Goal: Task Accomplishment & Management: Complete application form

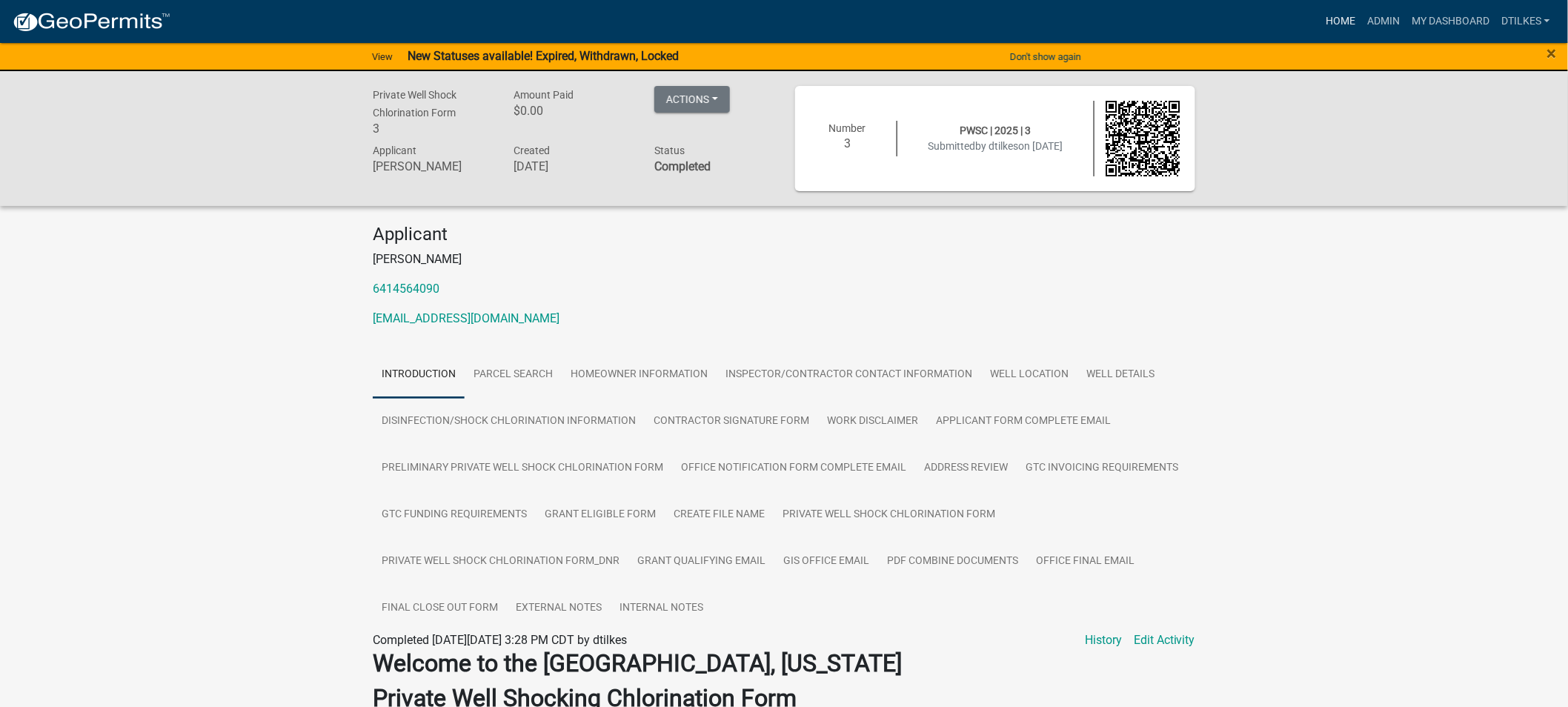
click at [1328, 18] on link "Home" at bounding box center [1340, 21] width 41 height 28
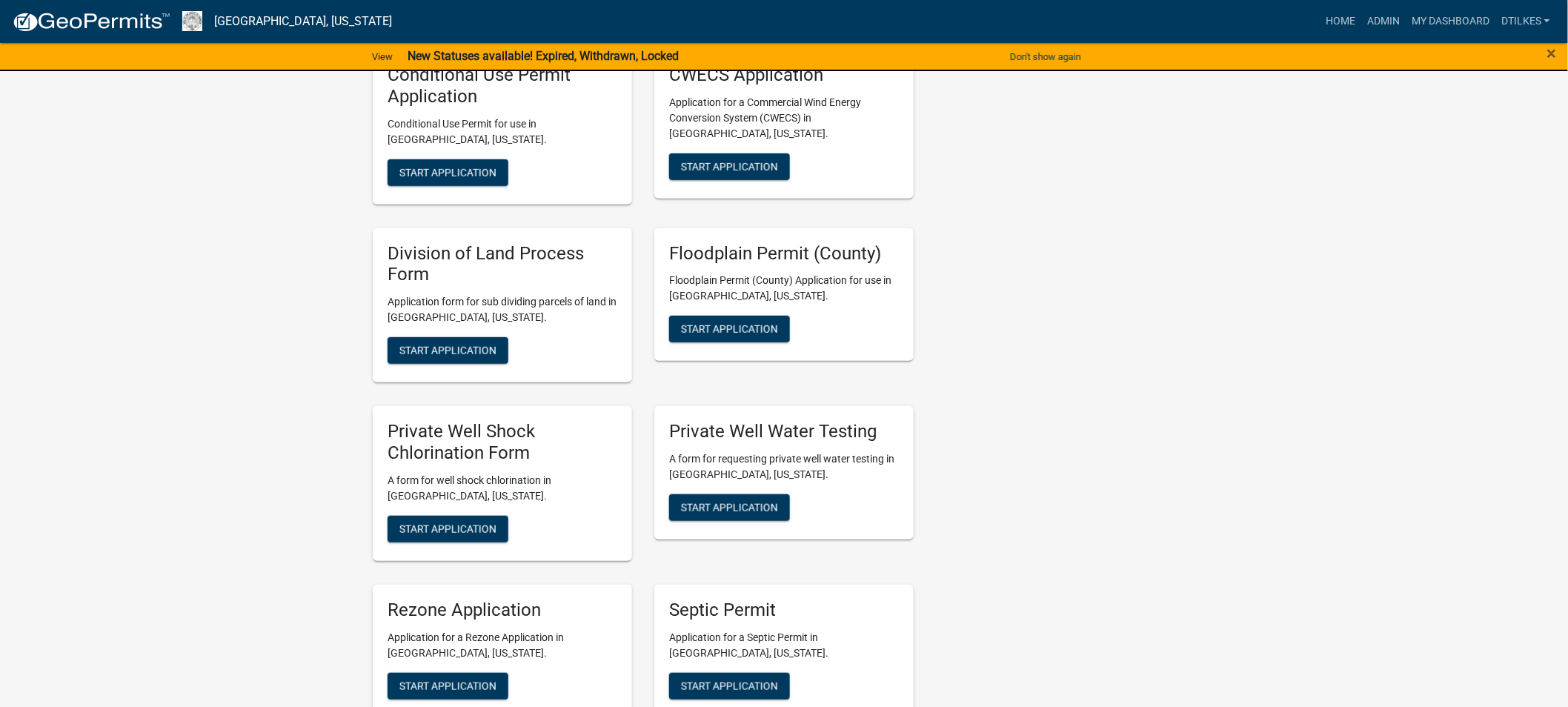
scroll to position [2635, 0]
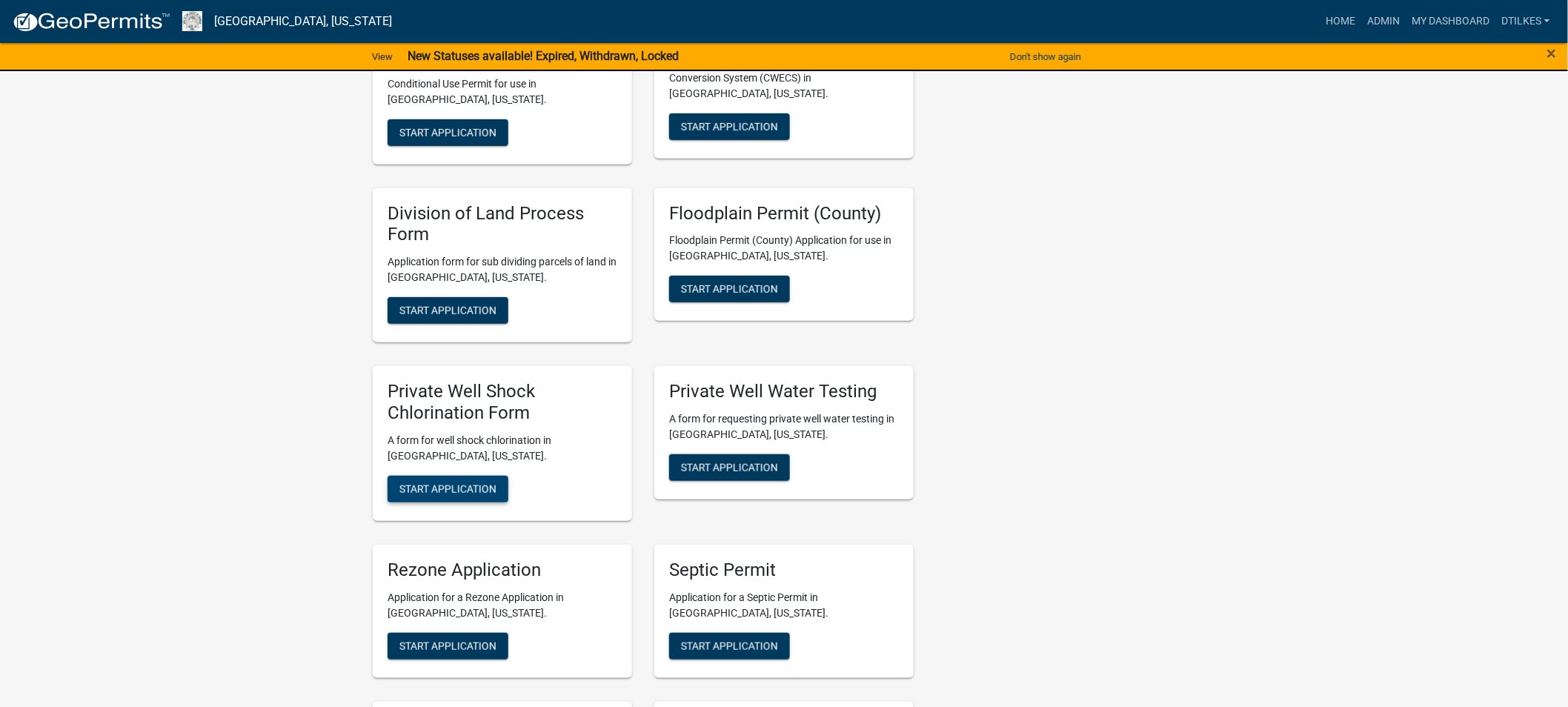
click at [450, 483] on span "Start Application" at bounding box center [448, 489] width 97 height 12
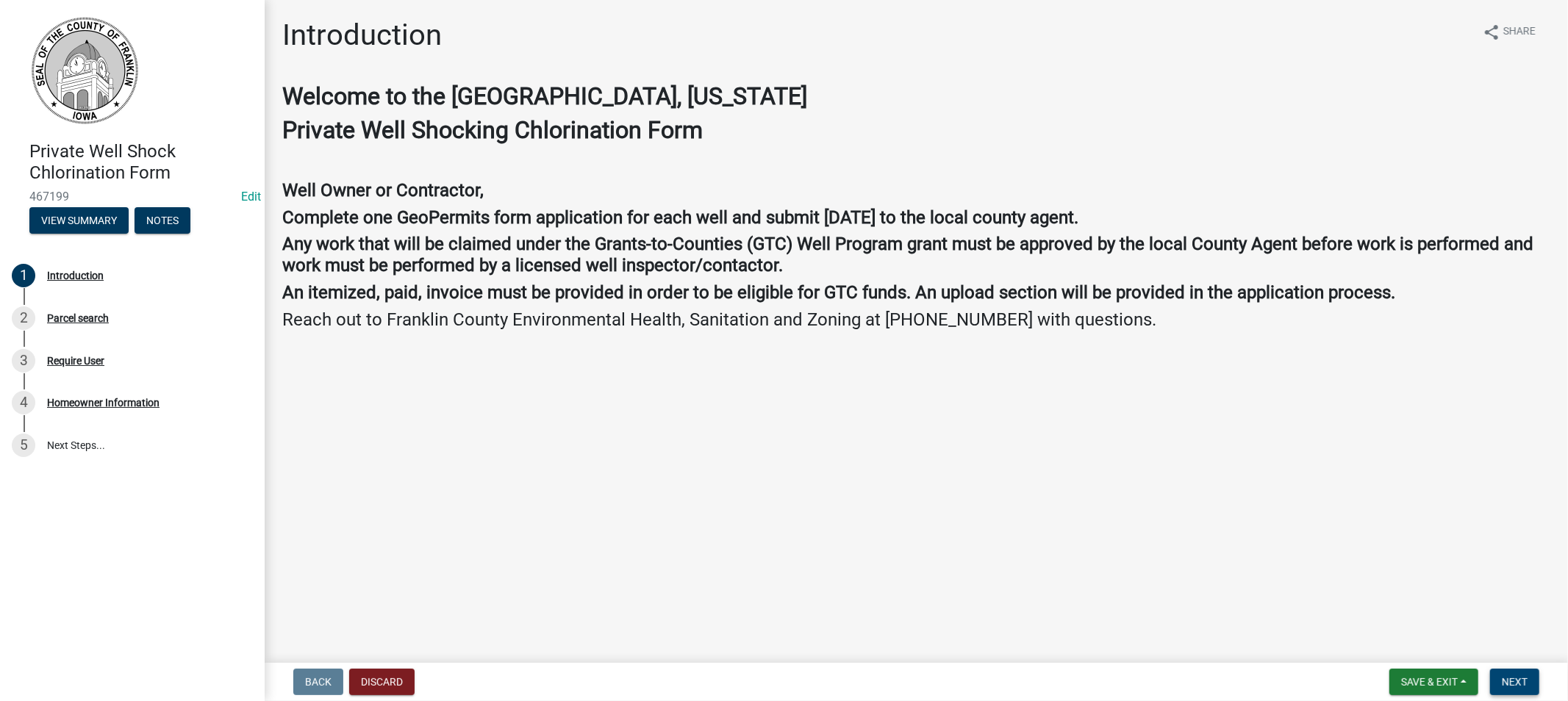
click at [1523, 678] on span "Next" at bounding box center [1514, 682] width 26 height 12
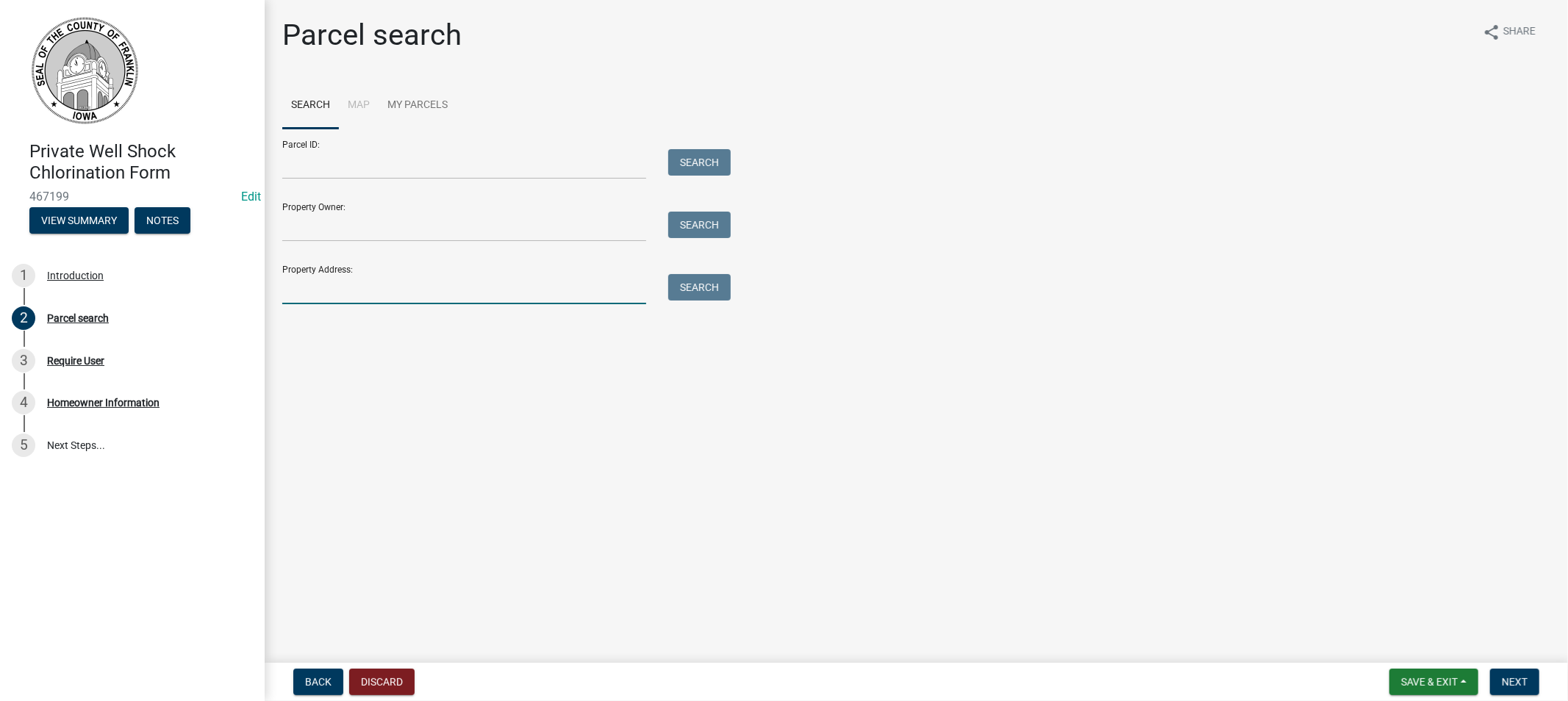
click at [302, 282] on input "Property Address:" at bounding box center [464, 289] width 364 height 30
type input "409 12"
click at [710, 290] on button "Search" at bounding box center [700, 287] width 62 height 27
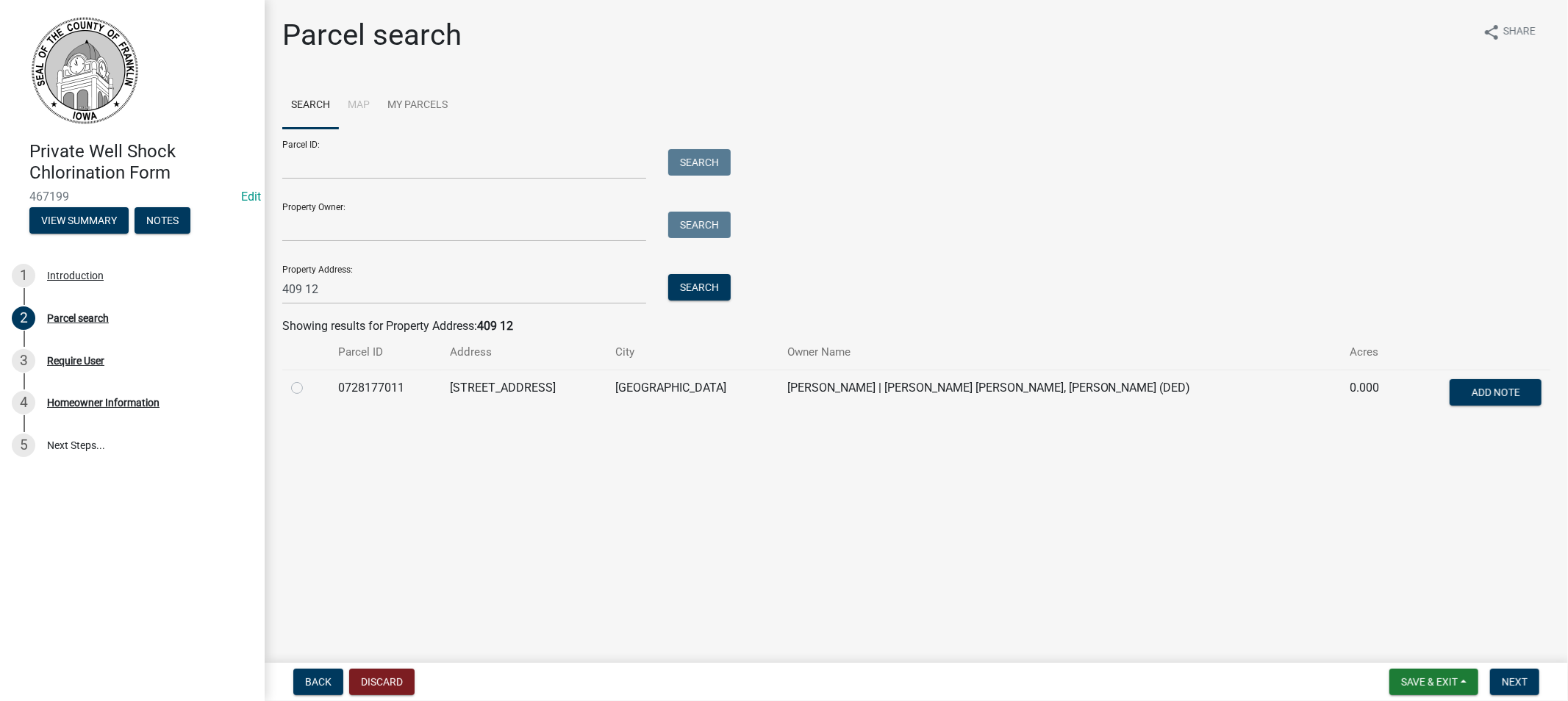
click at [309, 379] on label at bounding box center [309, 379] width 0 height 0
click at [309, 389] on input "radio" at bounding box center [313, 384] width 9 height 9
radio input "true"
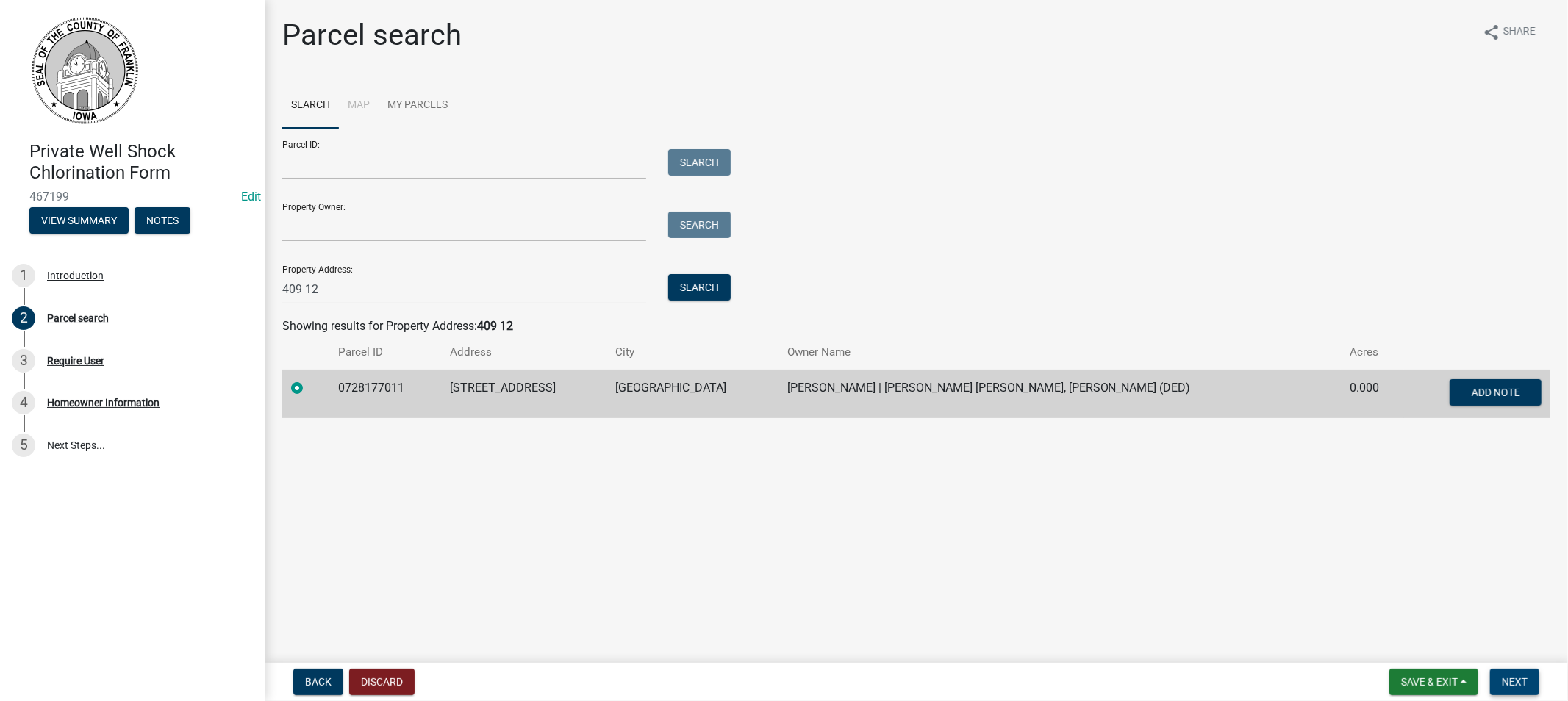
click at [1516, 679] on span "Next" at bounding box center [1514, 682] width 26 height 12
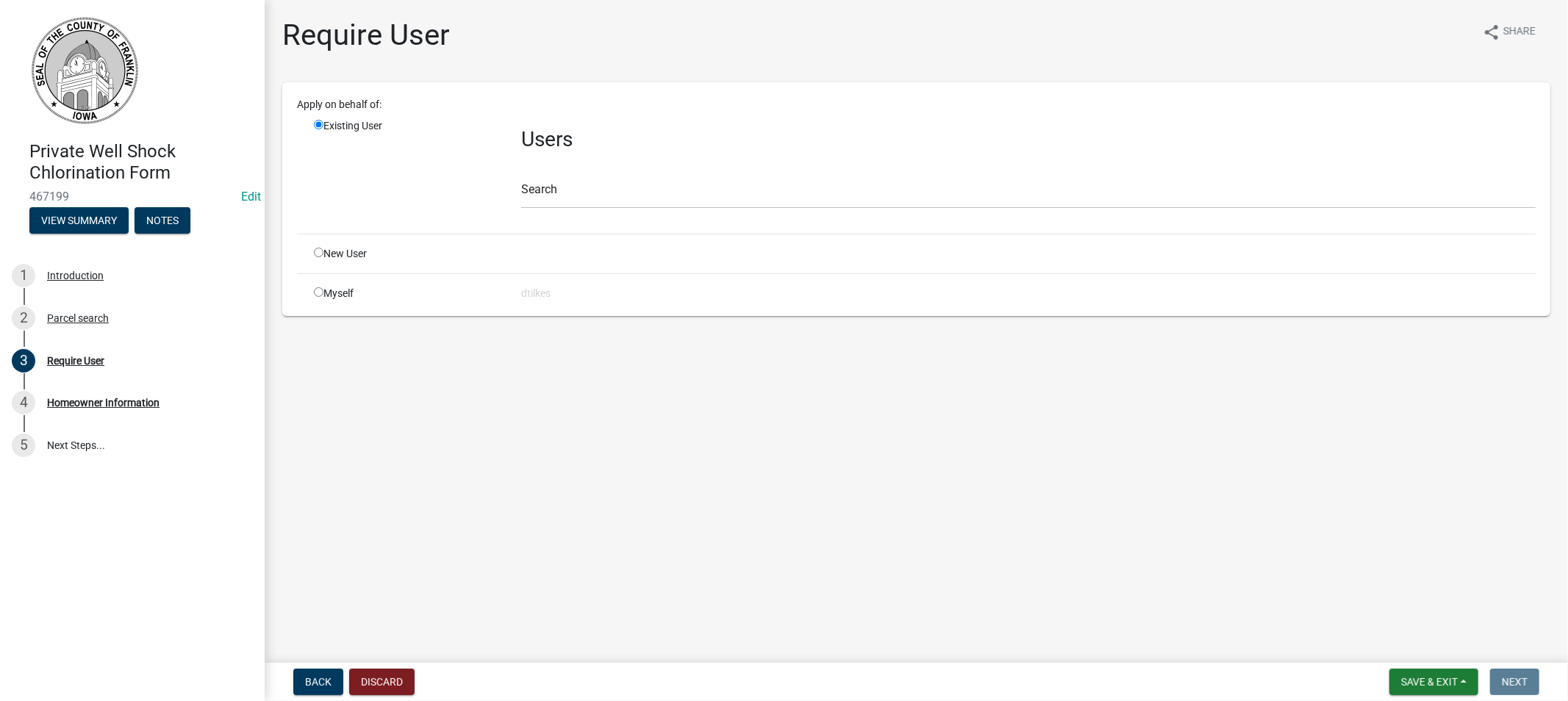
click at [320, 294] on input "radio" at bounding box center [318, 291] width 9 height 9
radio input "true"
radio input "false"
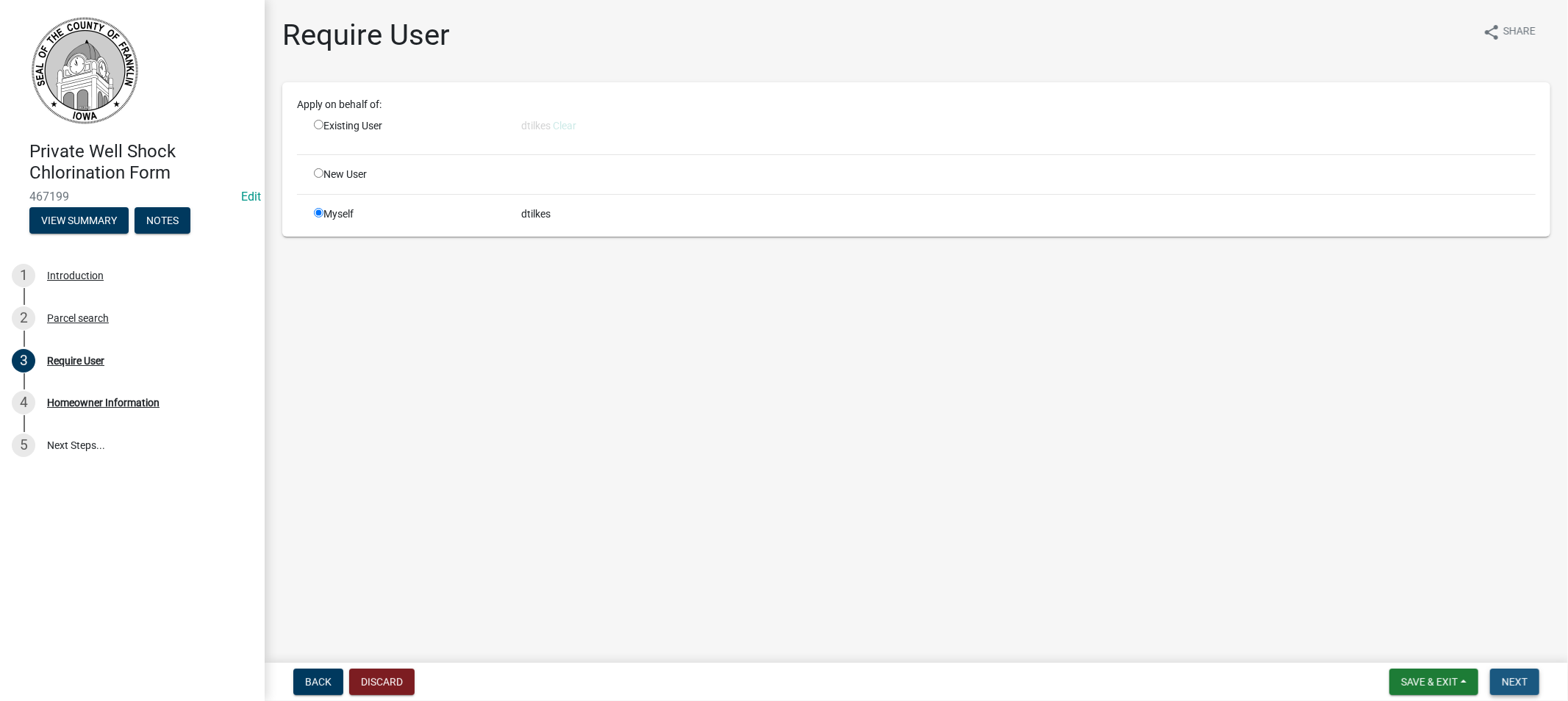
drag, startPoint x: 1523, startPoint y: 681, endPoint x: 1511, endPoint y: 681, distance: 12.0
click at [1523, 681] on span "Next" at bounding box center [1514, 682] width 26 height 12
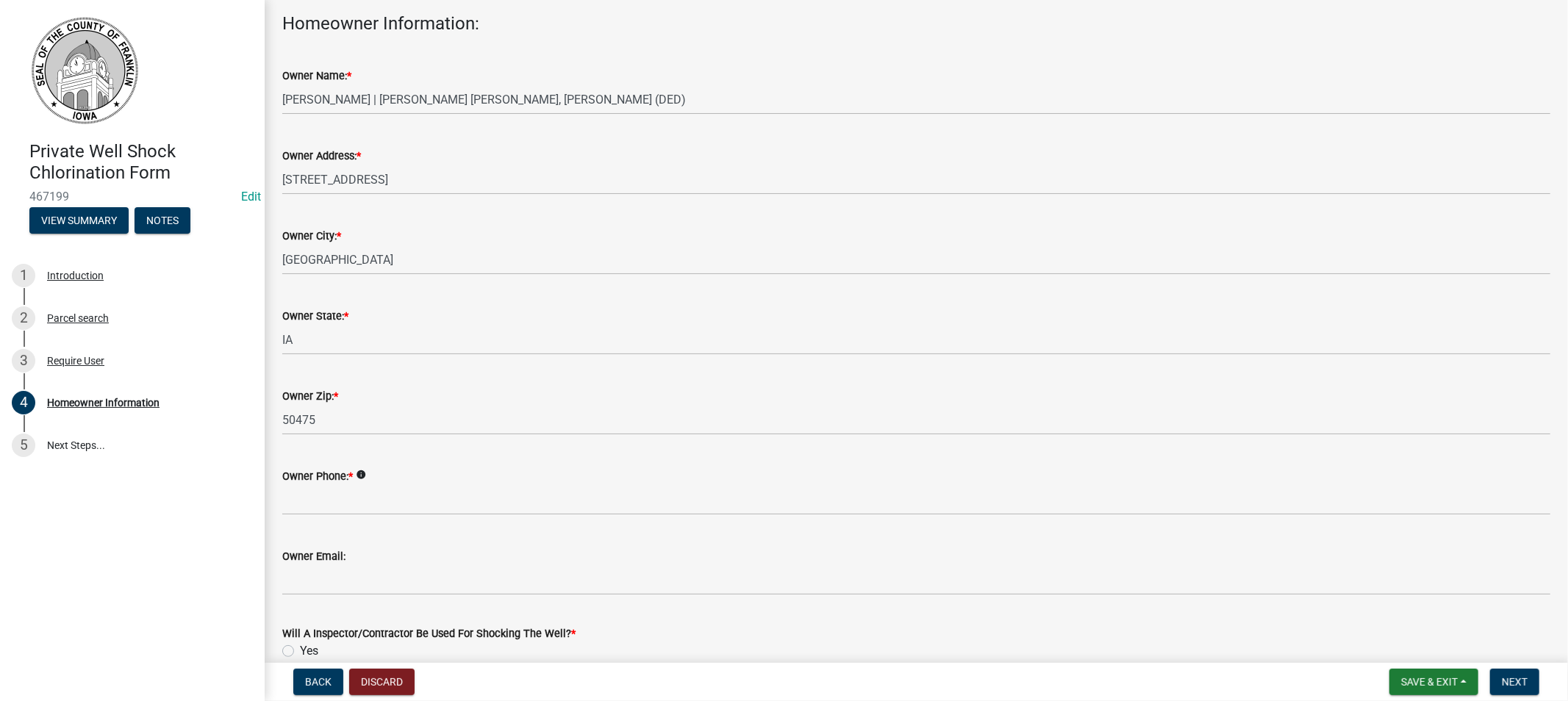
scroll to position [159, 0]
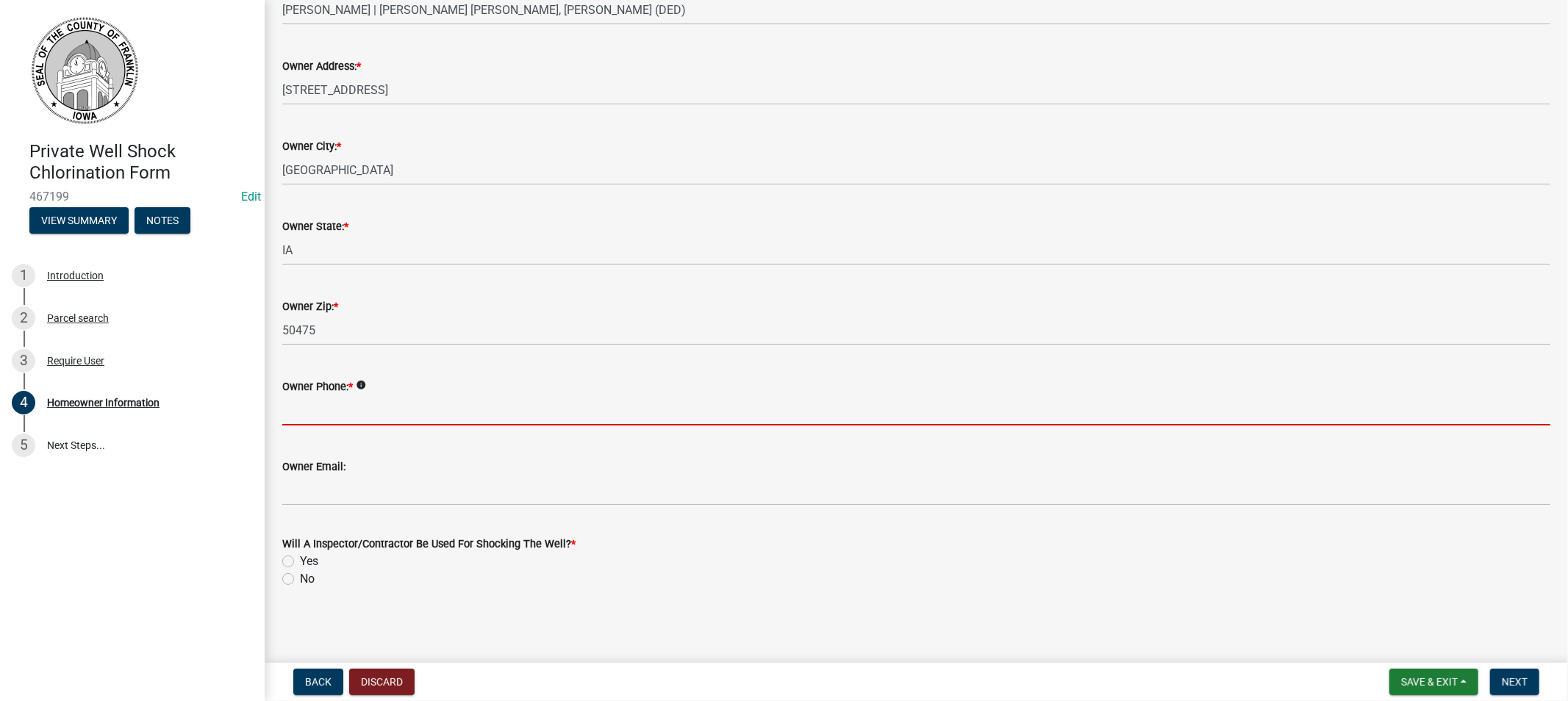
click at [351, 421] on input "Owner Phone: *" at bounding box center [916, 411] width 1268 height 30
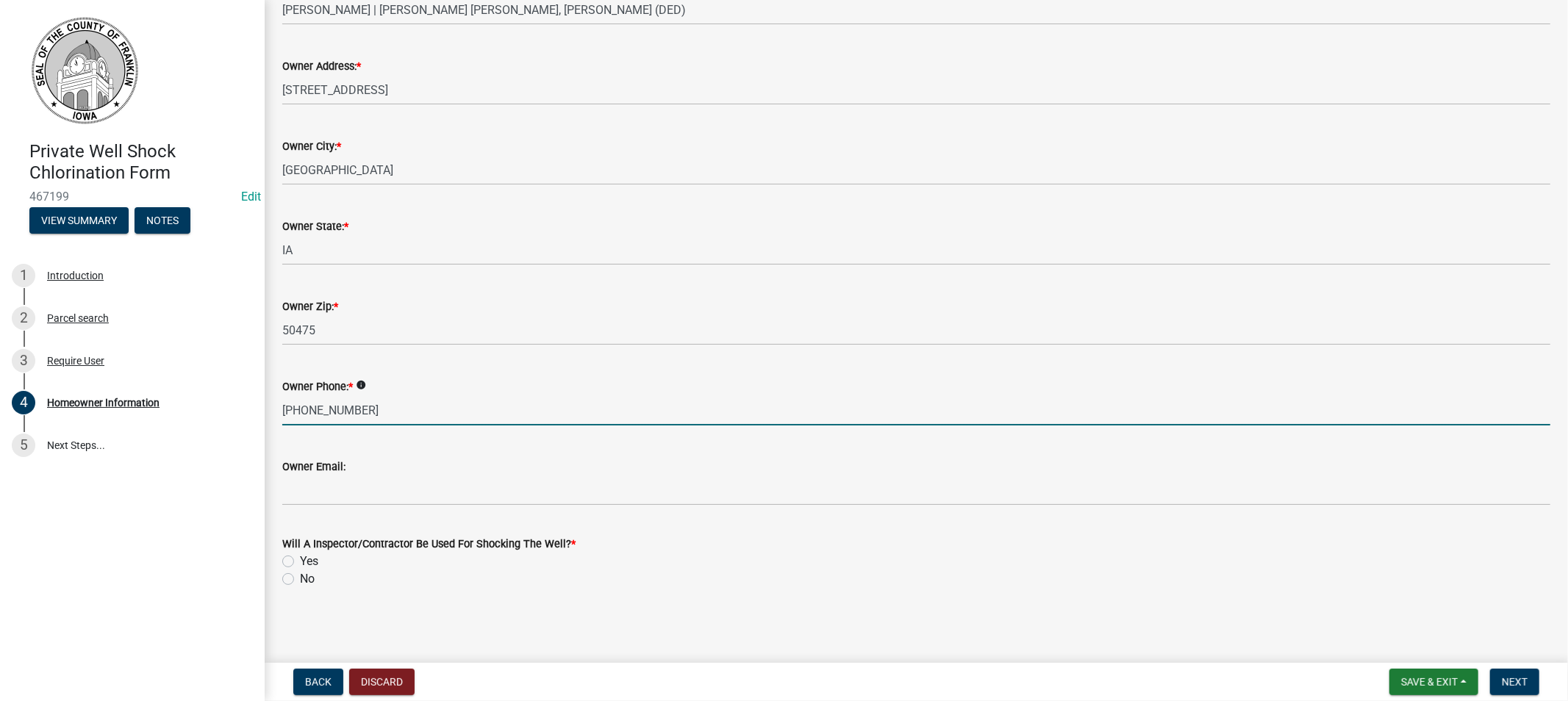
type input "[PHONE_NUMBER]"
click at [300, 563] on label "Yes" at bounding box center [309, 561] width 18 height 18
click at [300, 562] on input "Yes" at bounding box center [304, 557] width 9 height 9
radio input "true"
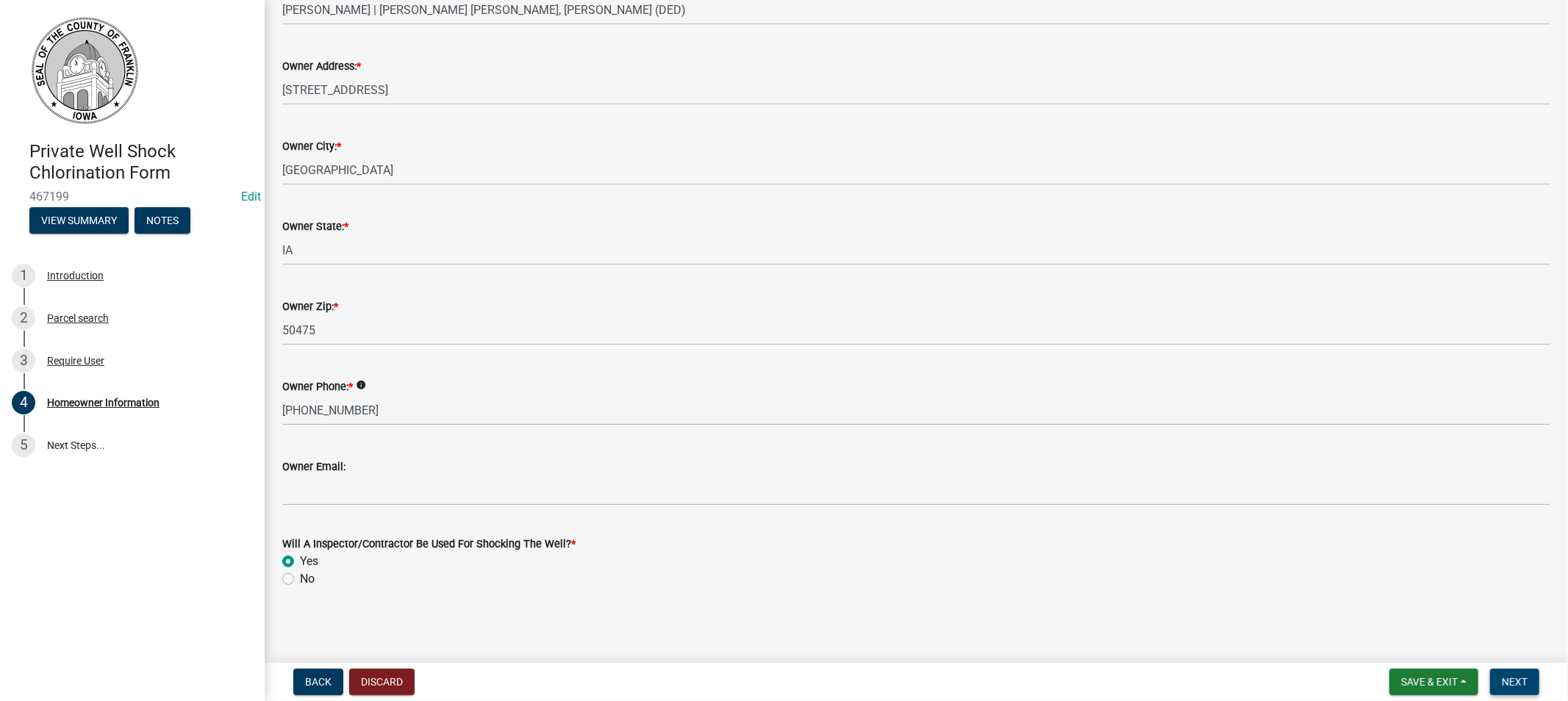
drag, startPoint x: 1518, startPoint y: 680, endPoint x: 1502, endPoint y: 676, distance: 16.5
click at [1509, 678] on span "Next" at bounding box center [1514, 682] width 26 height 12
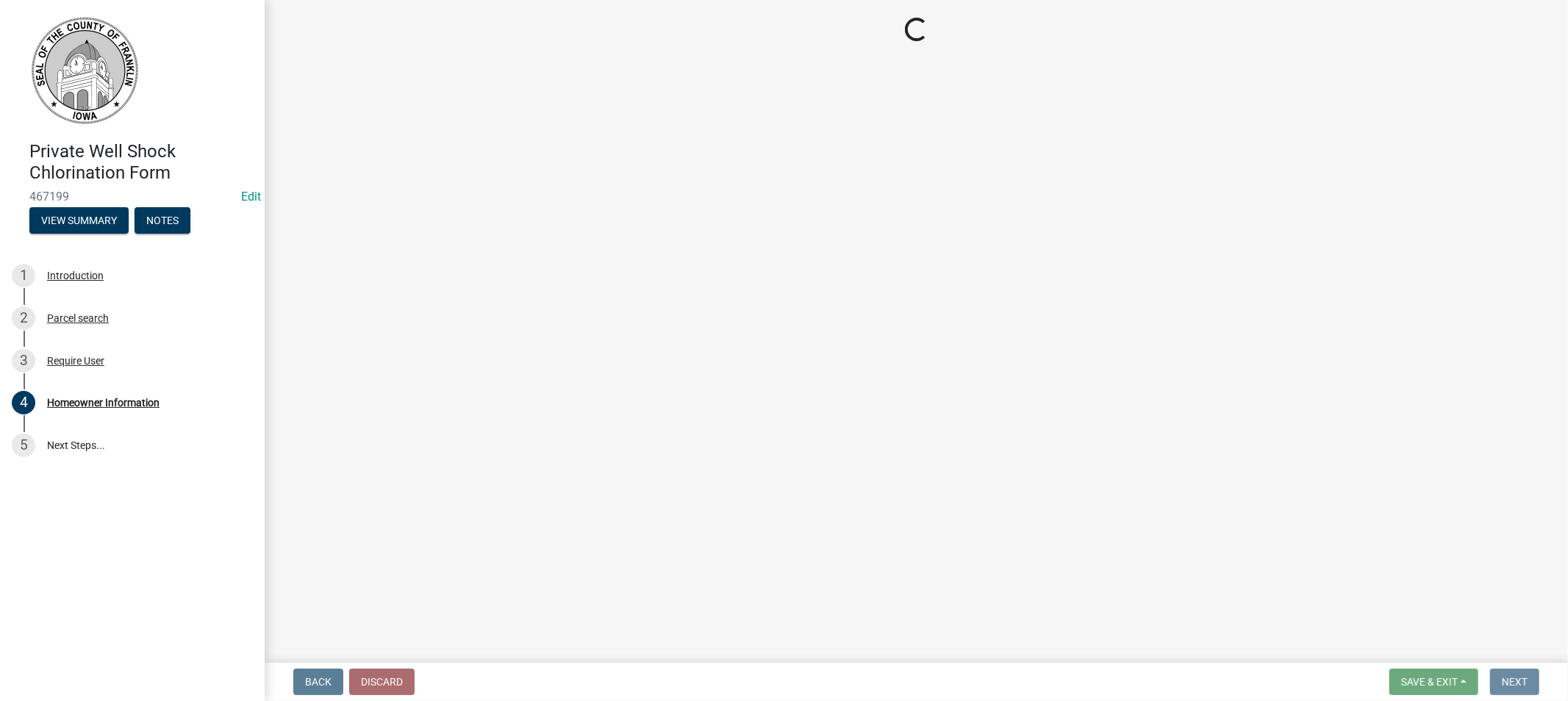
scroll to position [0, 0]
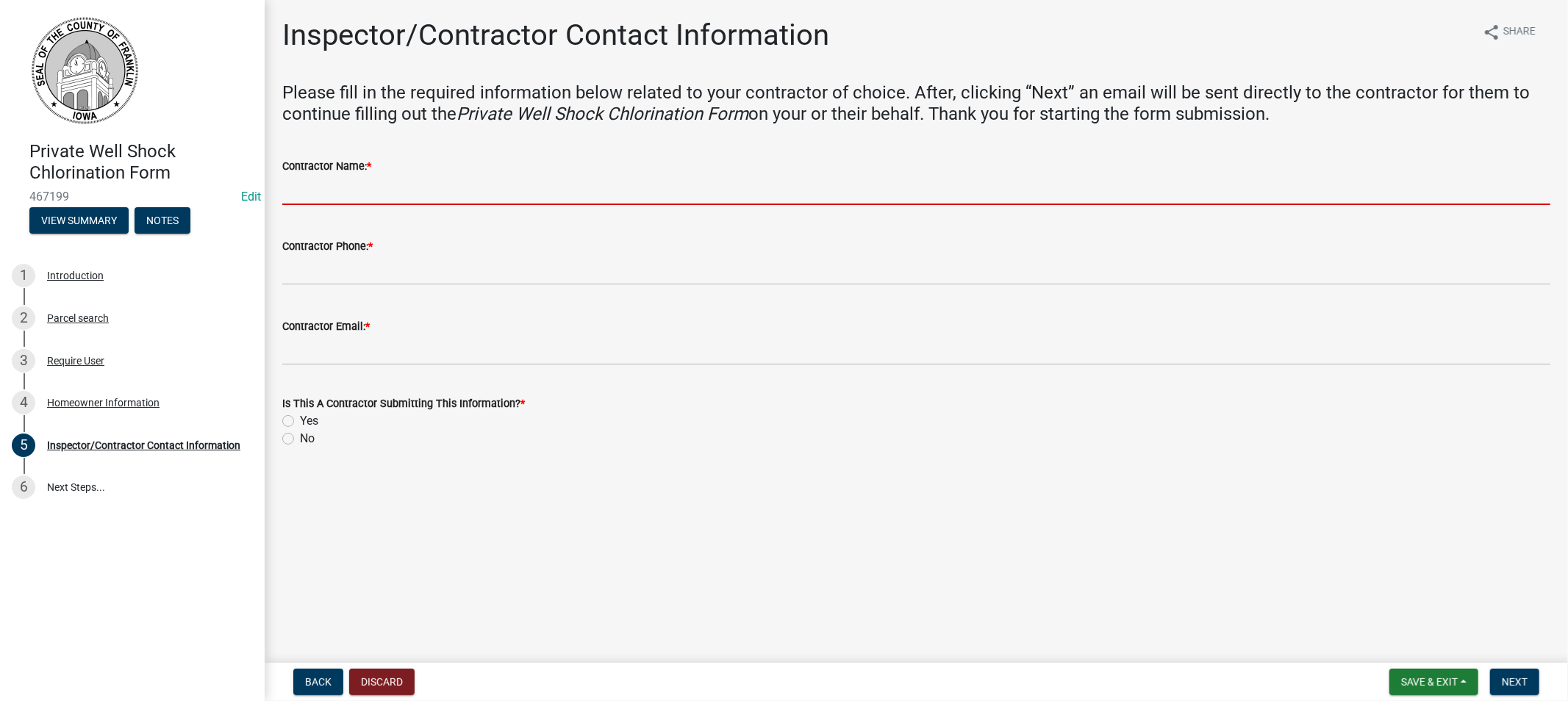
click at [310, 197] on input "Contractor Name: *" at bounding box center [916, 190] width 1268 height 30
type input "[PERSON_NAME]"
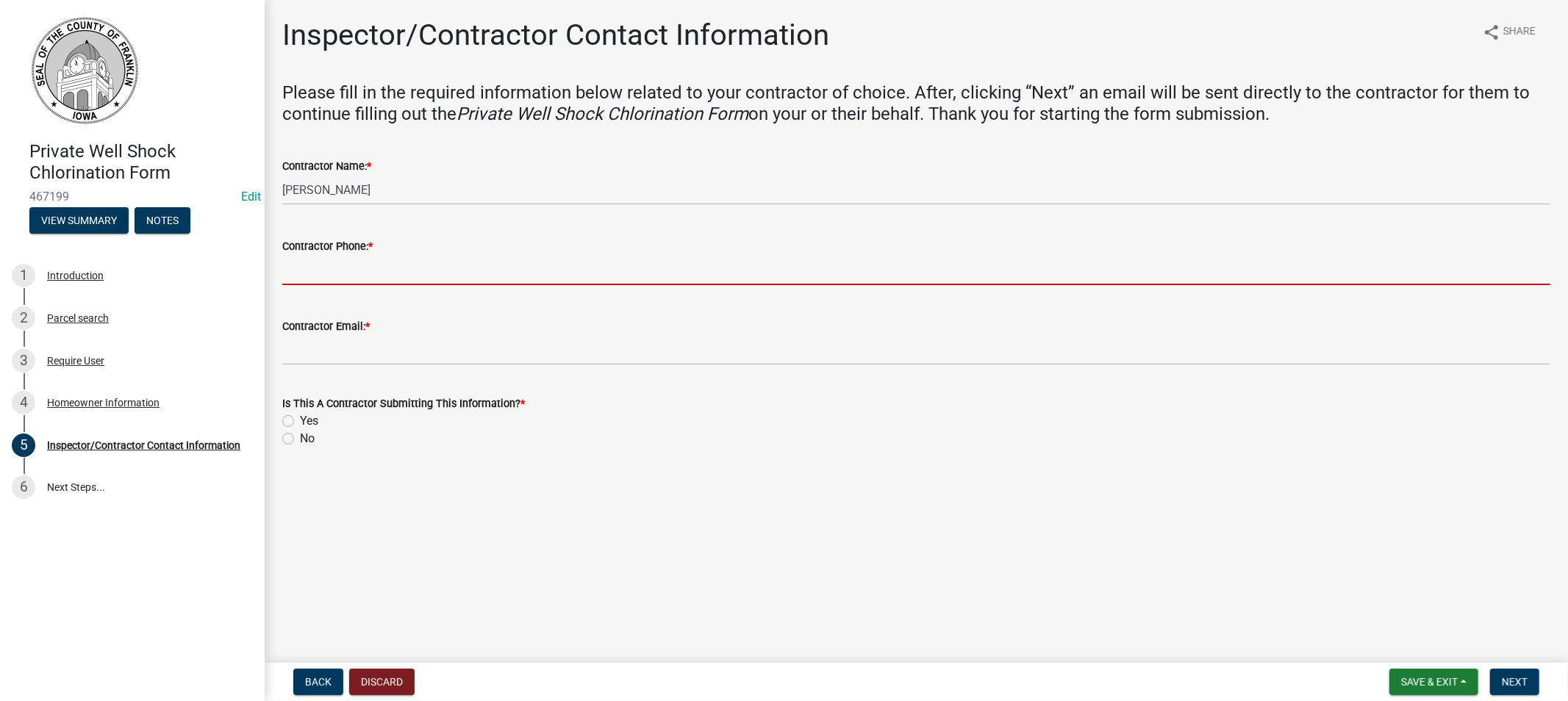
click at [364, 263] on input "Contractor Phone: *" at bounding box center [916, 270] width 1268 height 30
type input "[PHONE_NUMBER]"
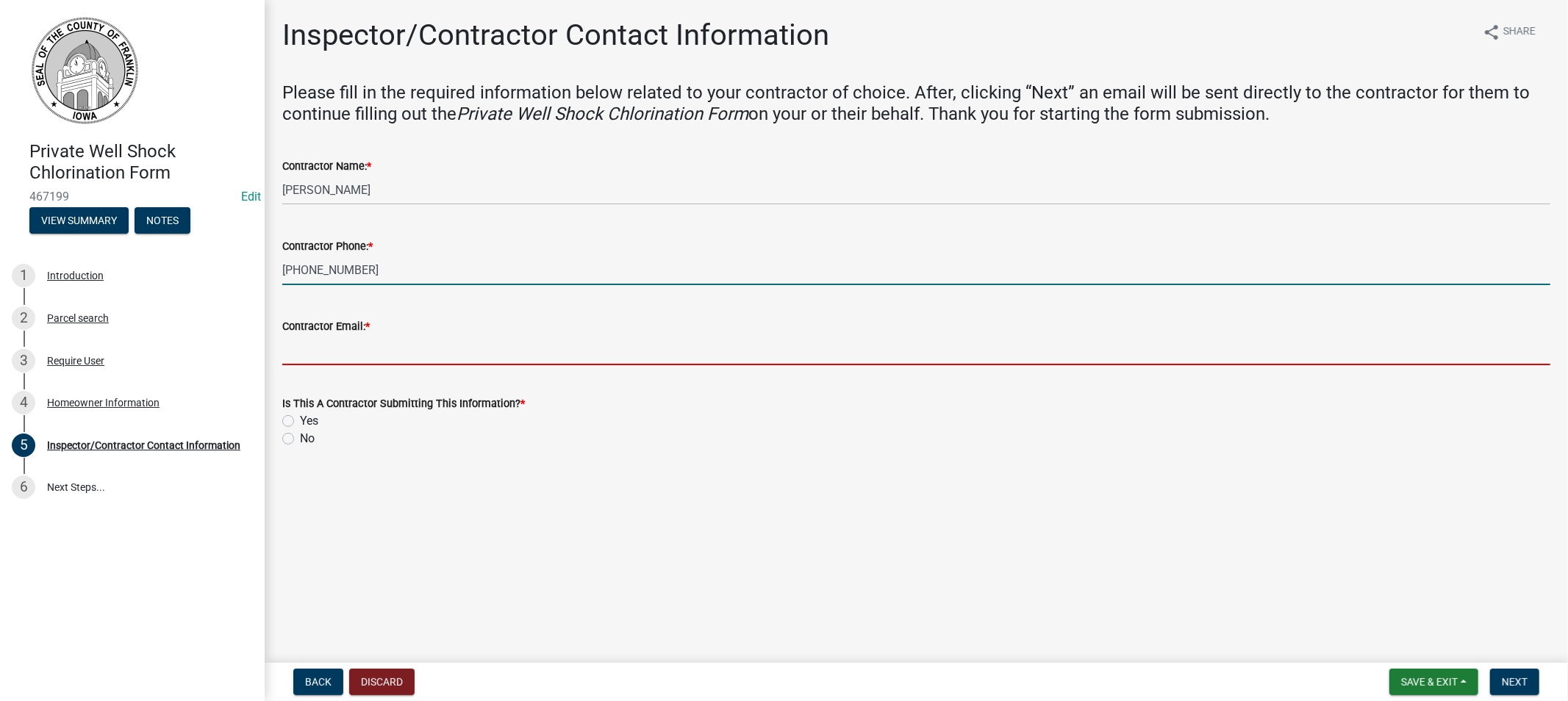
click at [371, 337] on input "Contractor Email: *" at bounding box center [916, 350] width 1268 height 30
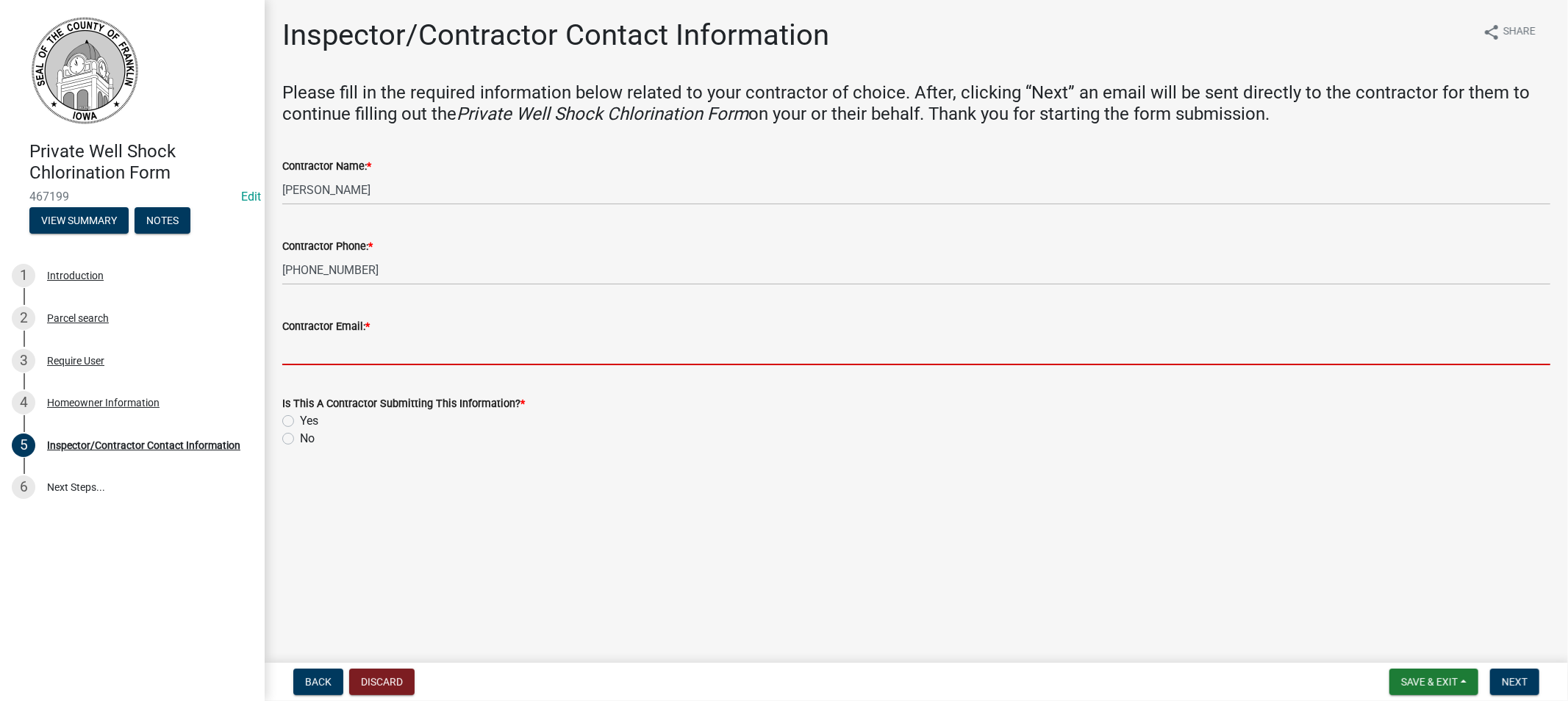
type input "[EMAIL_ADDRESS][DOMAIN_NAME]"
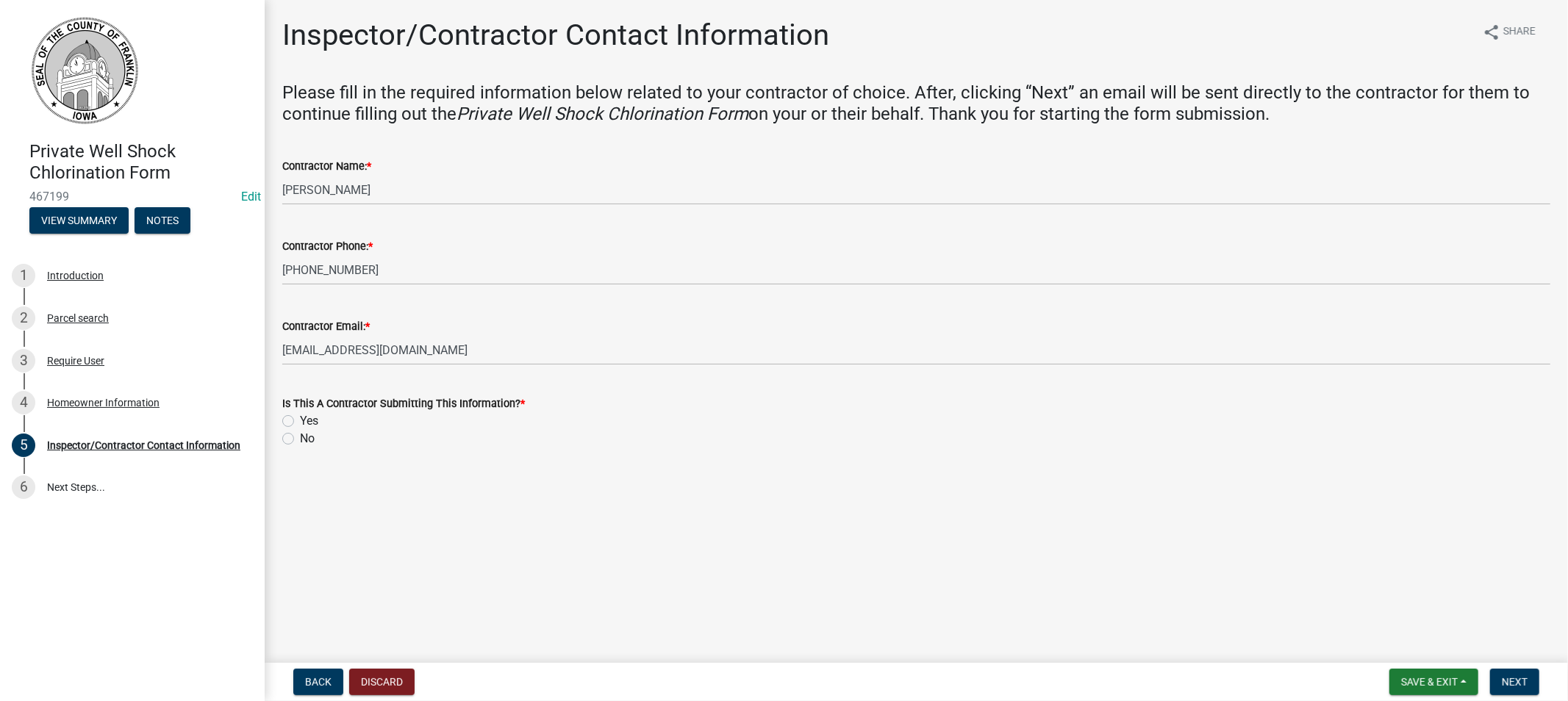
click at [281, 421] on div "Is This A Contractor Submitting This Information? * Yes No" at bounding box center [916, 412] width 1290 height 71
click at [300, 421] on label "Yes" at bounding box center [309, 421] width 18 height 18
click at [300, 421] on input "Yes" at bounding box center [304, 416] width 9 height 9
radio input "true"
drag, startPoint x: 1498, startPoint y: 677, endPoint x: 1486, endPoint y: 677, distance: 12.0
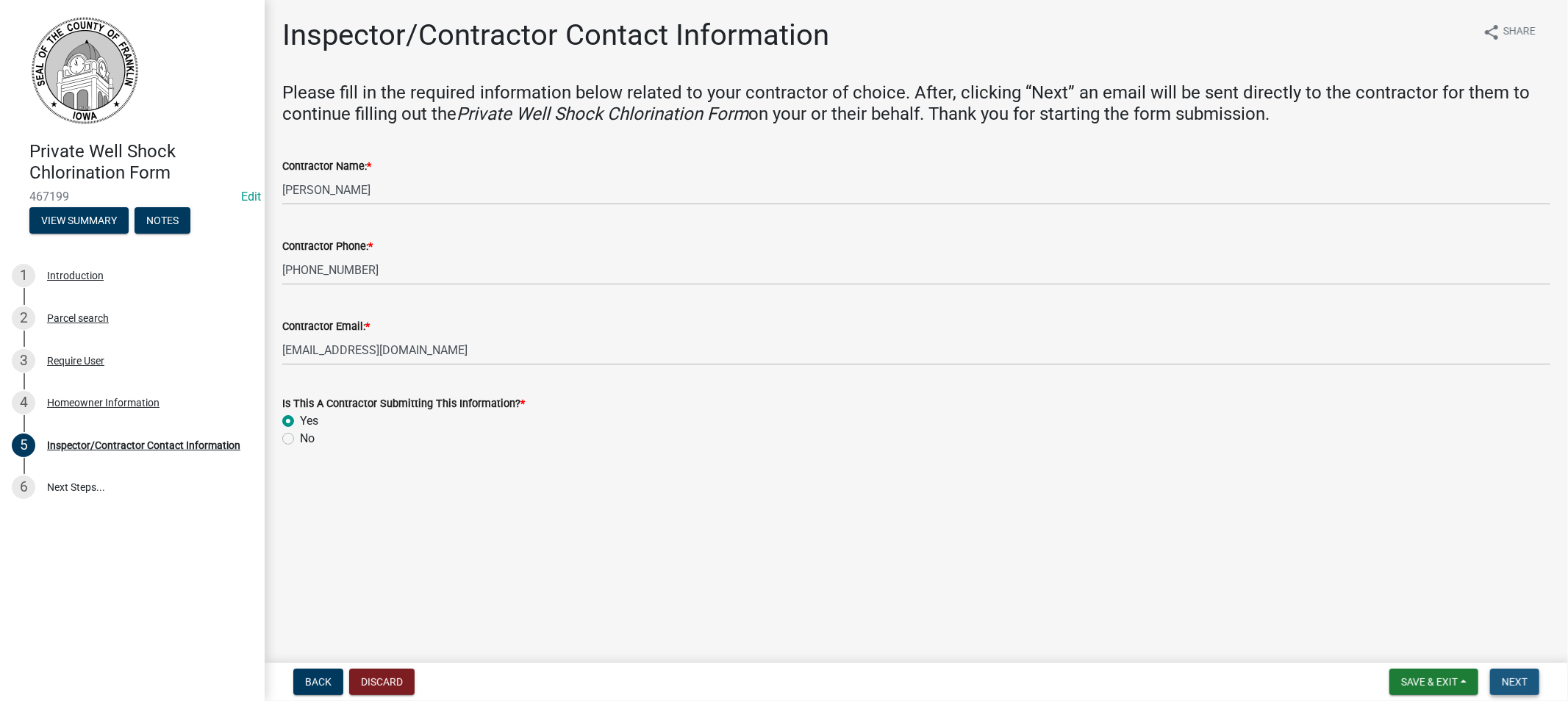
click at [1497, 677] on button "Next" at bounding box center [1514, 683] width 50 height 27
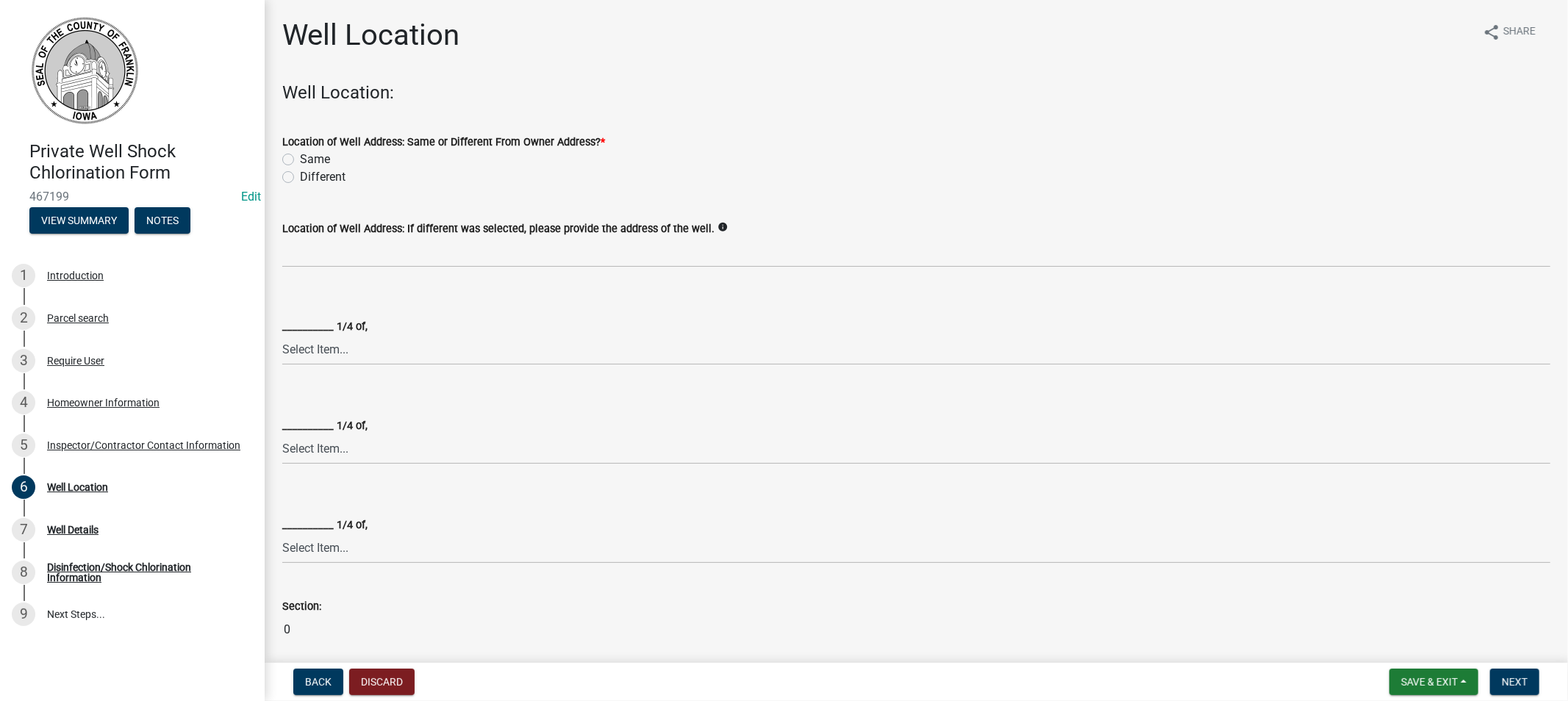
click at [300, 175] on label "Different" at bounding box center [323, 176] width 45 height 18
click at [300, 175] on input "Different" at bounding box center [304, 172] width 9 height 9
radio input "true"
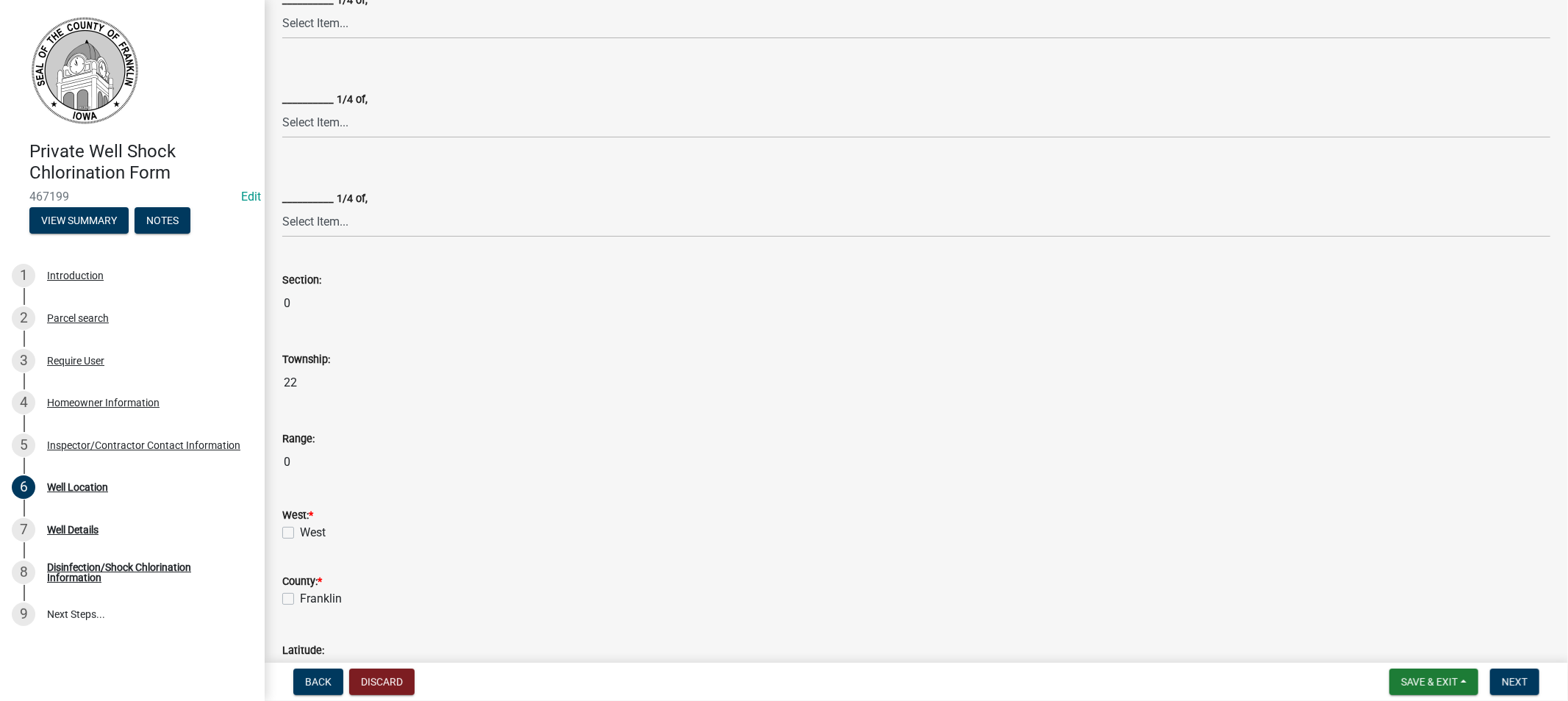
scroll to position [571, 0]
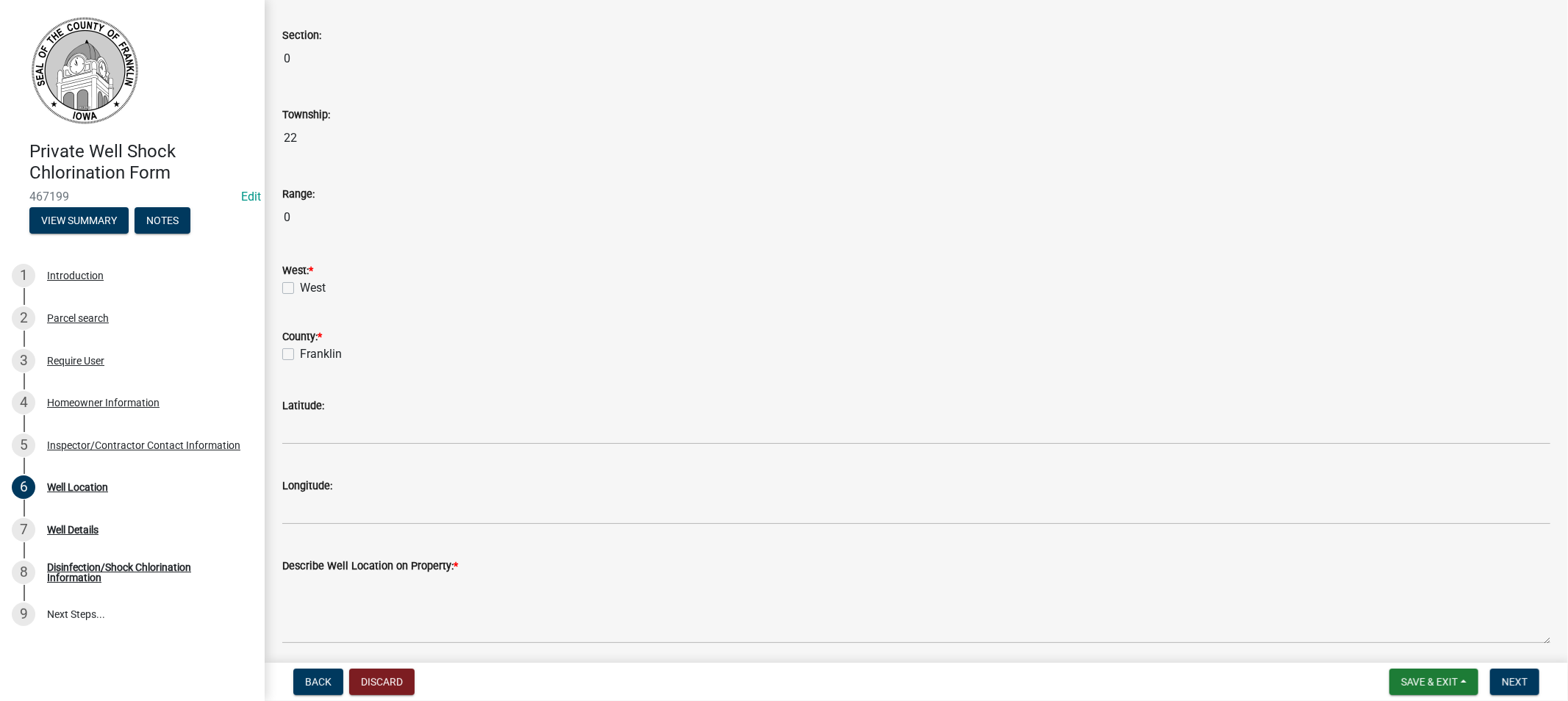
click at [300, 290] on label "West" at bounding box center [312, 288] width 26 height 18
click at [300, 289] on input "West" at bounding box center [304, 284] width 9 height 9
checkbox input "true"
click at [300, 353] on label "Franklin" at bounding box center [321, 353] width 42 height 18
click at [300, 353] on input "Franklin" at bounding box center [304, 349] width 9 height 9
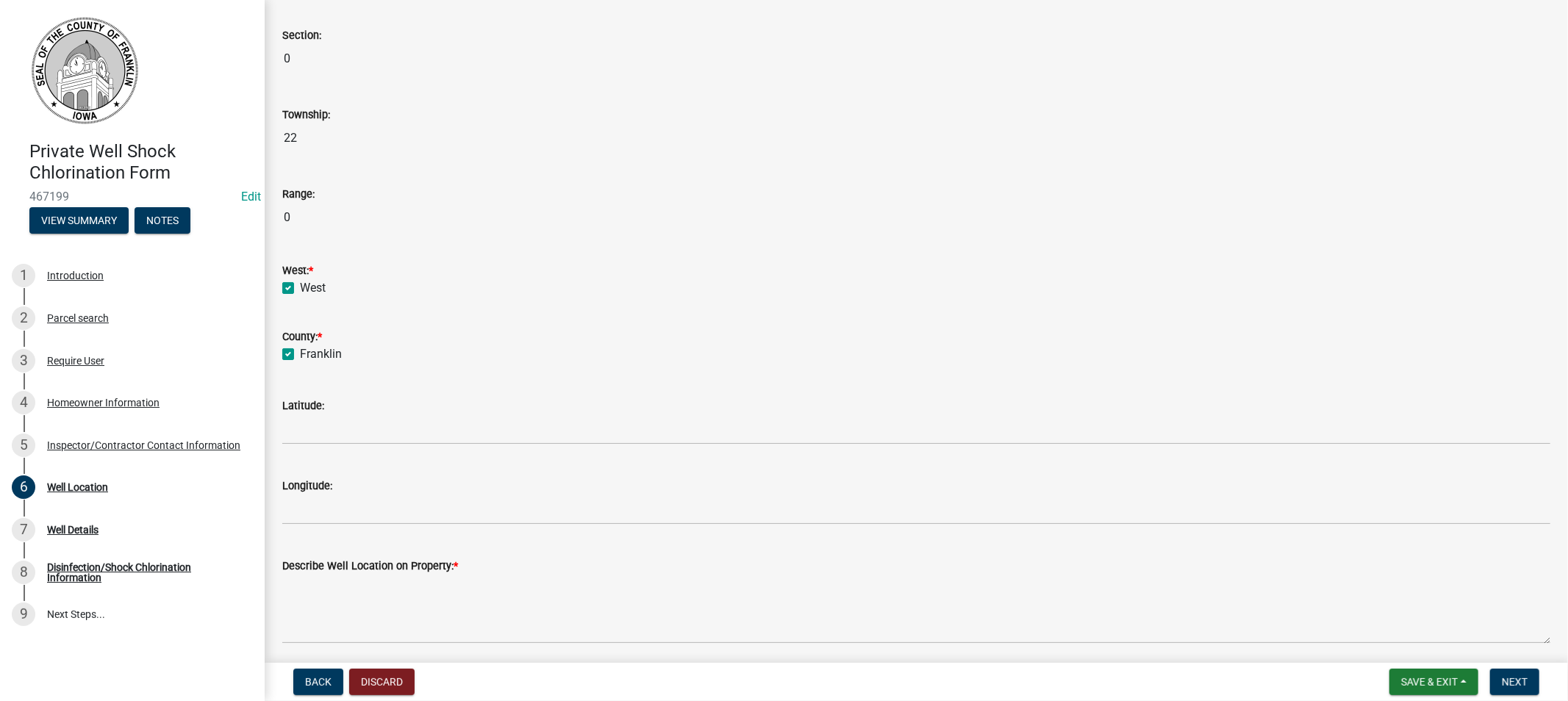
checkbox input "true"
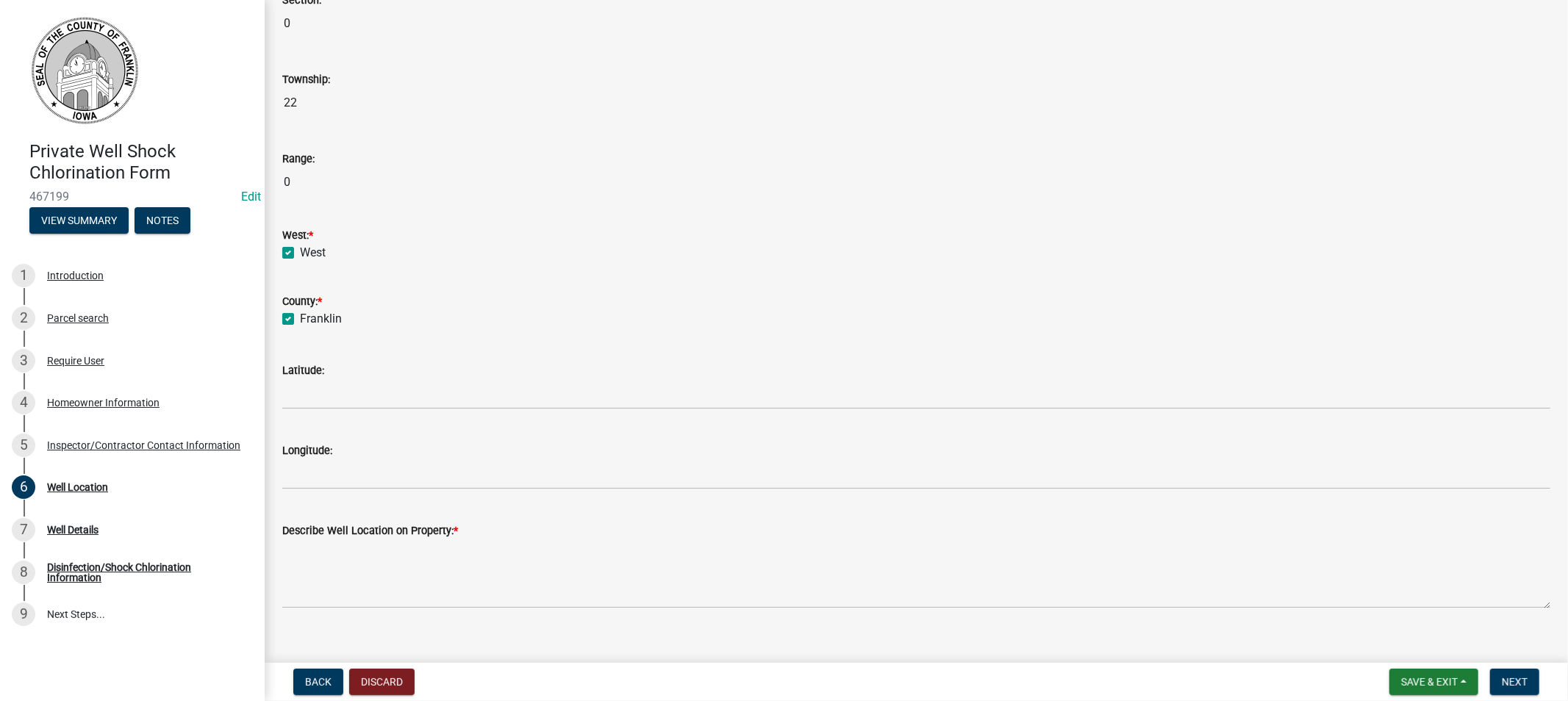
scroll to position [626, 0]
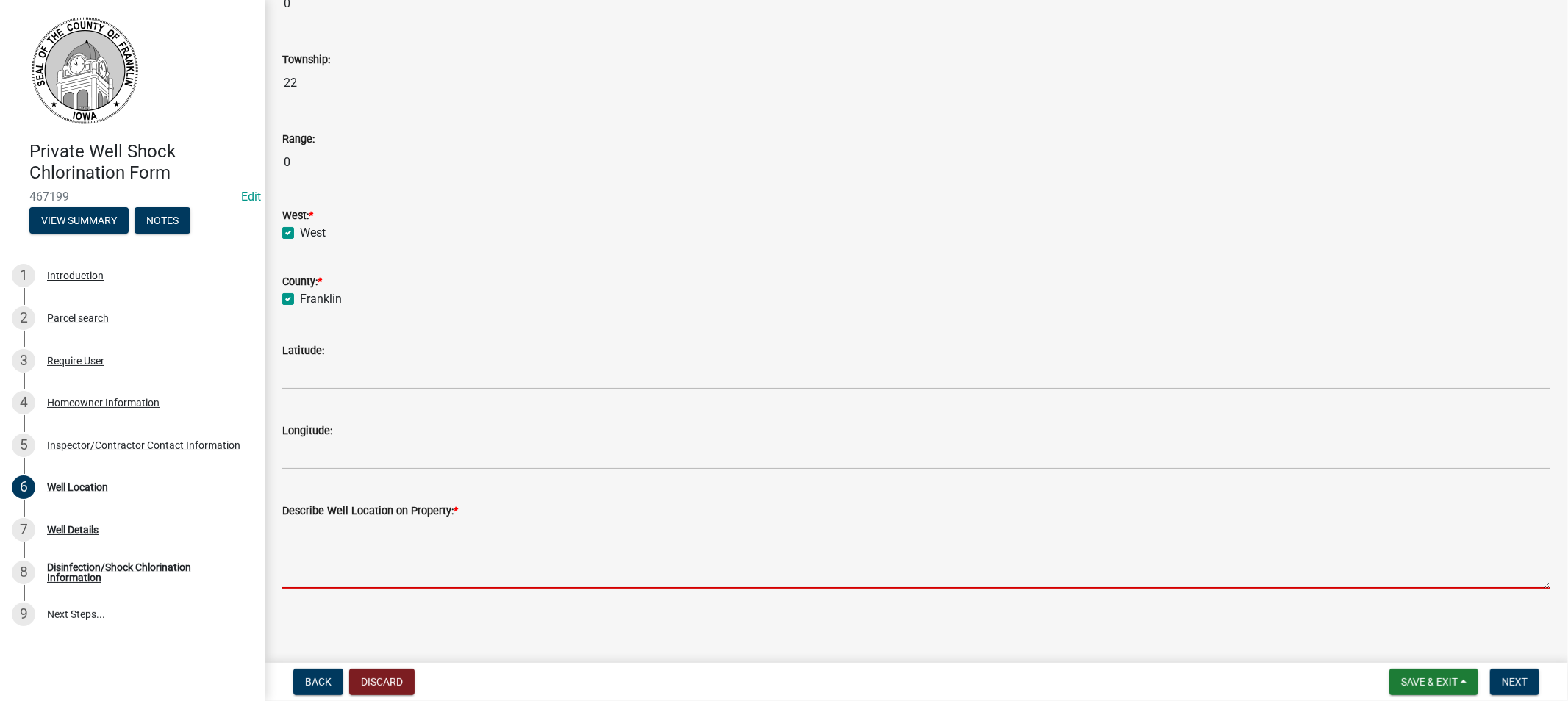
drag, startPoint x: 318, startPoint y: 562, endPoint x: 328, endPoint y: 562, distance: 10.0
click at [324, 562] on textarea "Describe Well Location on Property: *" at bounding box center [916, 554] width 1268 height 69
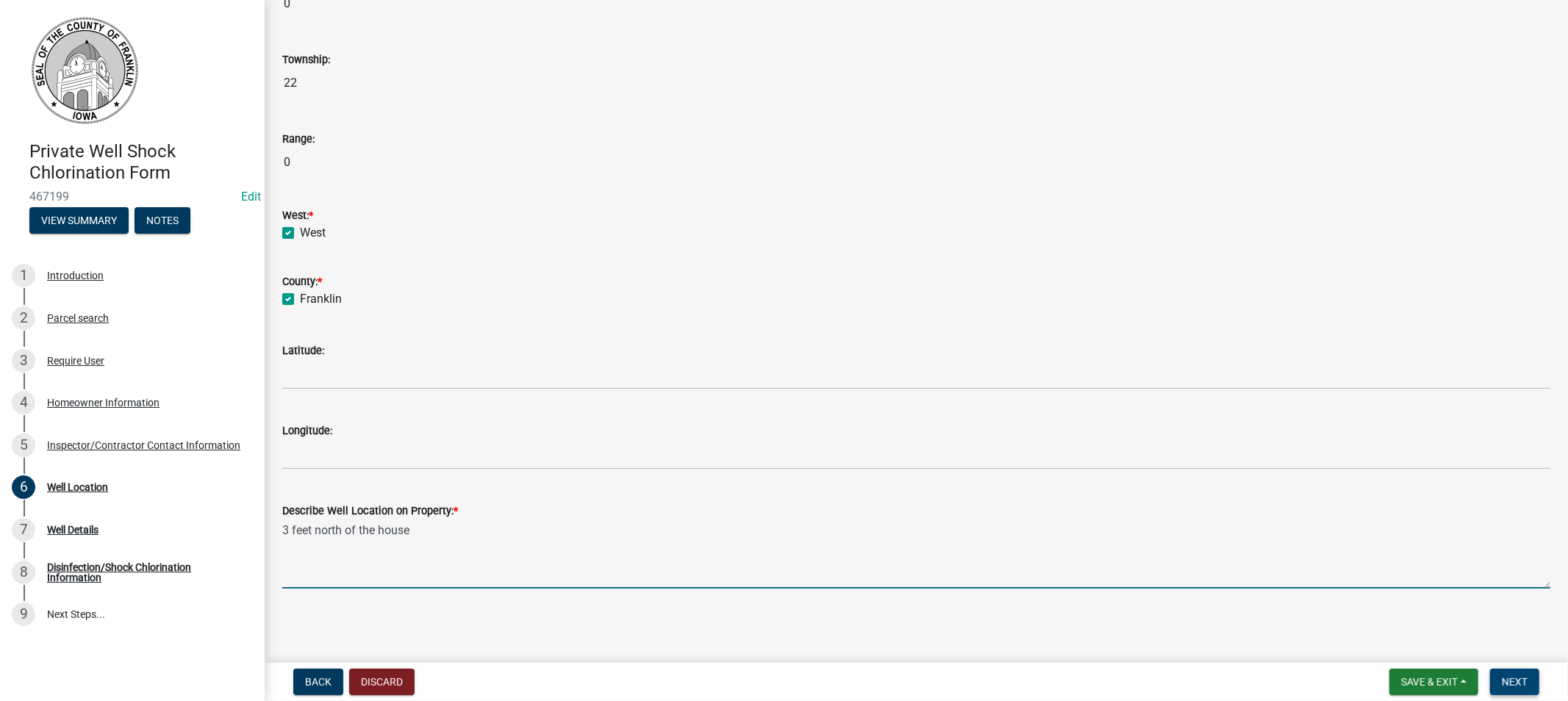
type textarea "3 feet north of the house"
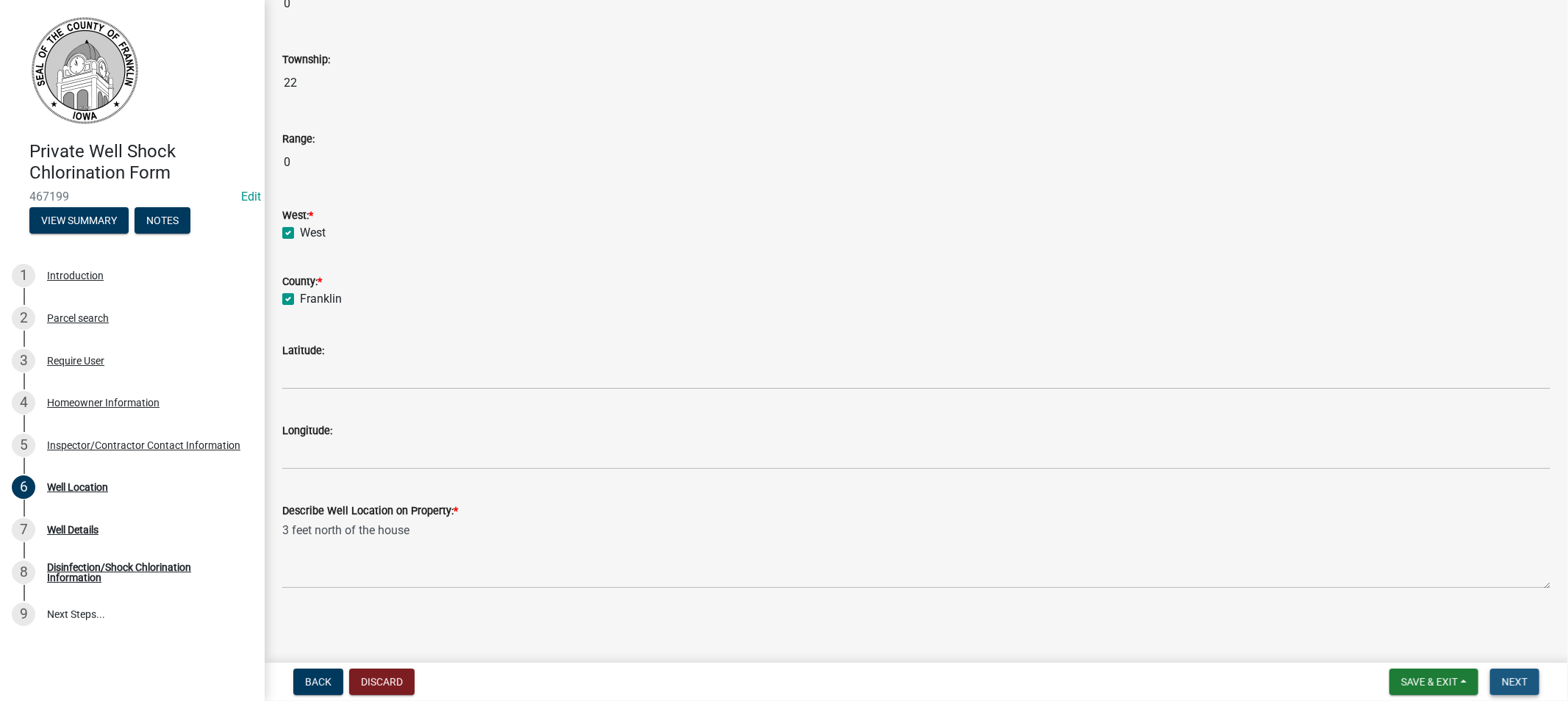
click at [1504, 684] on span "Next" at bounding box center [1514, 682] width 26 height 12
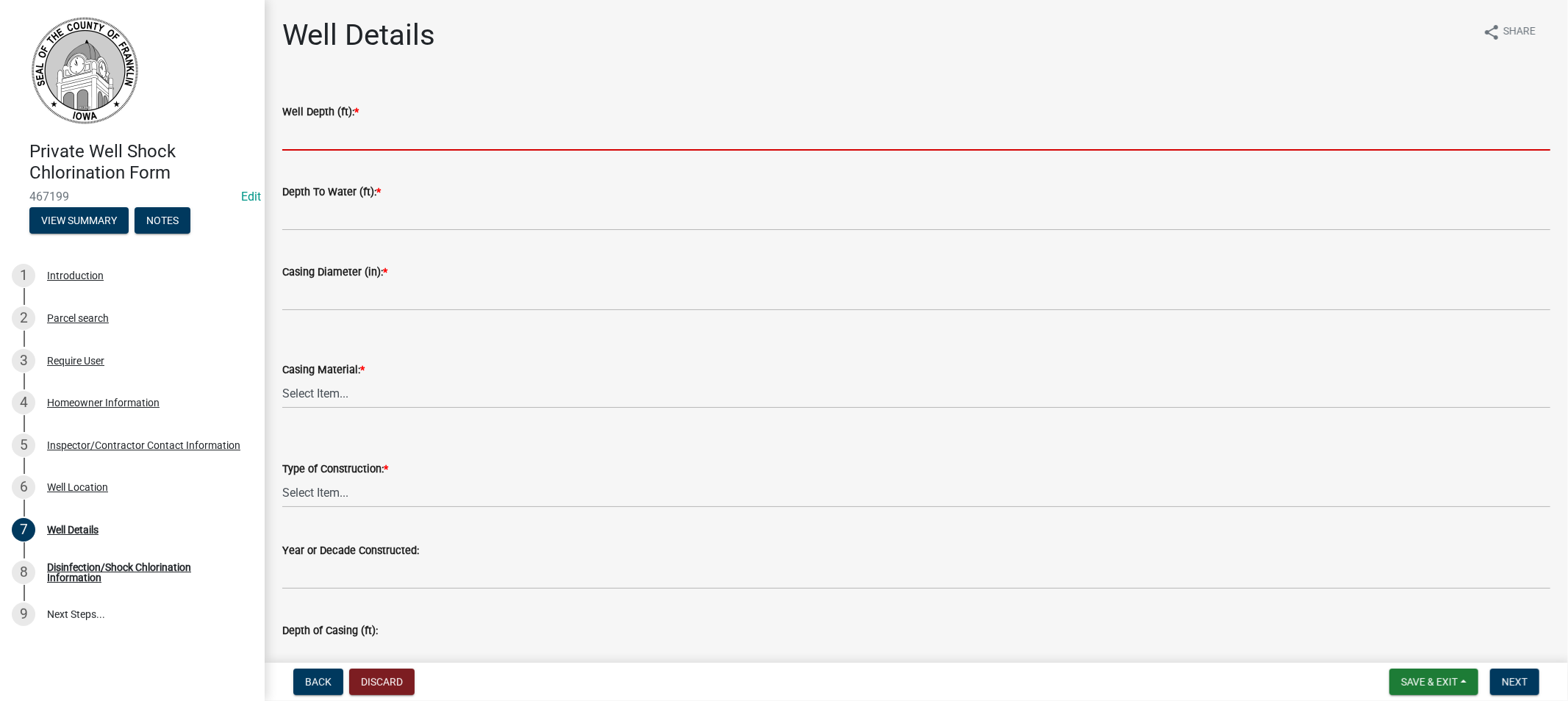
click at [329, 138] on input "Well Depth (ft): *" at bounding box center [916, 136] width 1268 height 30
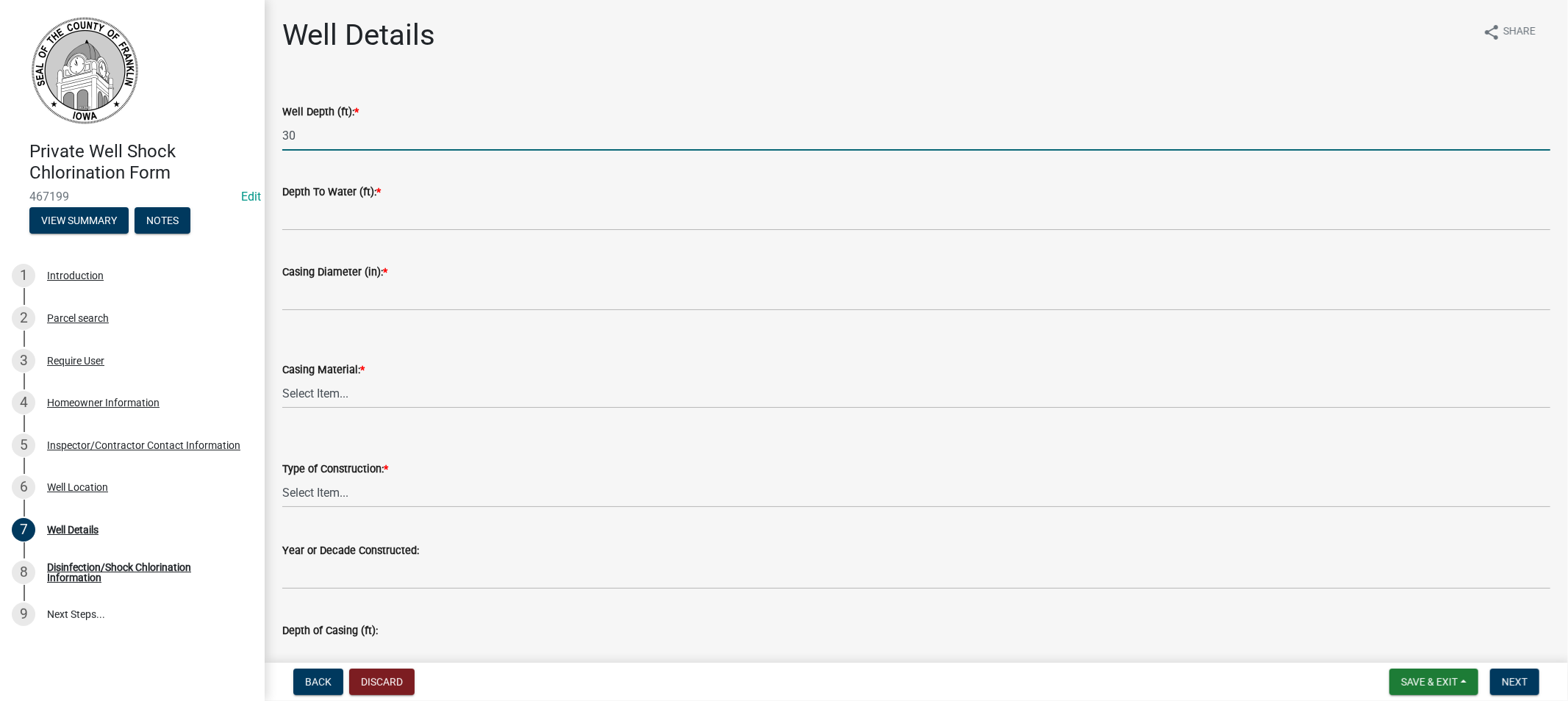
type input "30"
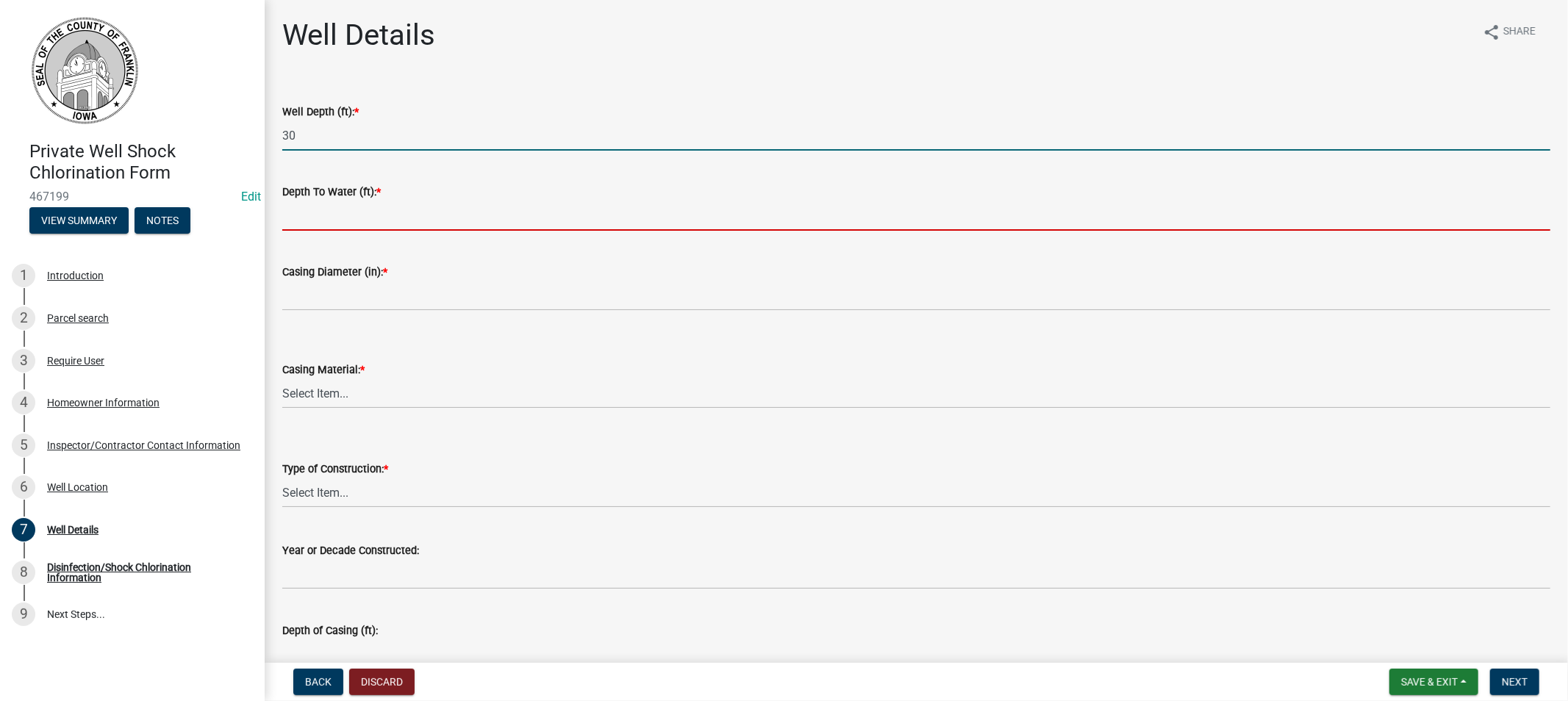
click at [355, 210] on input "Depth To Water (ft): *" at bounding box center [916, 216] width 1268 height 30
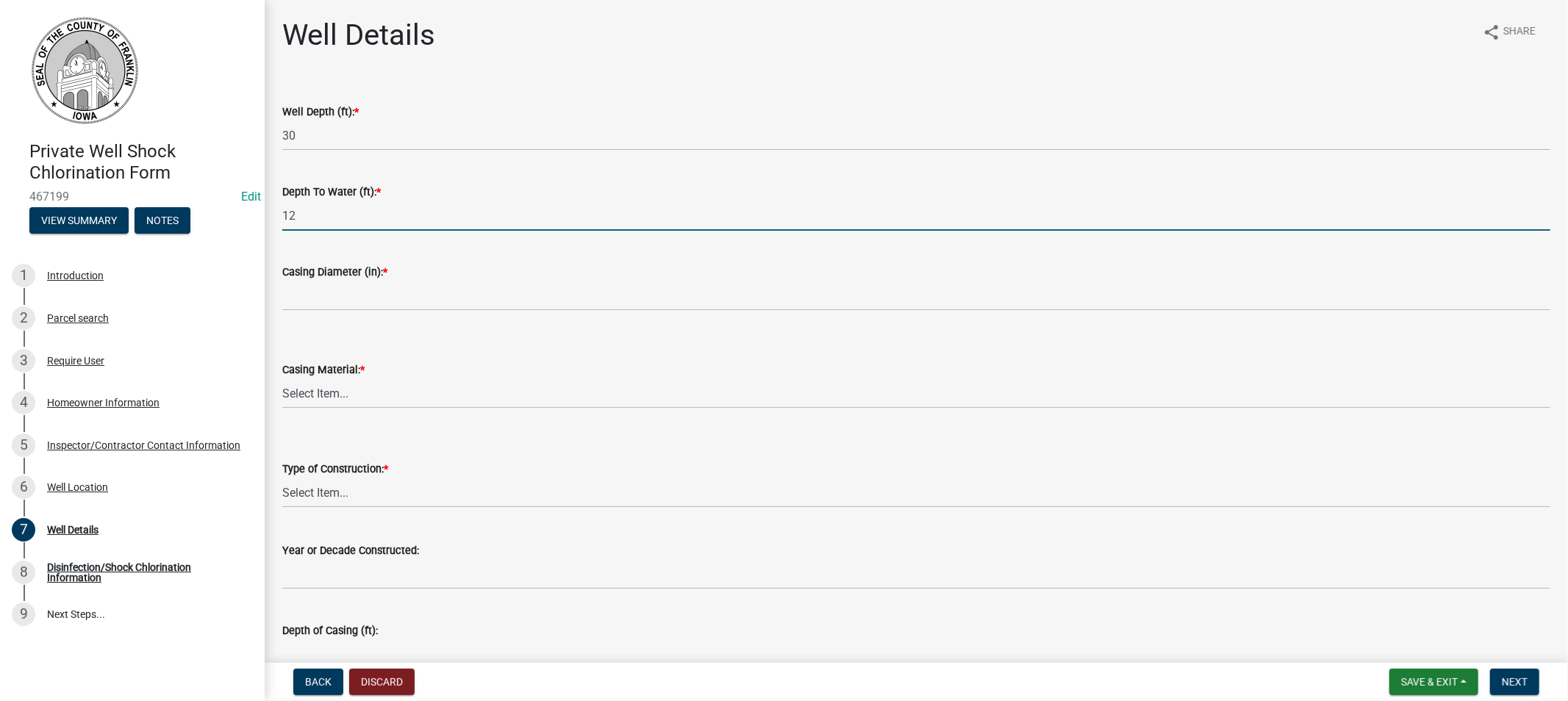
type input "12"
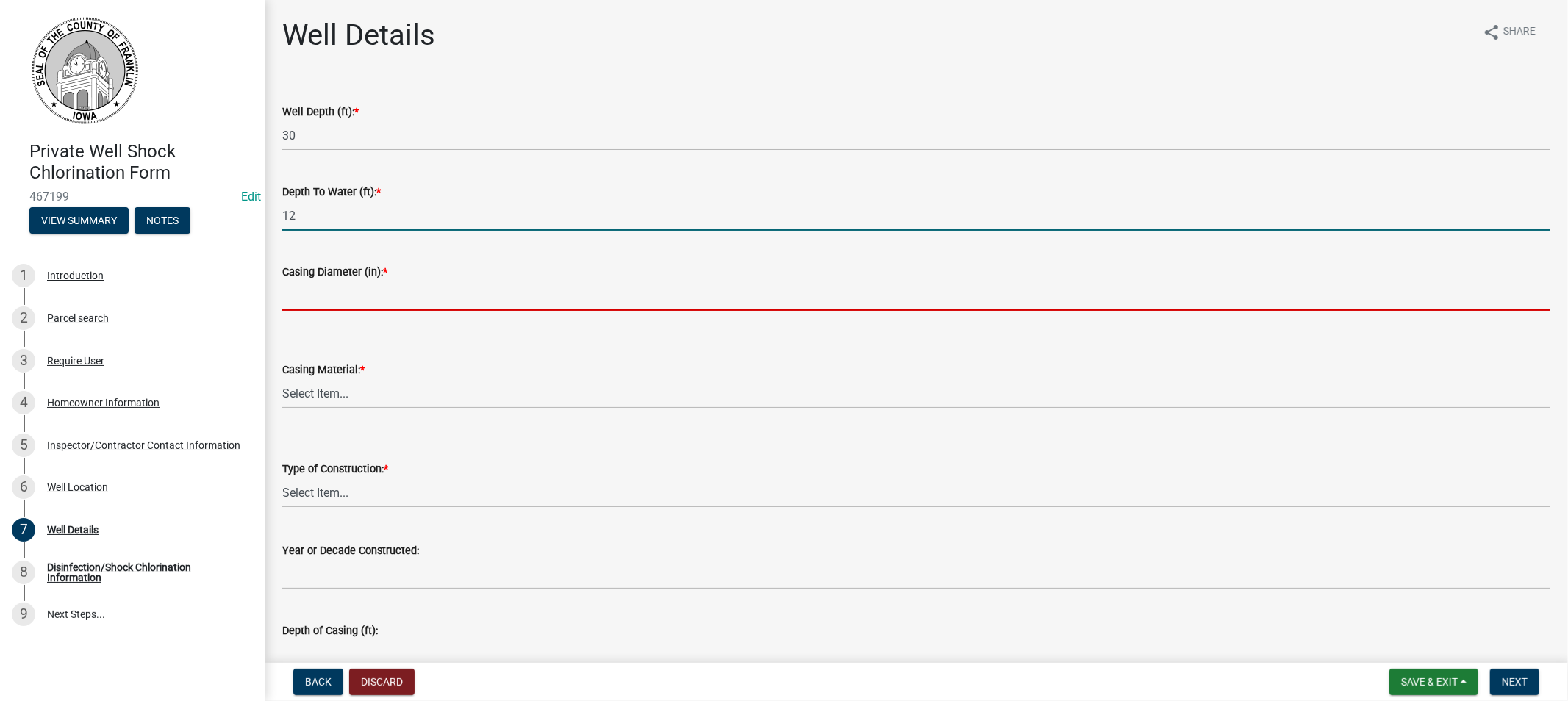
click at [302, 301] on input "Casing Diameter (in): *" at bounding box center [916, 296] width 1268 height 30
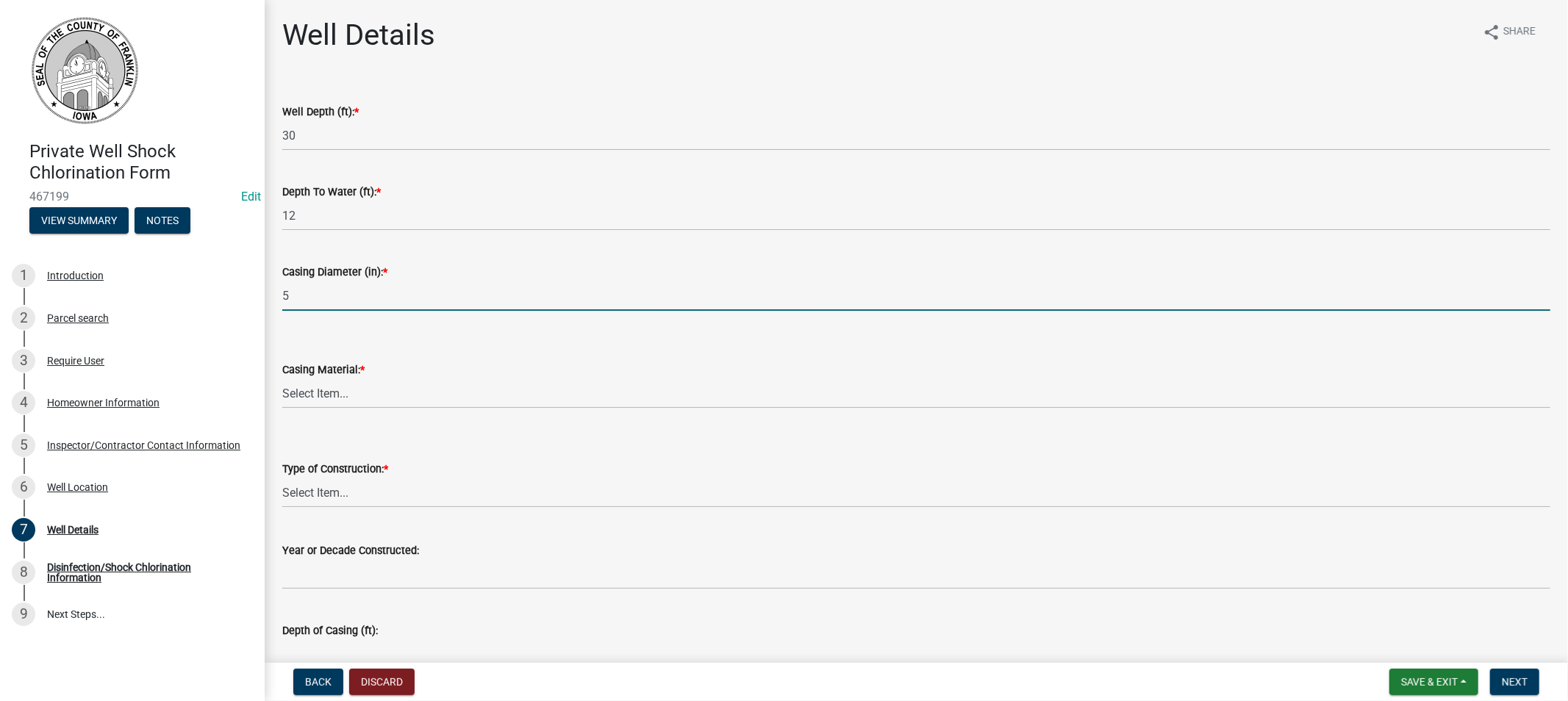
type input "5"
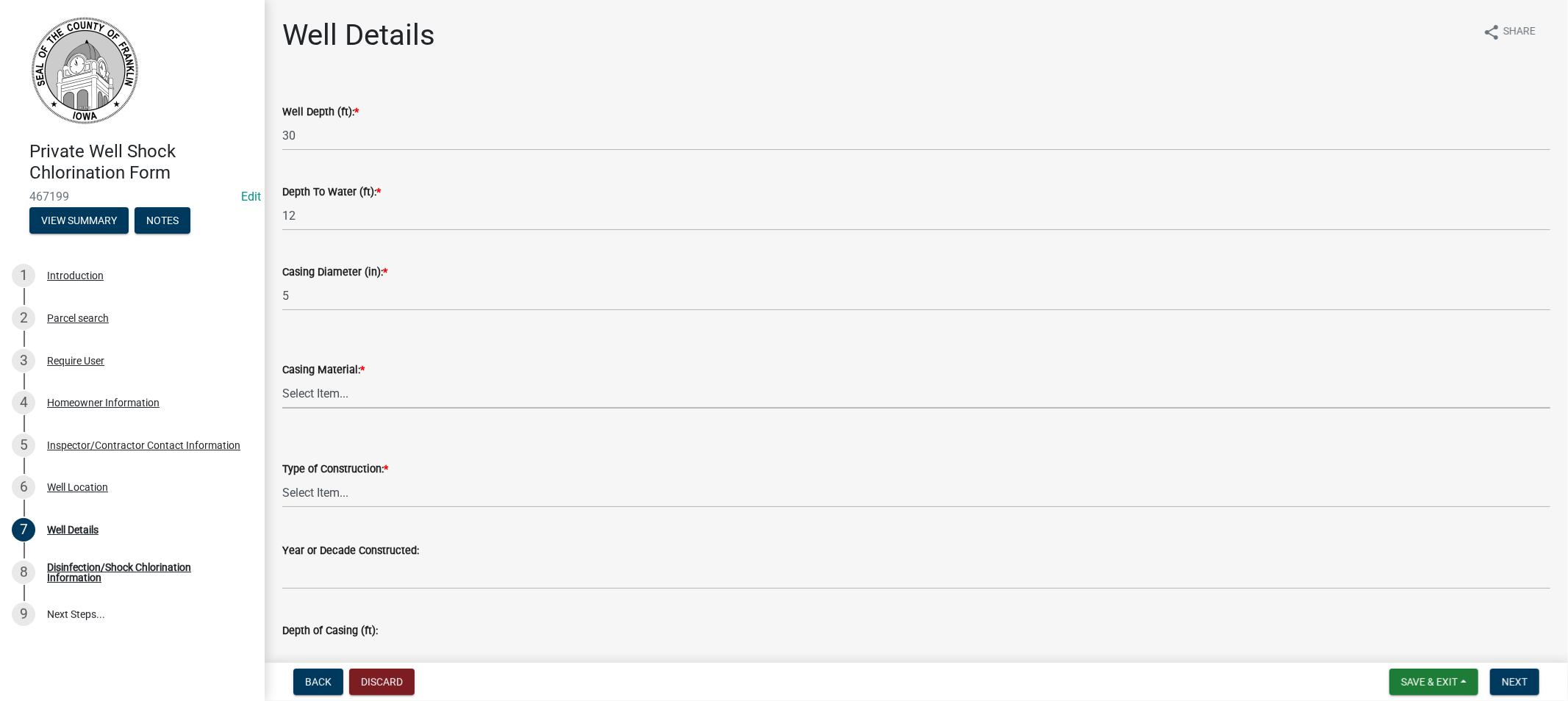
click at [321, 398] on select "Select Item... Steel Plastic Concrete Clay Brick Stone" at bounding box center [916, 394] width 1268 height 30
click at [282, 379] on select "Select Item... Steel Plastic Concrete Clay Brick Stone" at bounding box center [916, 394] width 1268 height 30
select select "ca7c42ed-ebab-49c8-aa89-607fda6bea8d"
click at [320, 488] on select "Select Item... Drilled Driven Bored Dug Augured" at bounding box center [916, 493] width 1268 height 30
click at [282, 478] on select "Select Item... Drilled Driven Bored Dug Augured" at bounding box center [916, 493] width 1268 height 30
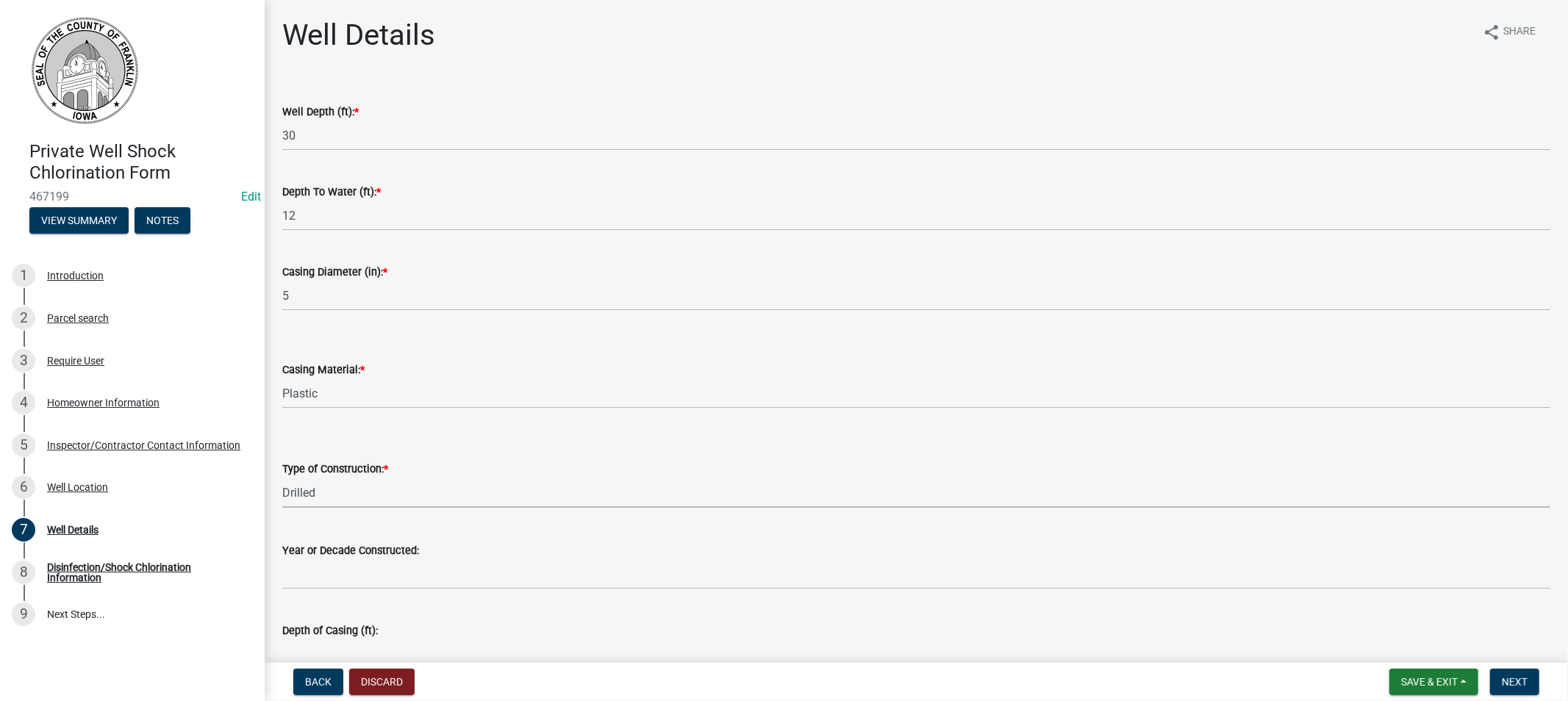
select select "f6a660f6-8b4b-4ddb-a372-ba95e39f9d5c"
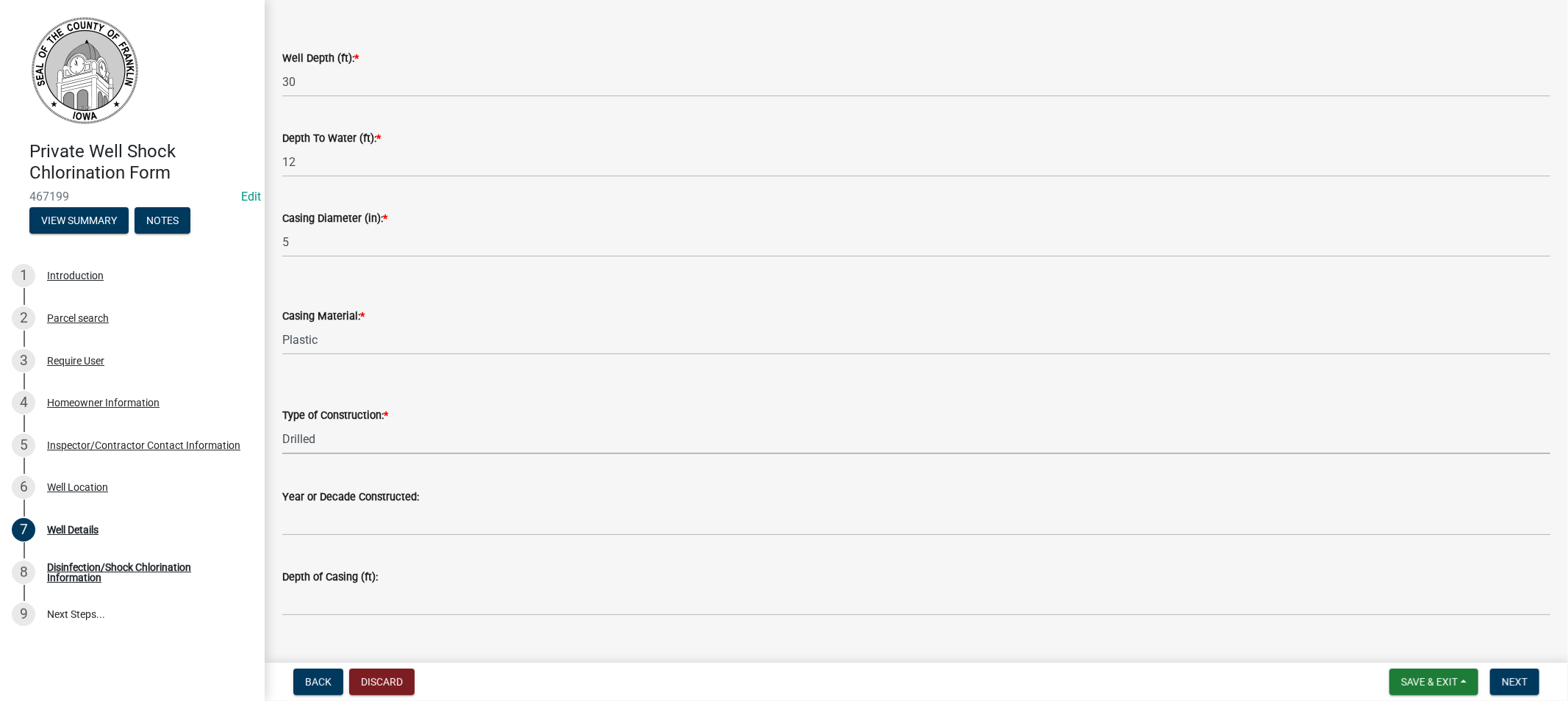
scroll to position [81, 0]
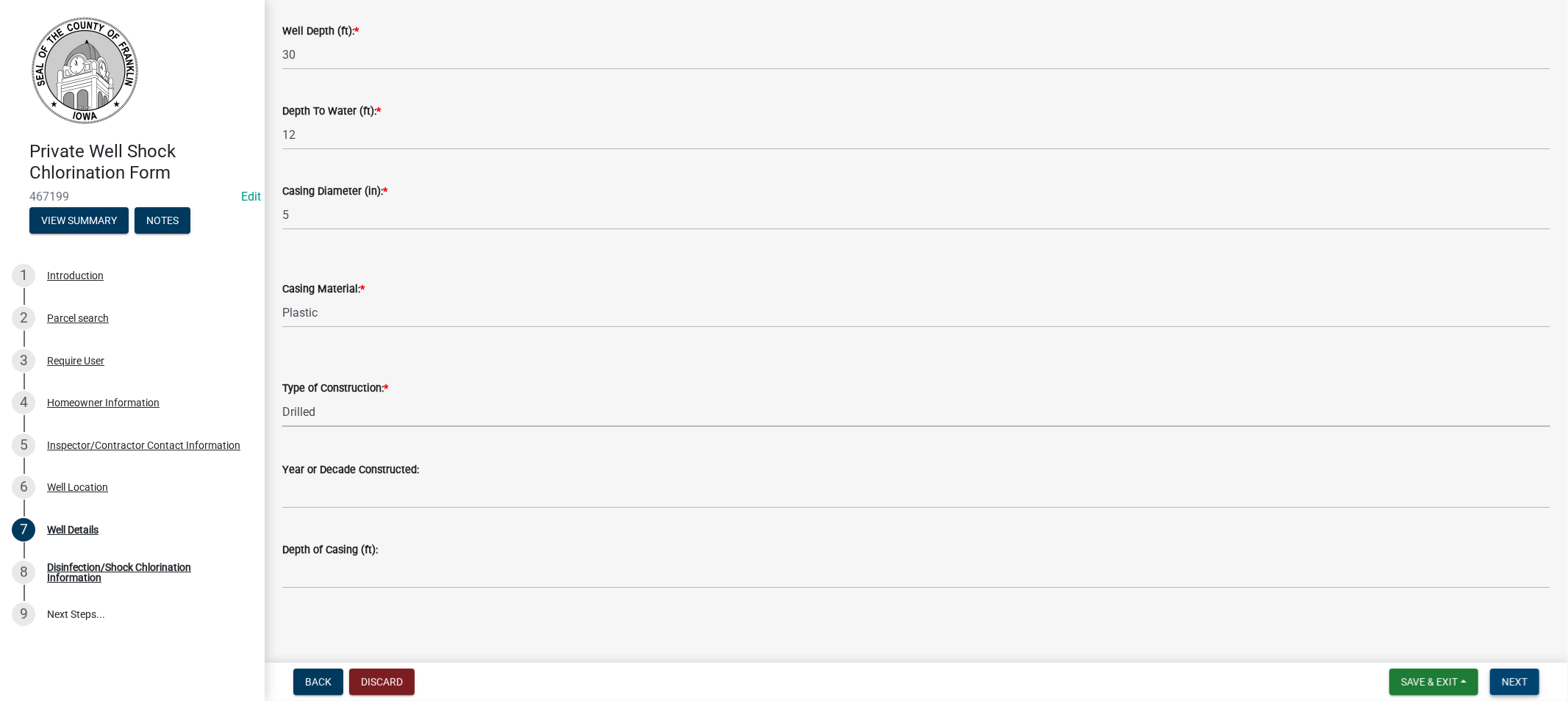
click at [1496, 675] on button "Next" at bounding box center [1514, 683] width 50 height 27
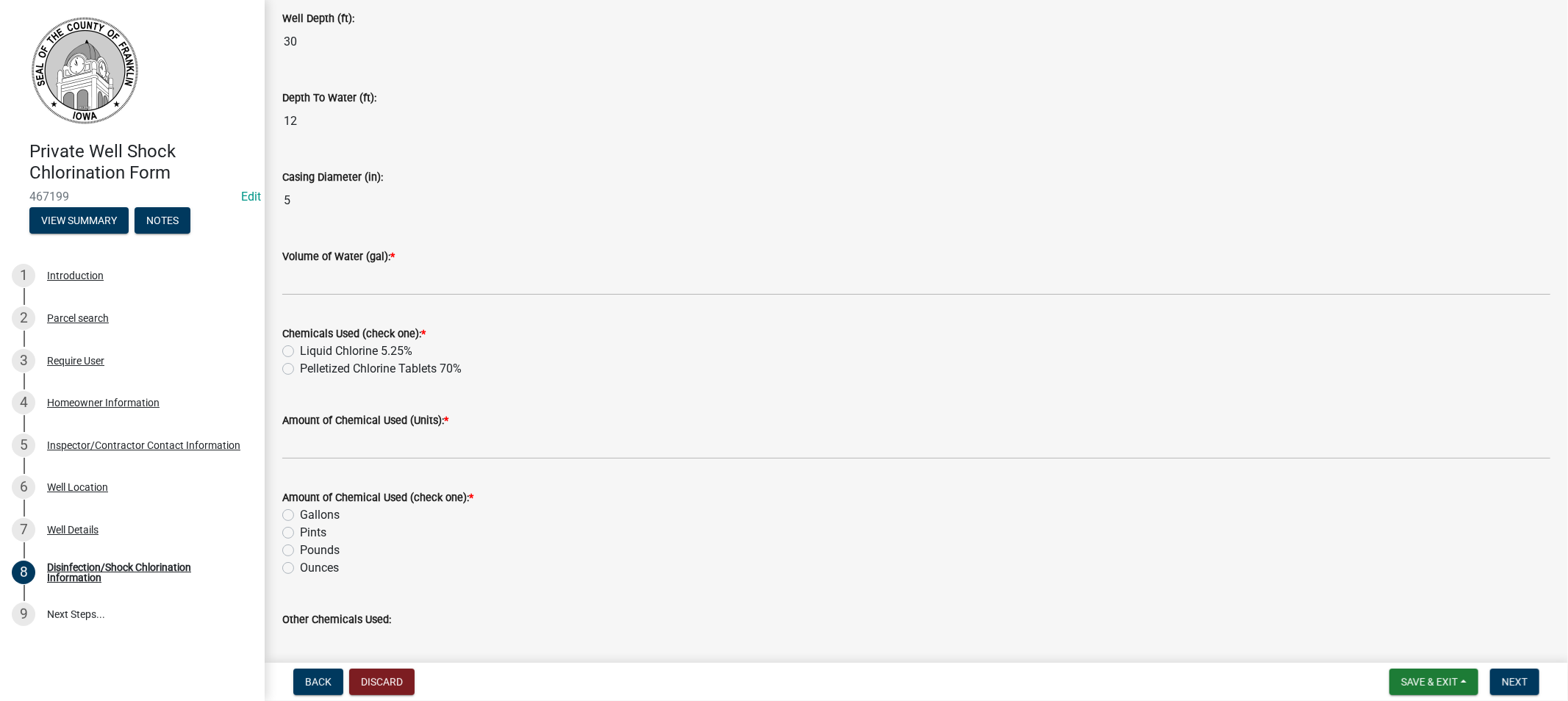
scroll to position [163, 0]
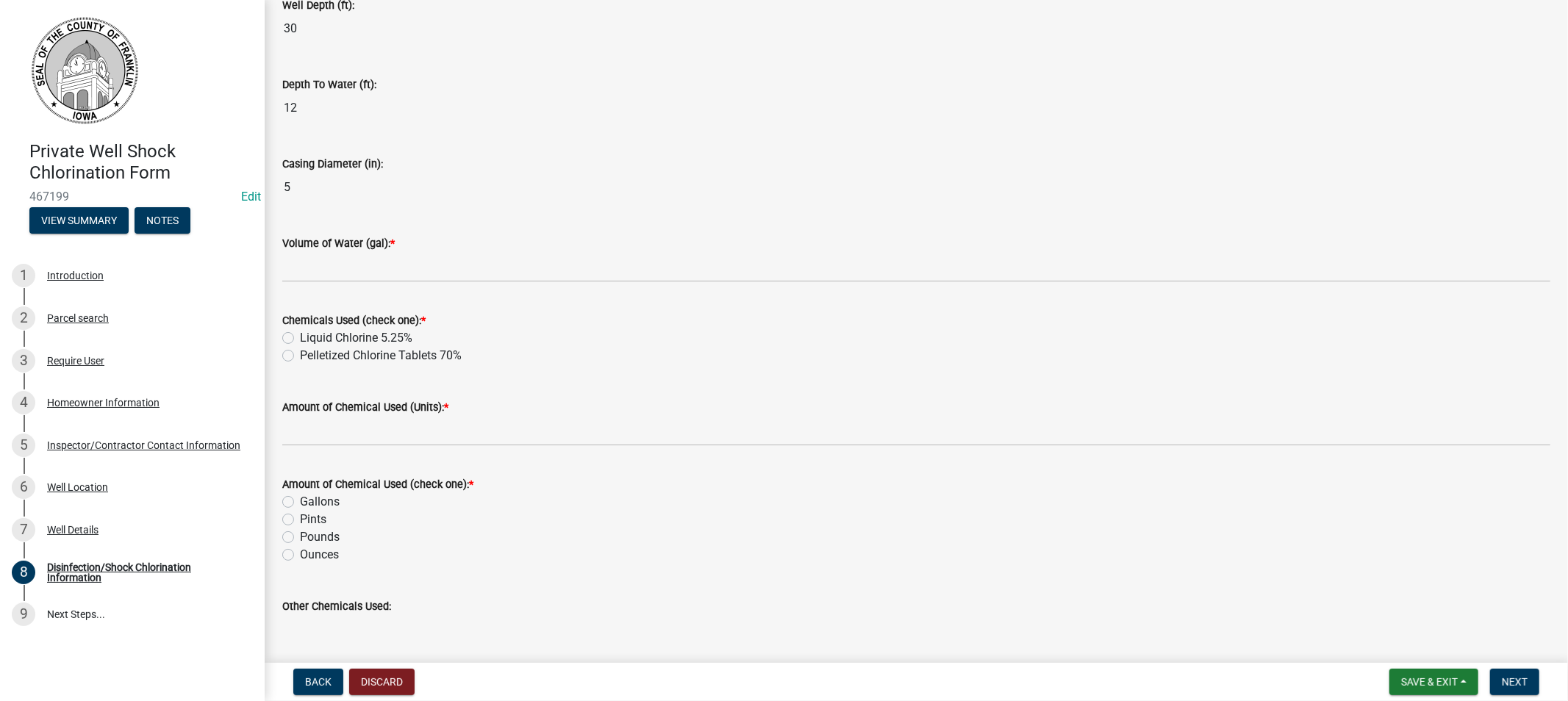
click at [296, 351] on div "Pelletized Chlorine Tablets 70%" at bounding box center [916, 355] width 1268 height 18
click at [300, 358] on label "Pelletized Chlorine Tablets 70%" at bounding box center [380, 355] width 162 height 18
click at [300, 357] on input "Pelletized Chlorine Tablets 70%" at bounding box center [304, 351] width 9 height 9
radio input "true"
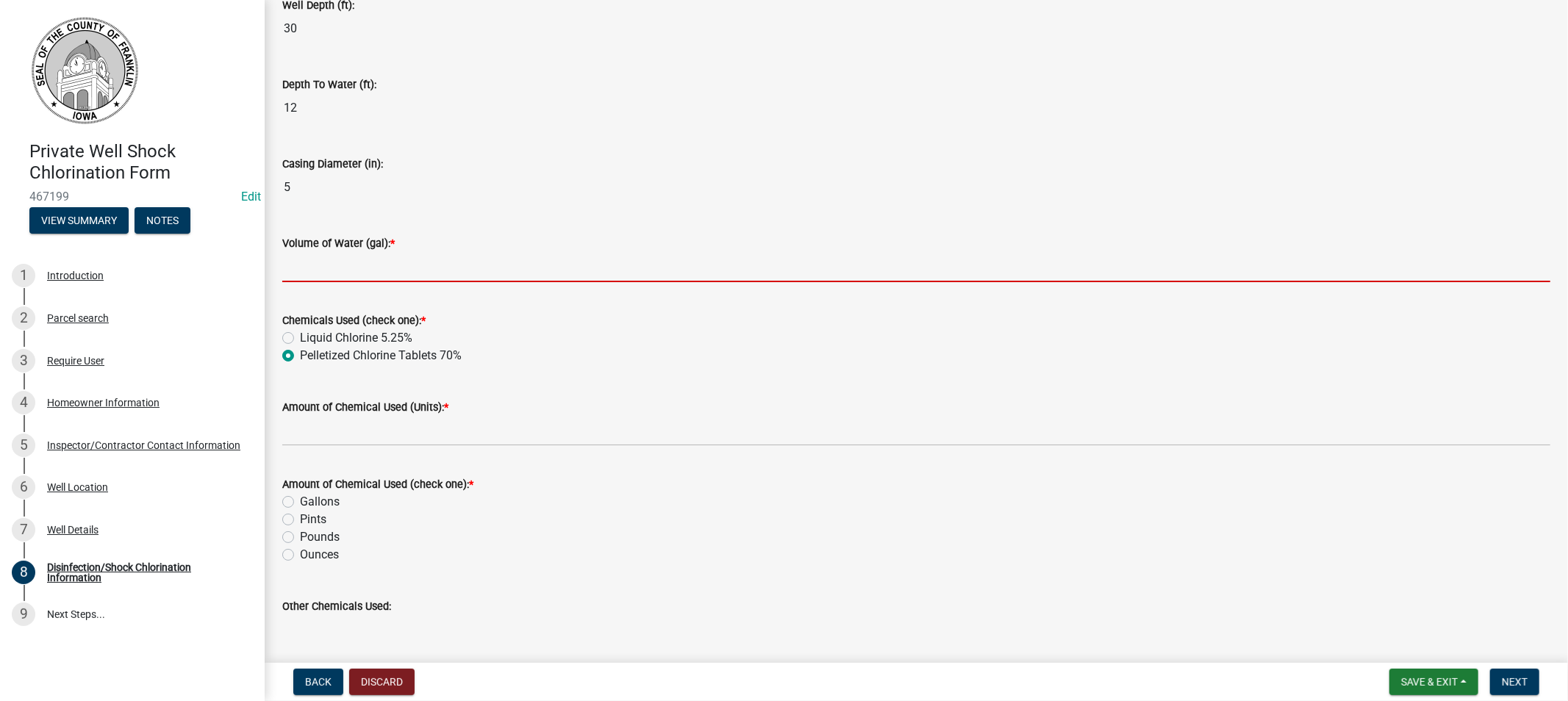
click at [396, 273] on input "Volume of Water (gal): *" at bounding box center [916, 267] width 1268 height 30
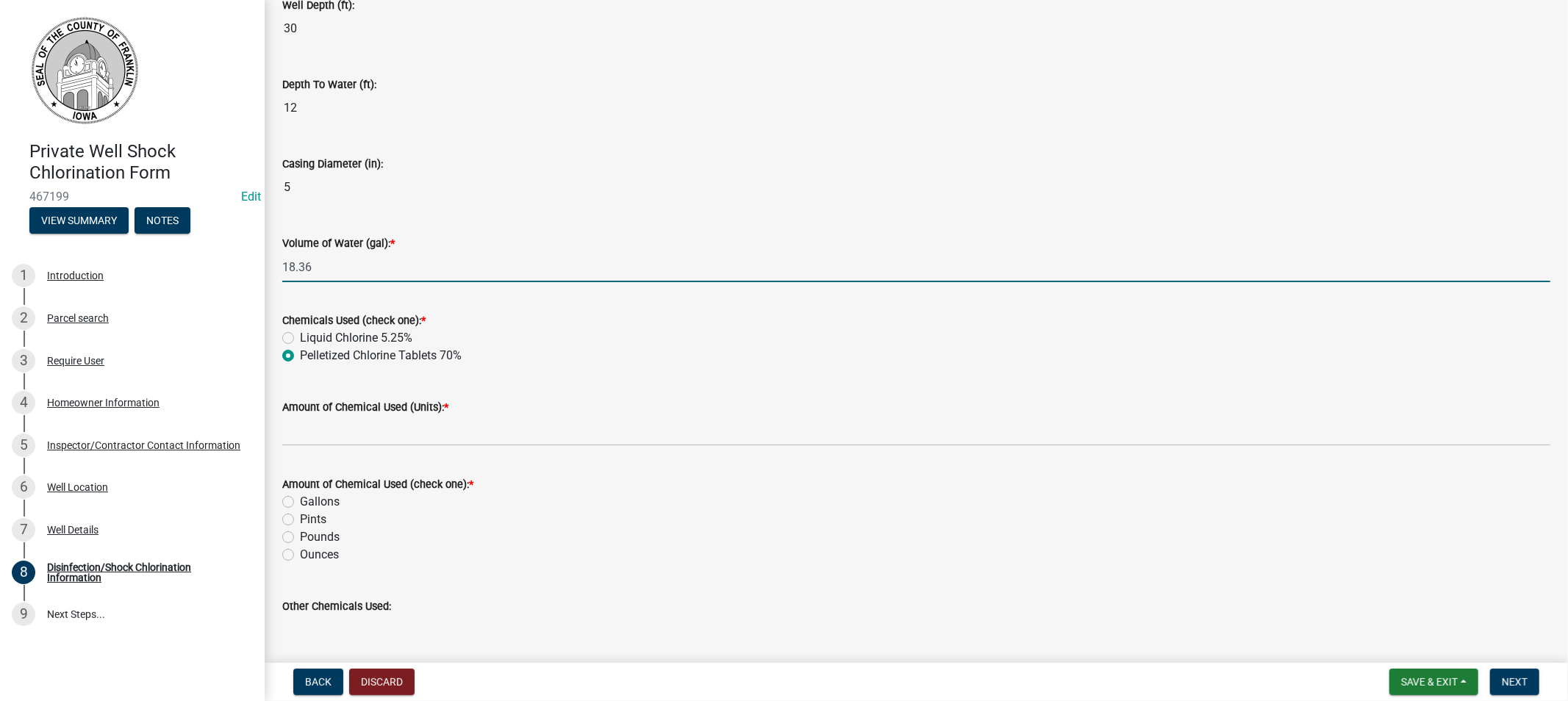
type input "18.36"
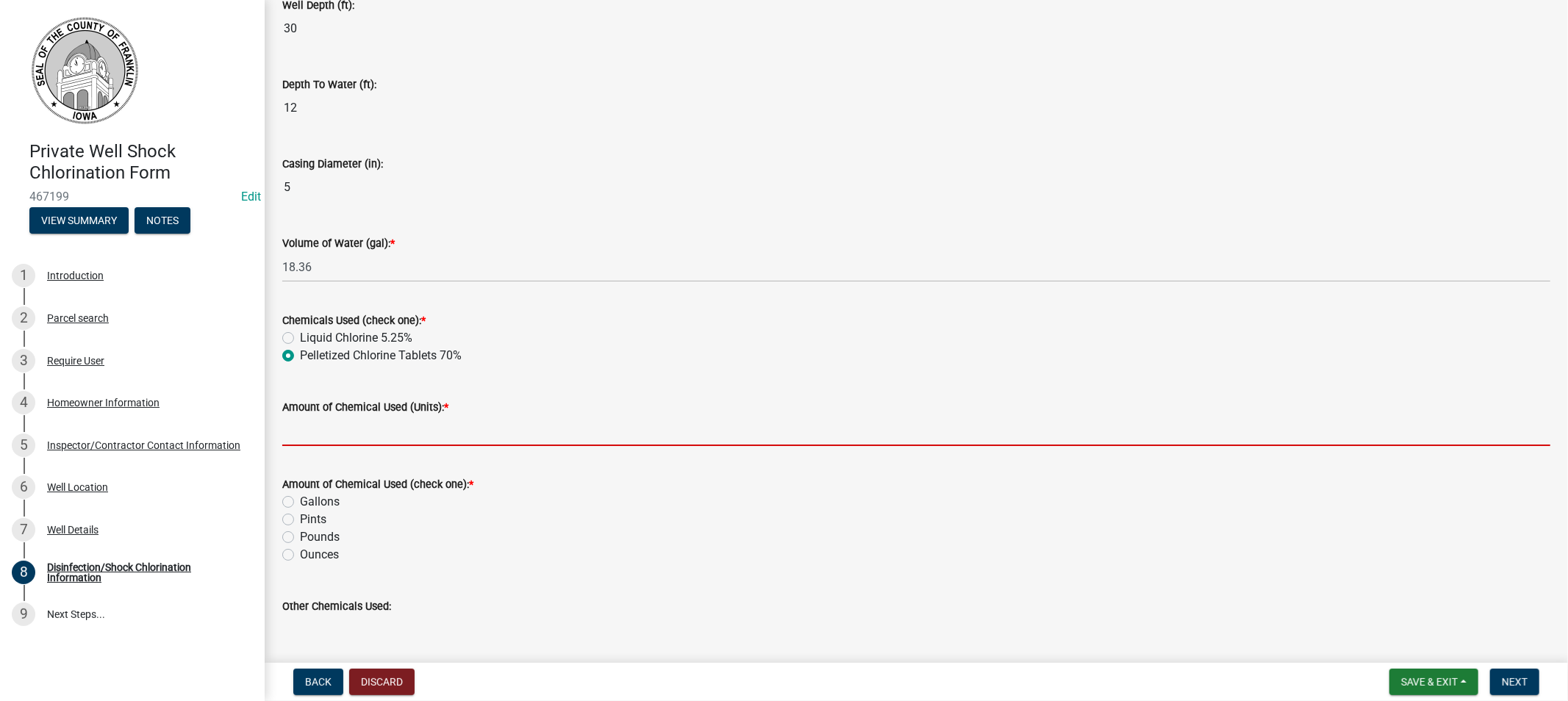
click at [392, 435] on input "Amount of Chemical Used (Units): *" at bounding box center [916, 431] width 1268 height 30
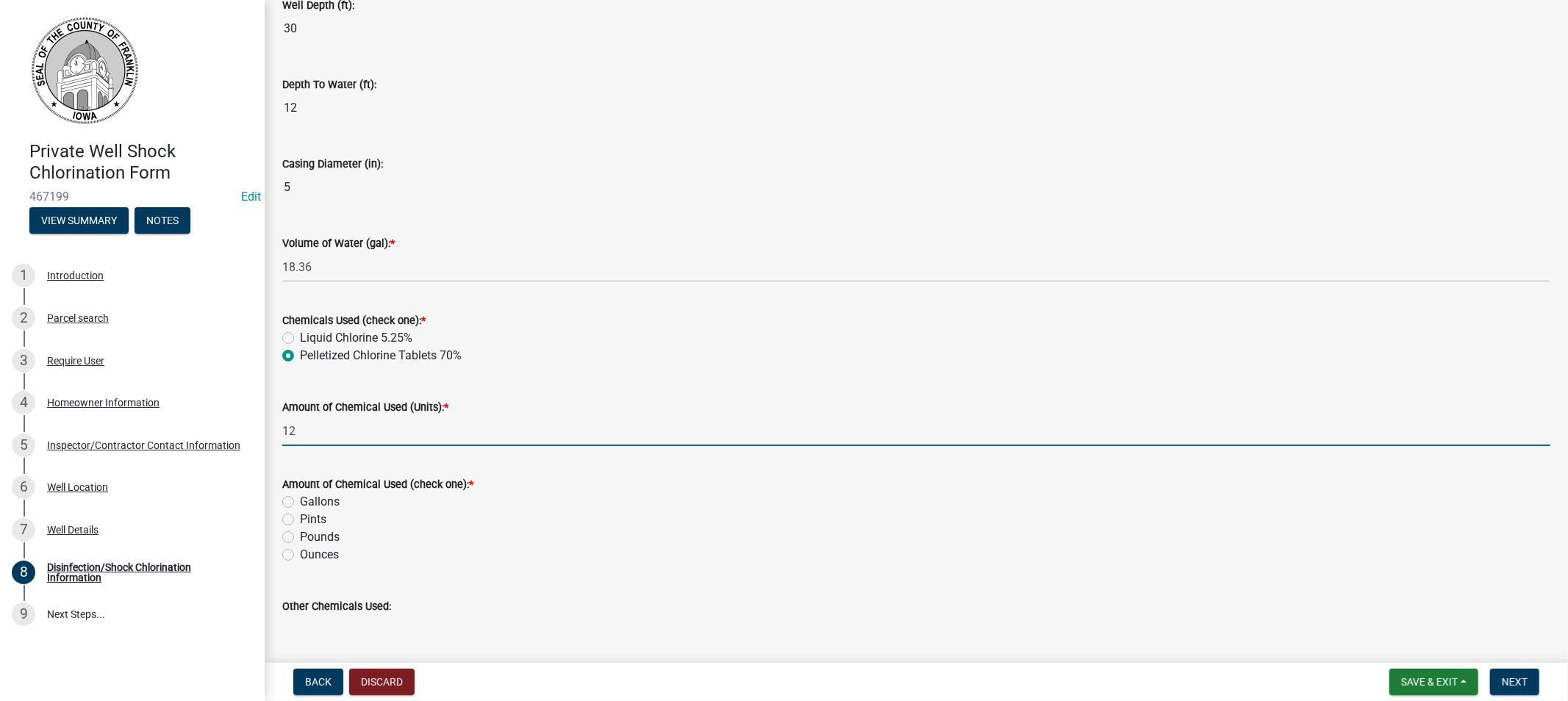
type input "12"
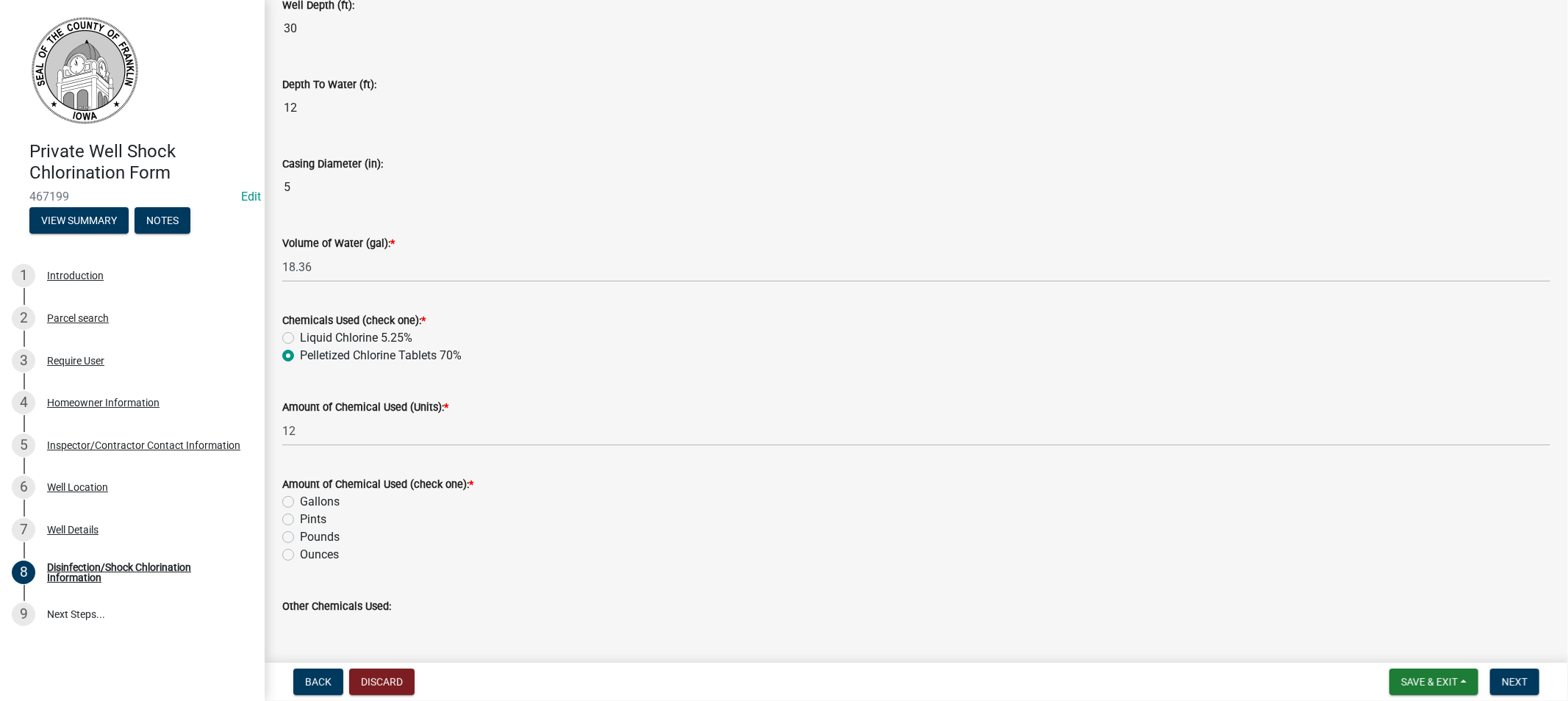
click at [300, 555] on label "Ounces" at bounding box center [319, 554] width 39 height 18
click at [300, 555] on input "Ounces" at bounding box center [304, 550] width 9 height 9
radio input "true"
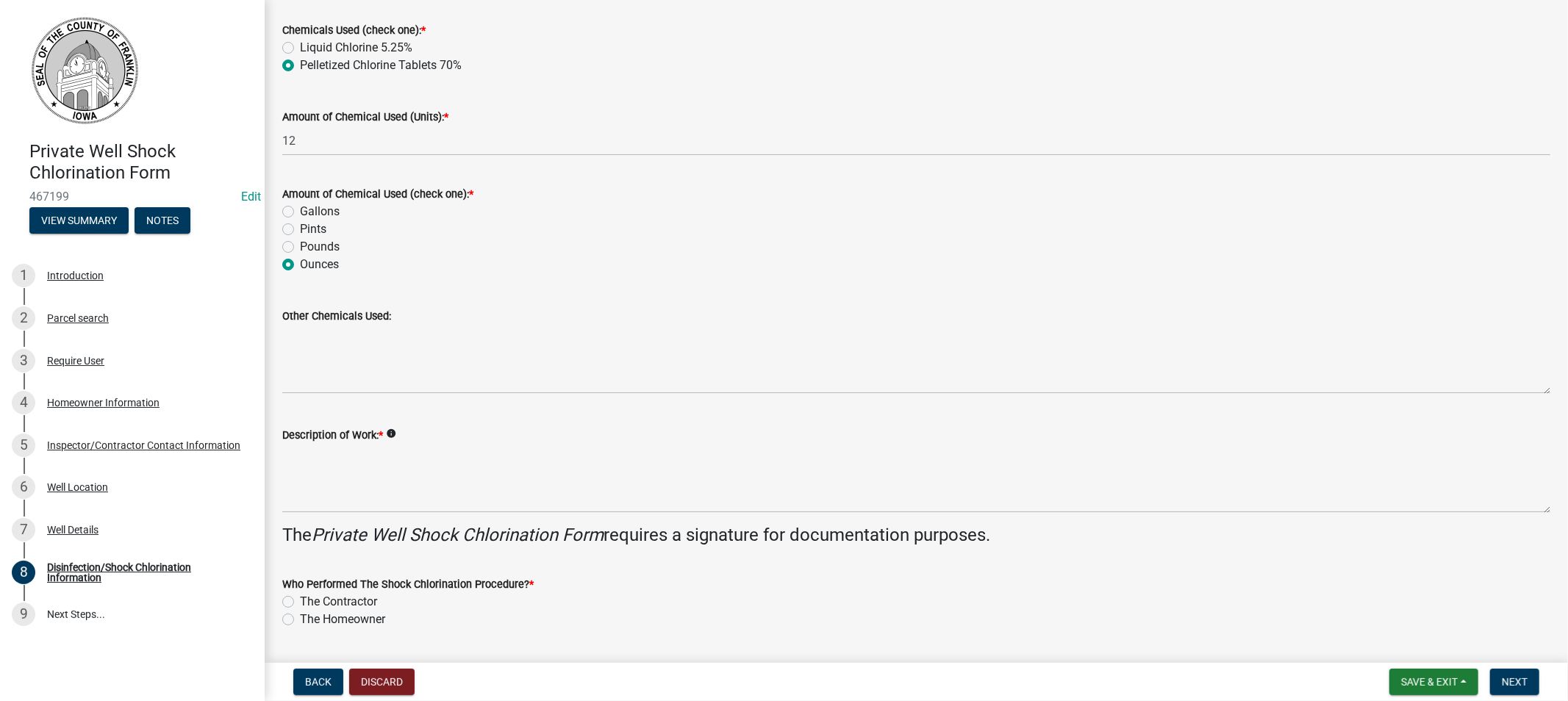
scroll to position [489, 0]
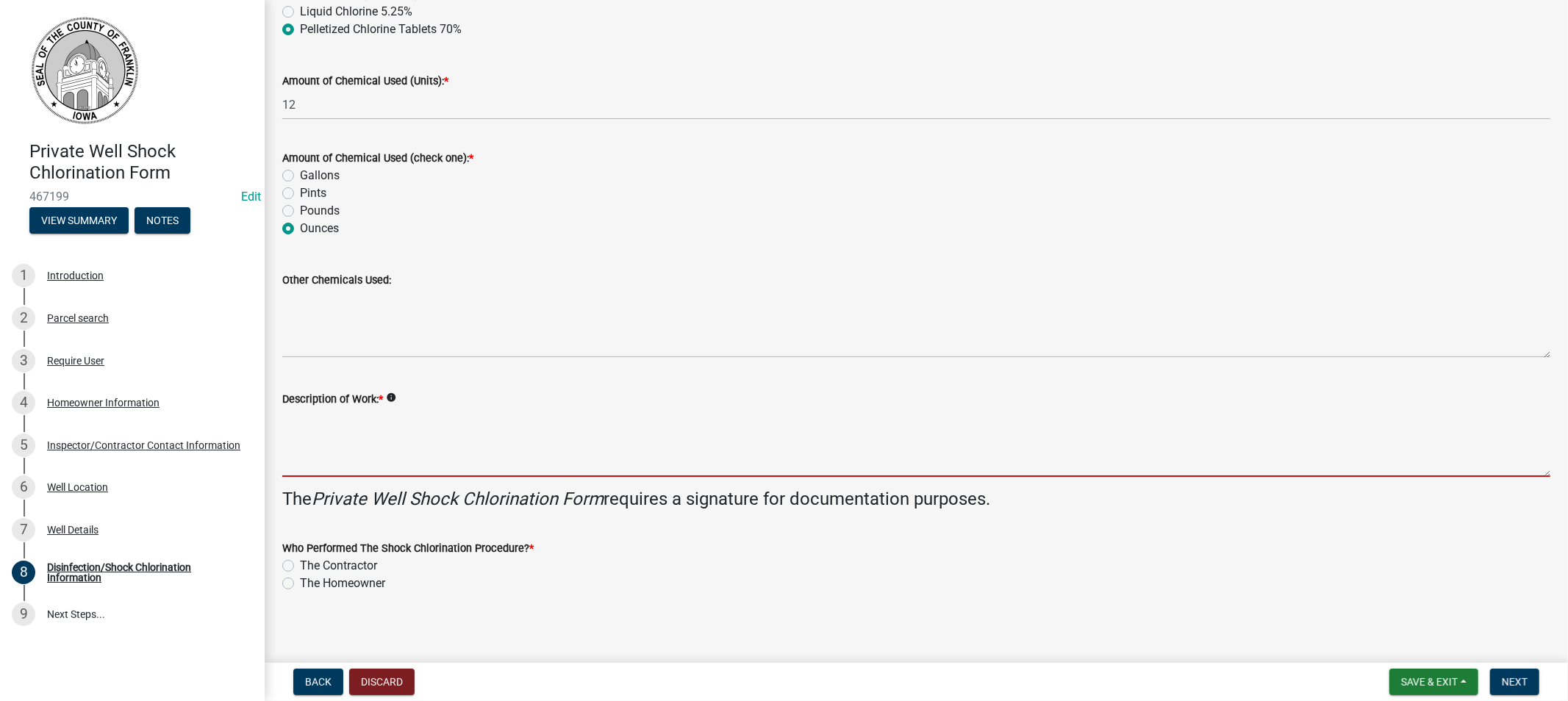
click at [375, 463] on textarea "Description of Work: *" at bounding box center [916, 442] width 1268 height 69
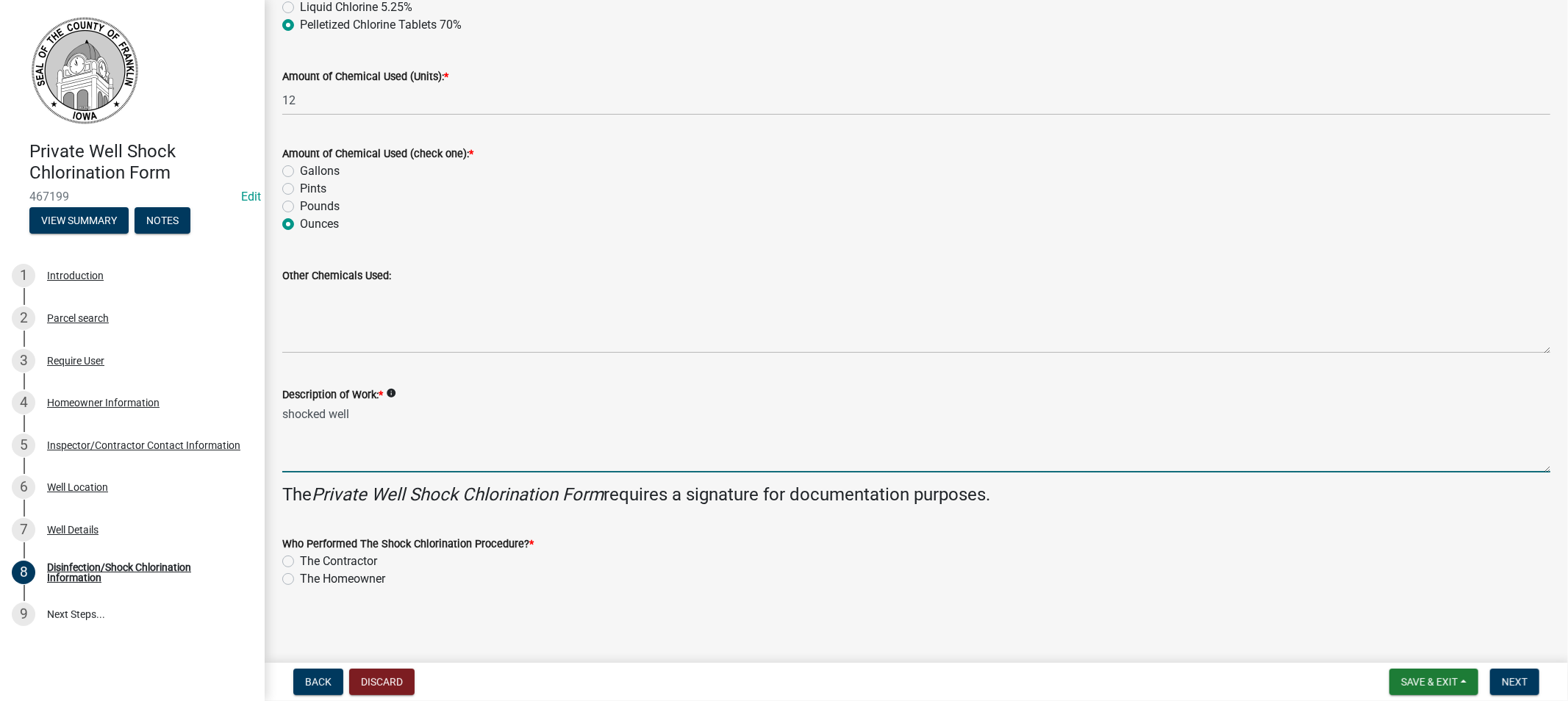
scroll to position [494, 0]
type textarea "shocked well"
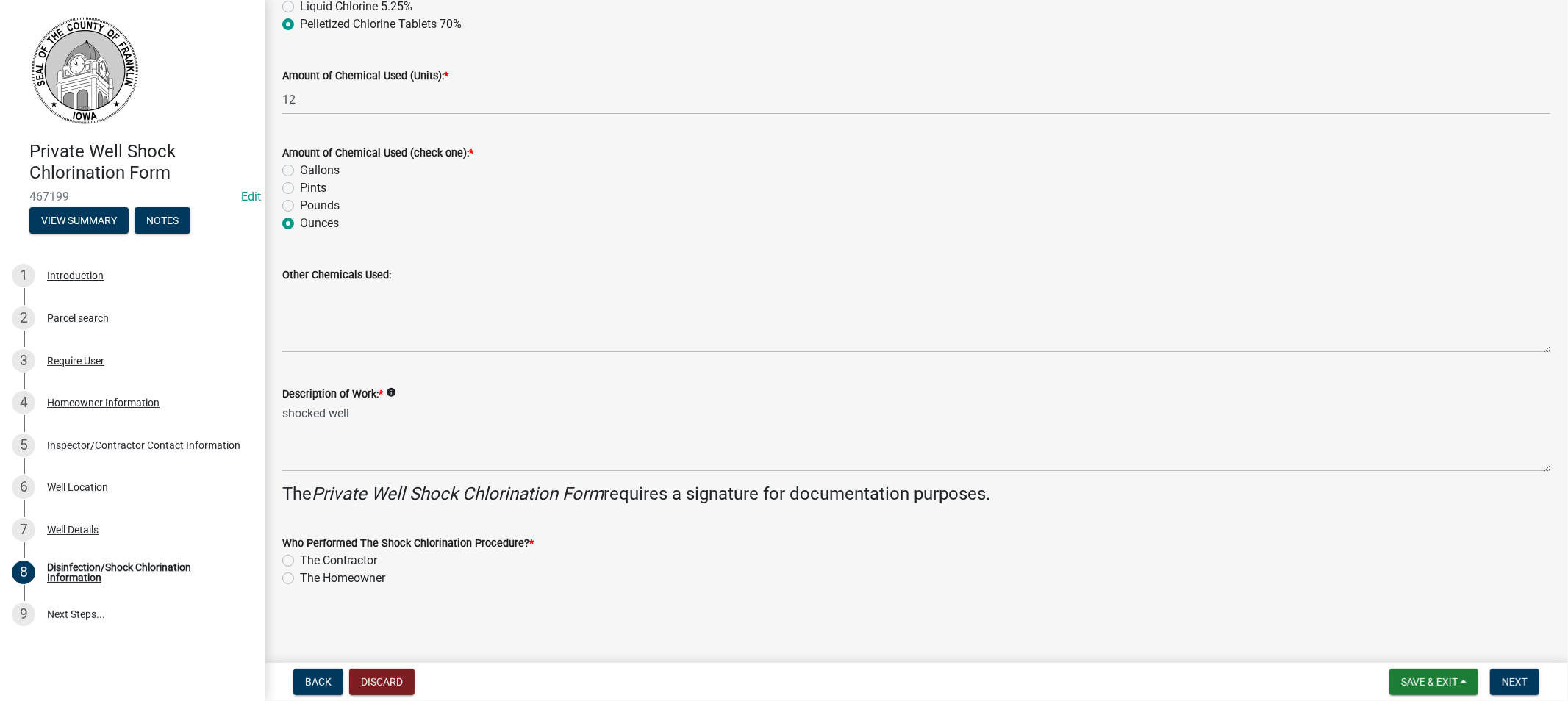
click at [300, 562] on label "The Contractor" at bounding box center [338, 560] width 77 height 18
click at [300, 562] on input "The Contractor" at bounding box center [304, 556] width 9 height 9
radio input "true"
click at [1506, 683] on span "Next" at bounding box center [1514, 682] width 26 height 12
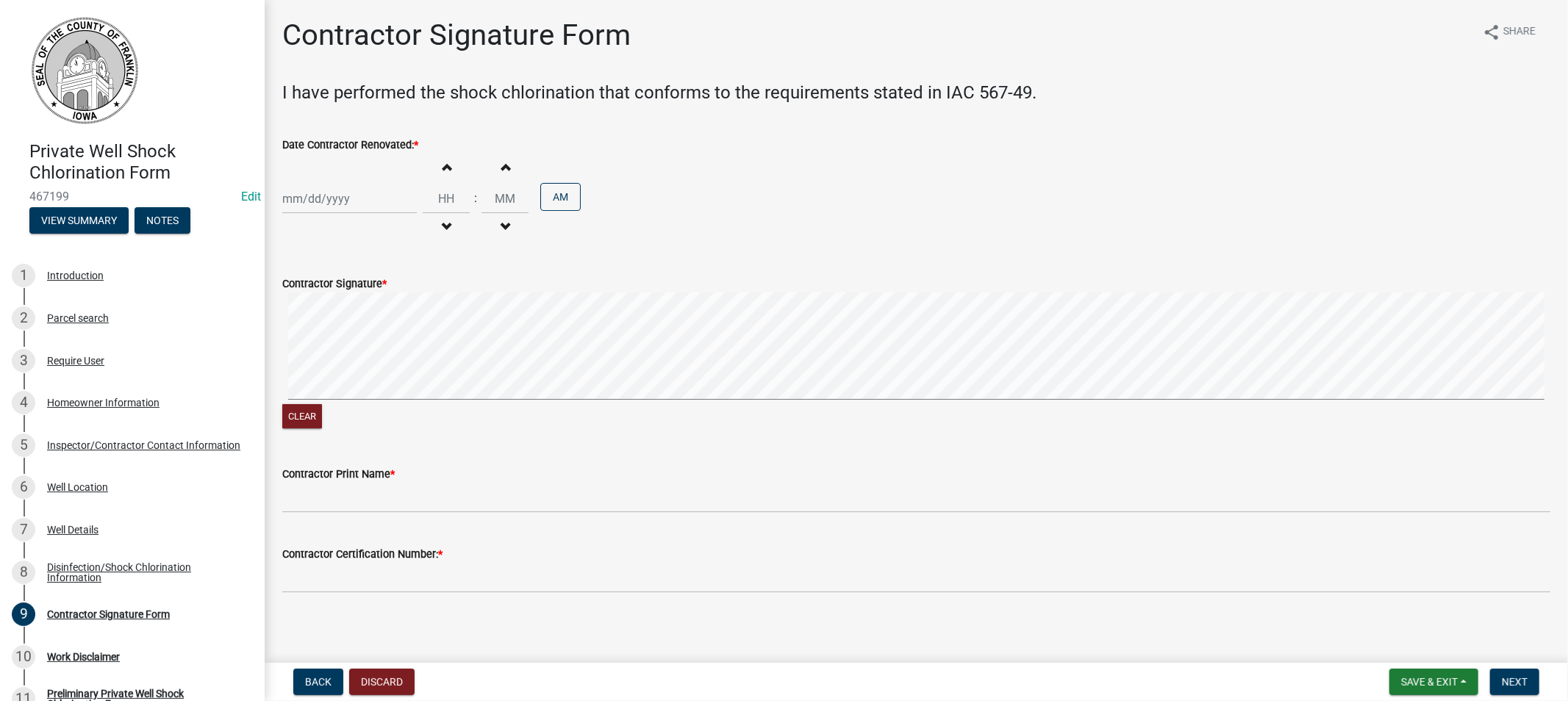
select select "8"
select select "2025"
click at [349, 199] on div "[PERSON_NAME] Feb Mar Apr [PERSON_NAME][DATE] Oct Nov [DATE] 1526 1527 1528 152…" at bounding box center [349, 199] width 134 height 30
click at [292, 226] on button "Previous month" at bounding box center [296, 229] width 18 height 24
select select "7"
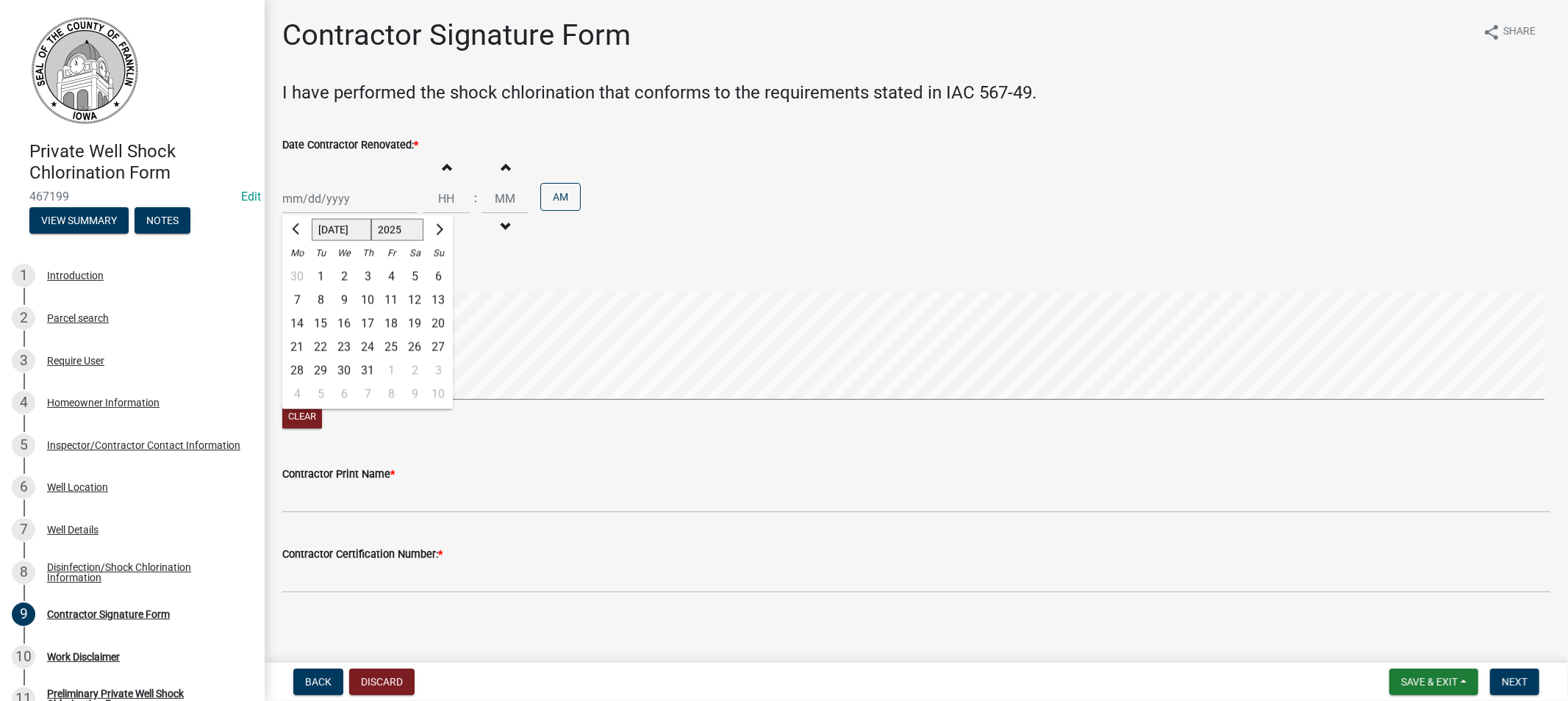
click at [302, 369] on div "28" at bounding box center [297, 370] width 24 height 24
type input "[DATE]"
click at [443, 194] on input "Hours" at bounding box center [446, 199] width 47 height 30
type input "05"
type input "00"
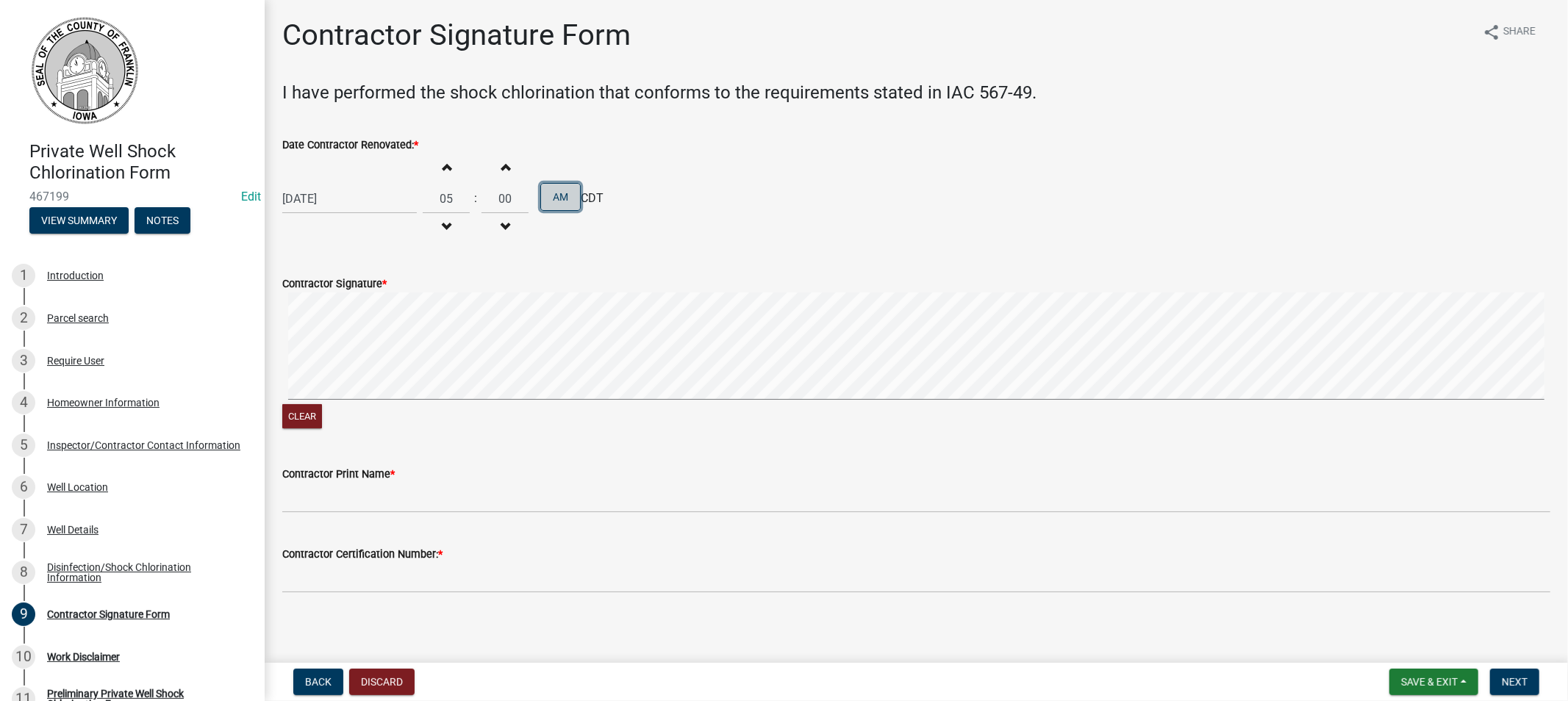
click at [569, 196] on button "AM" at bounding box center [560, 196] width 40 height 28
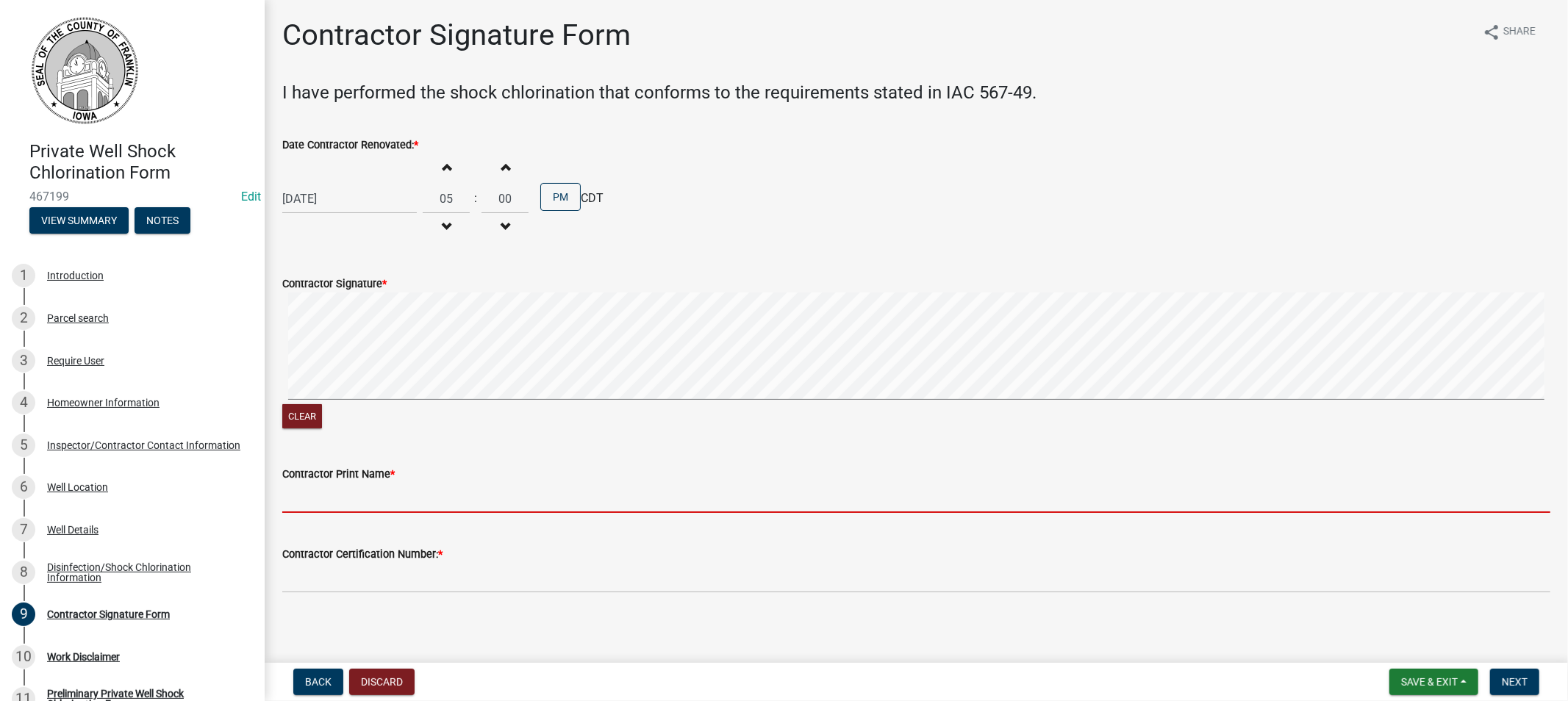
click at [410, 493] on input "Contractor Print Name *" at bounding box center [916, 498] width 1268 height 30
type input "[PERSON_NAME]"
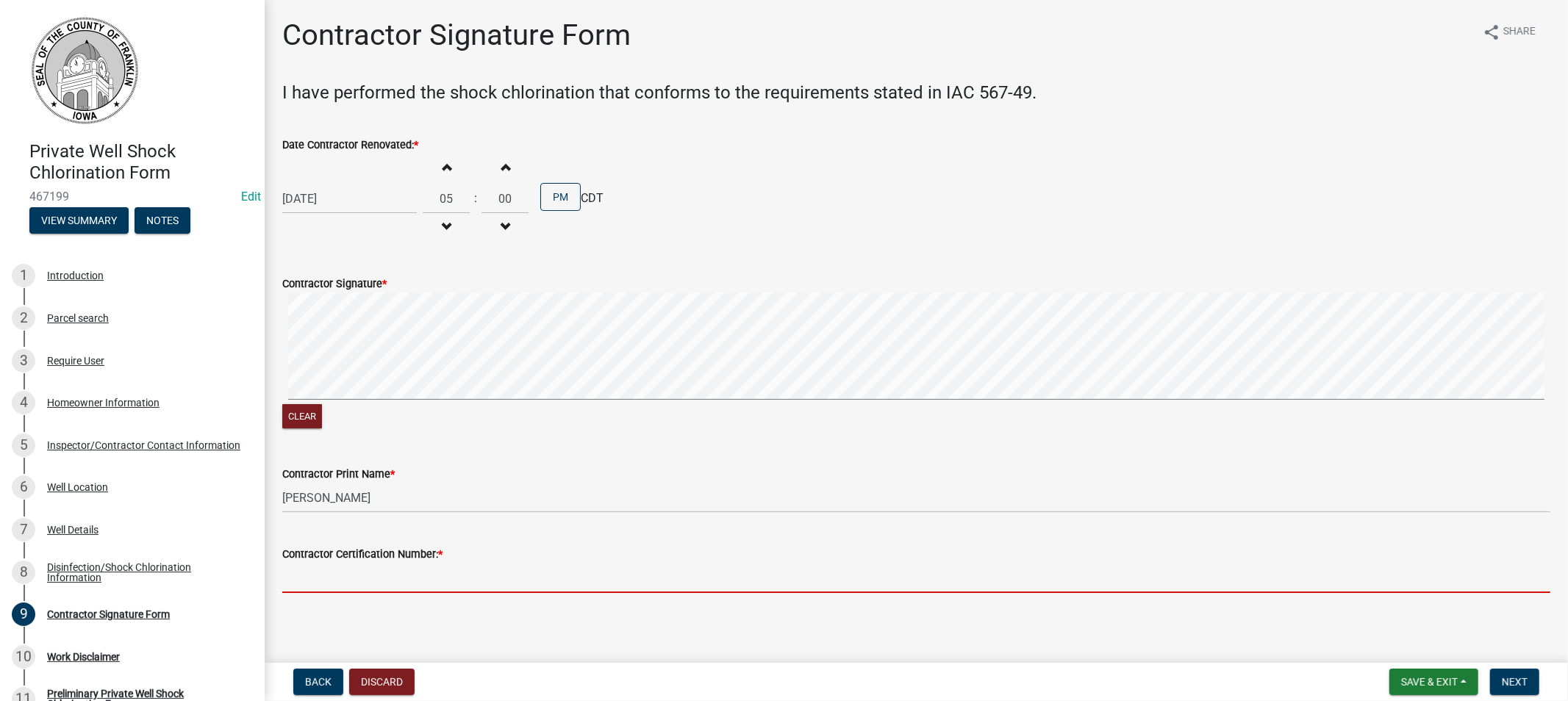
click at [366, 582] on input "Contractor Certification Number: *" at bounding box center [916, 578] width 1268 height 30
type input "7114"
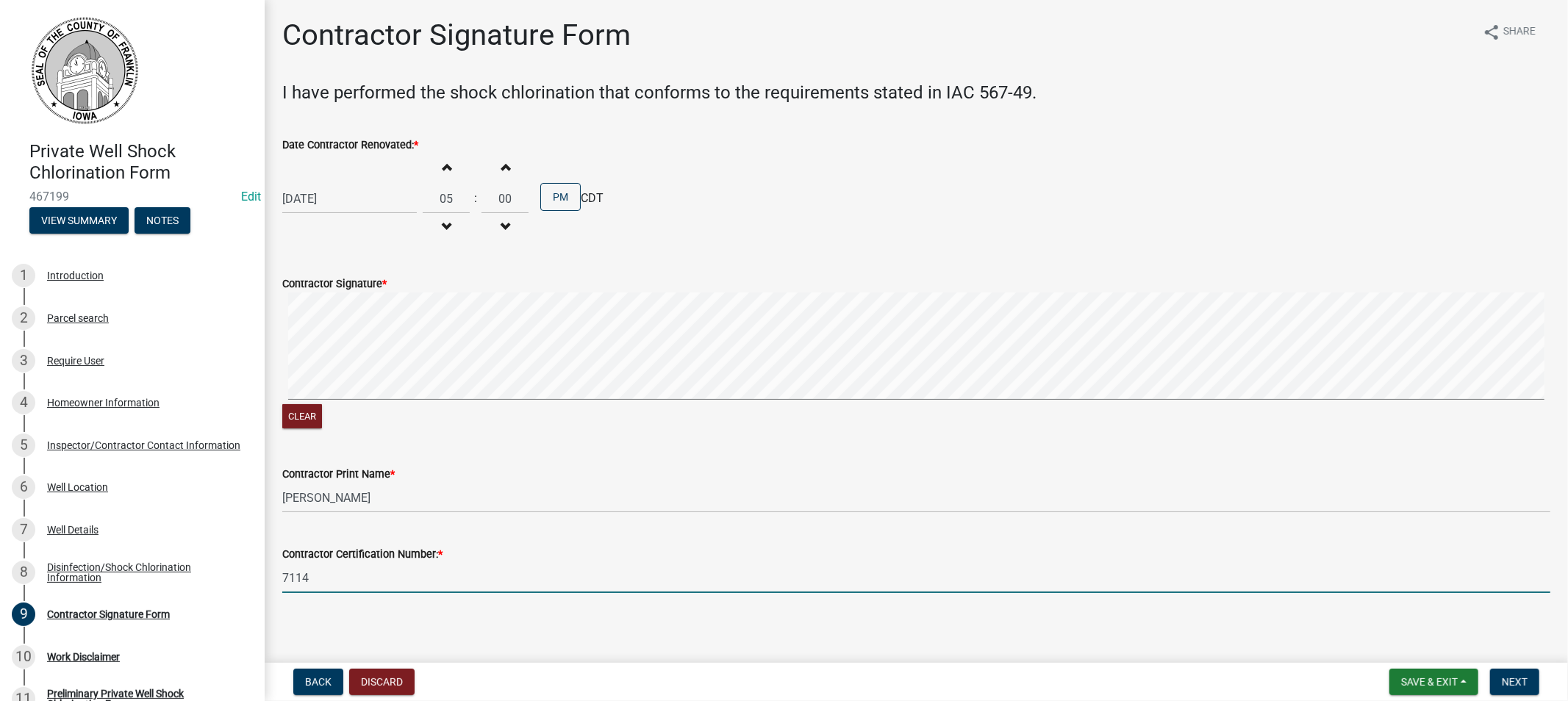
scroll to position [4, 0]
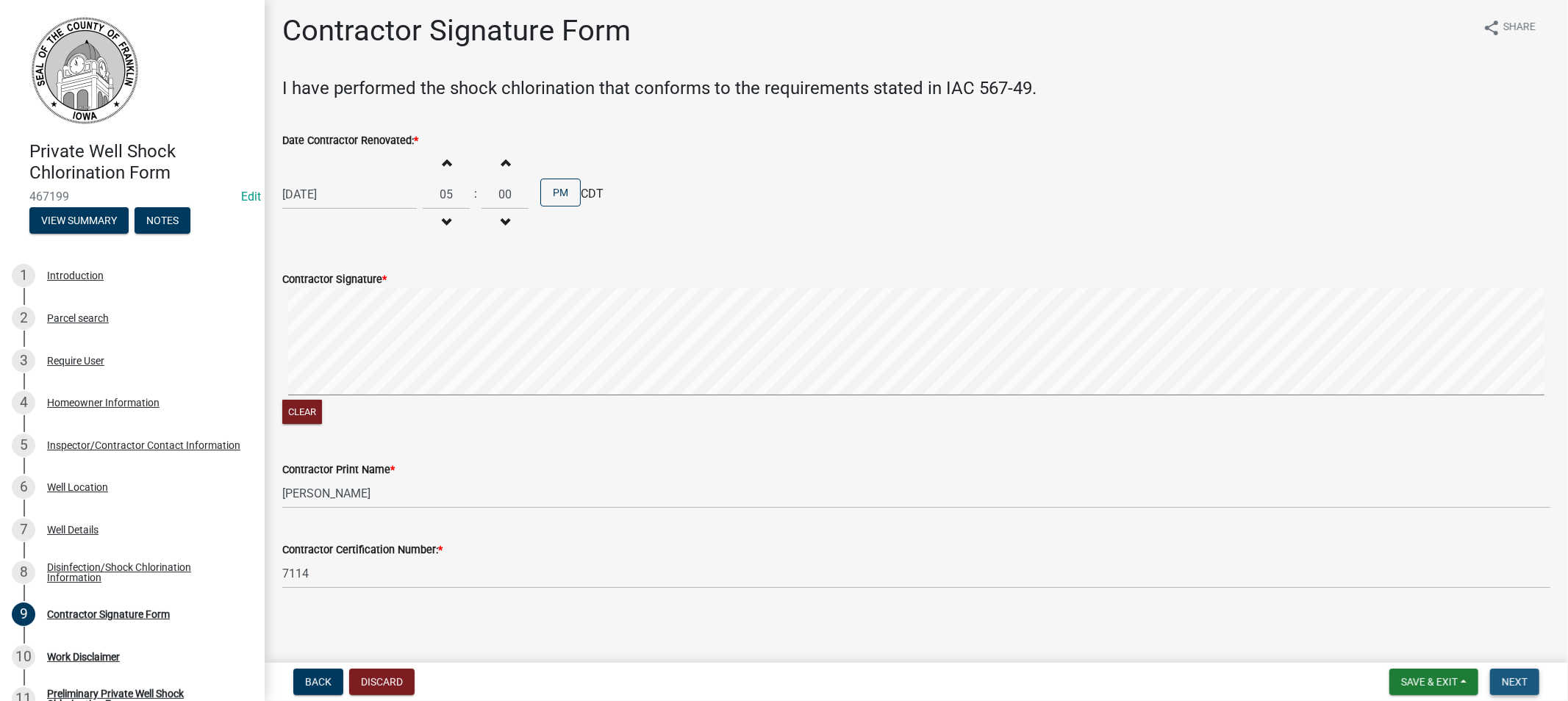
click at [1506, 677] on span "Next" at bounding box center [1514, 682] width 26 height 12
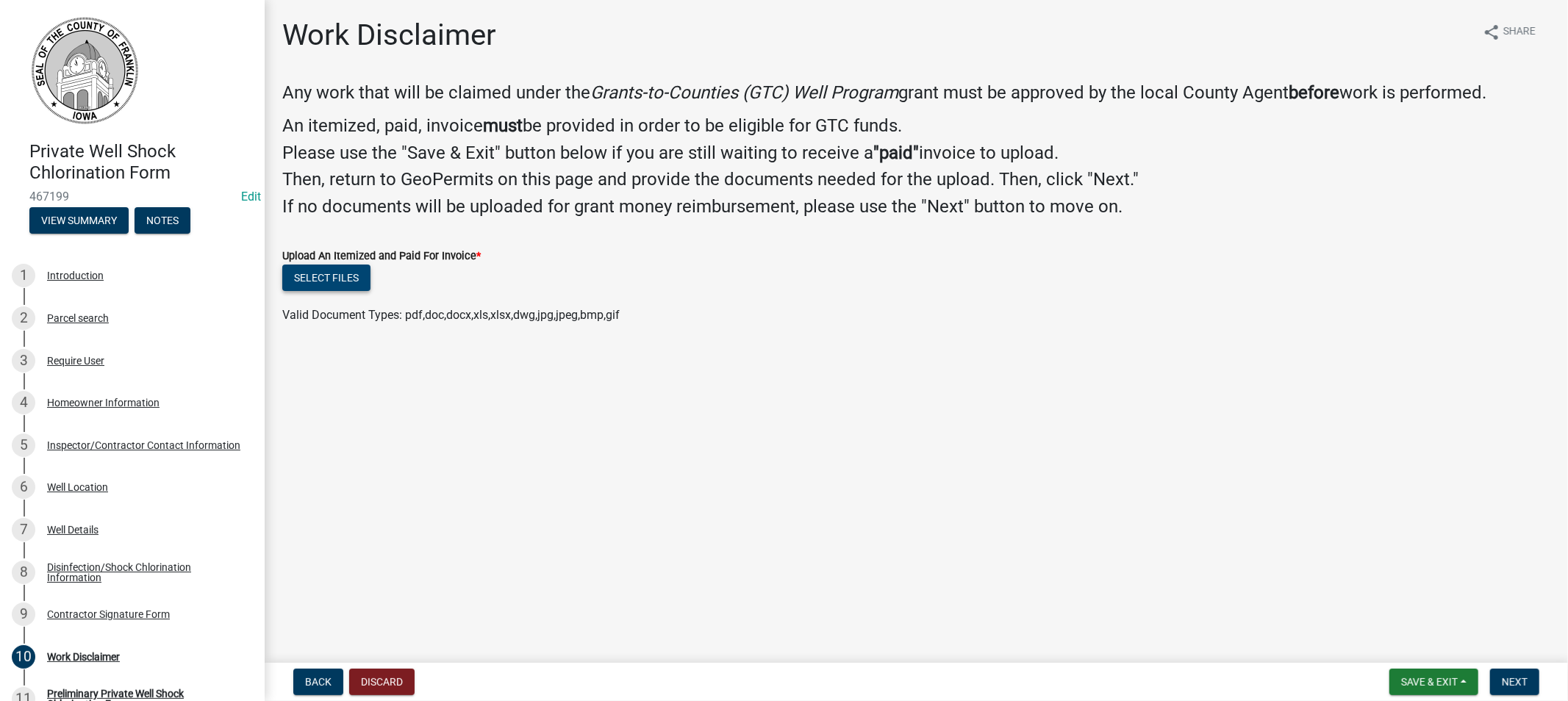
click at [323, 281] on button "Select files" at bounding box center [326, 278] width 88 height 27
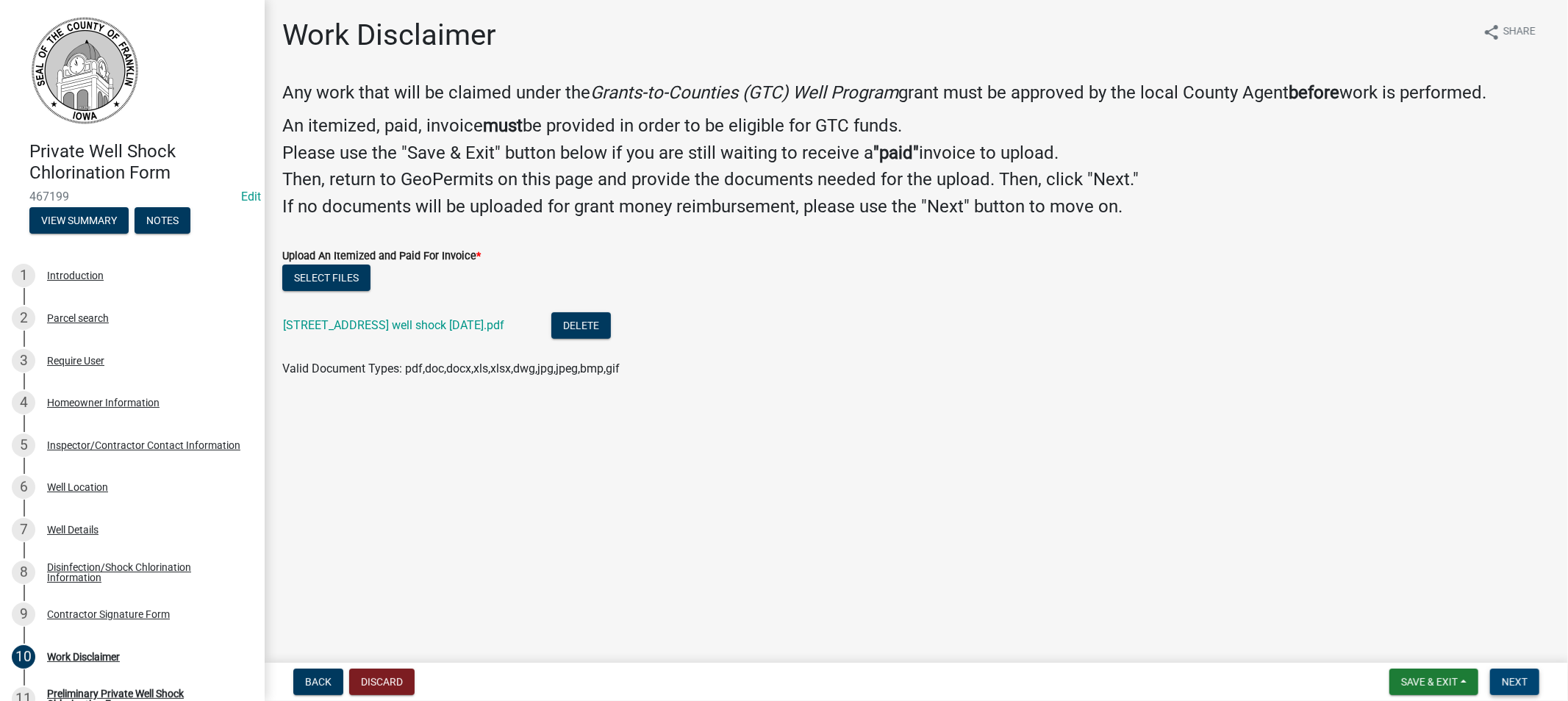
click at [1517, 680] on span "Next" at bounding box center [1514, 682] width 26 height 12
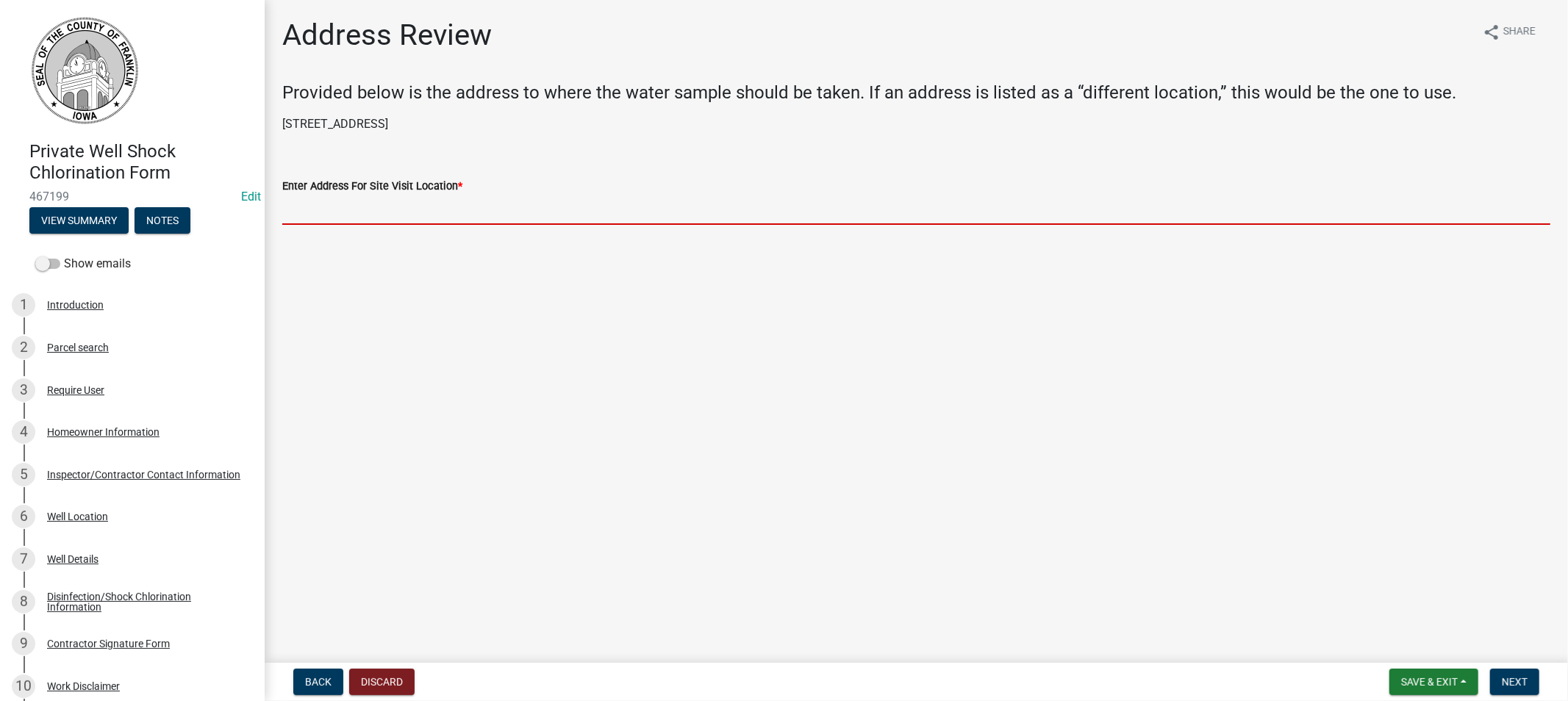
click at [359, 208] on input "Enter Address For Site Visit Location *" at bounding box center [916, 210] width 1268 height 30
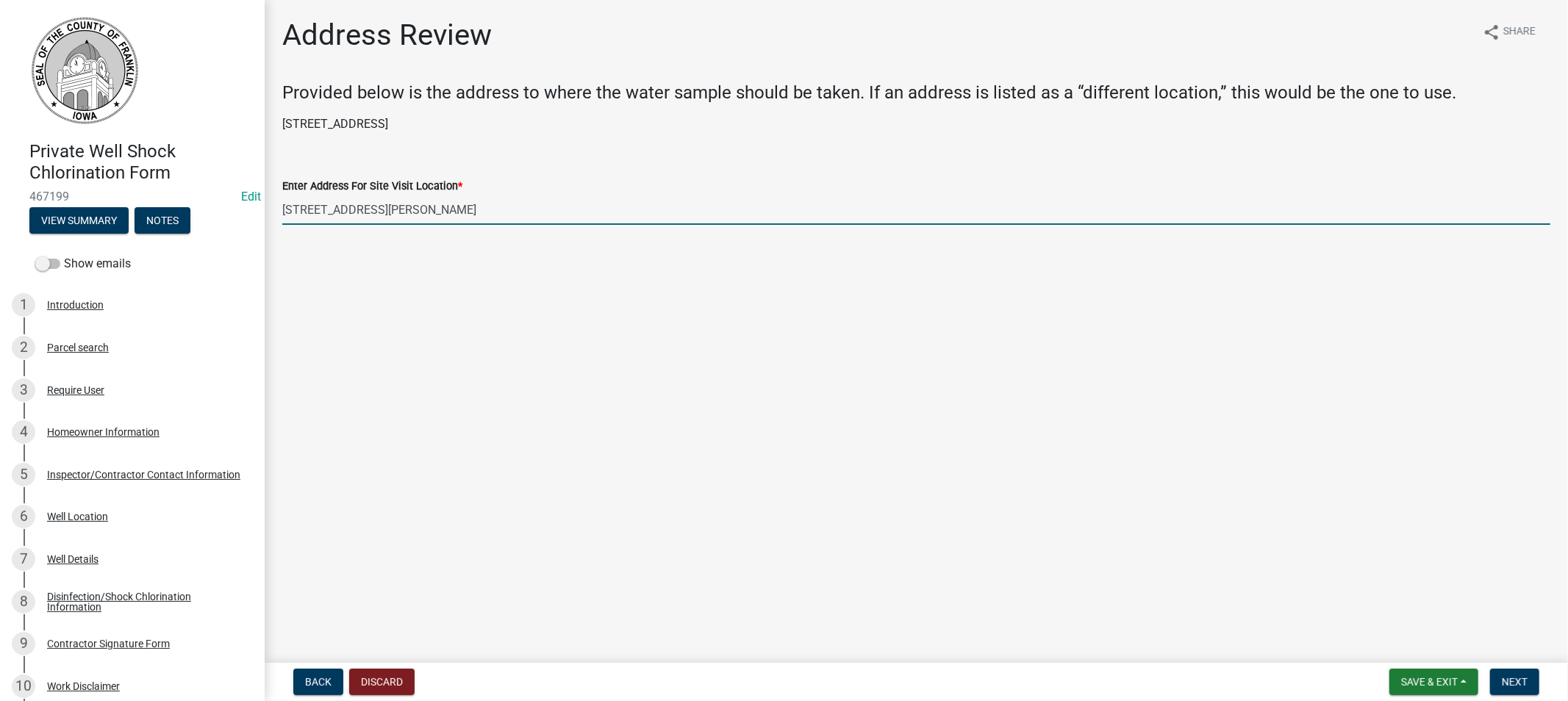
type input "[STREET_ADDRESS][PERSON_NAME]"
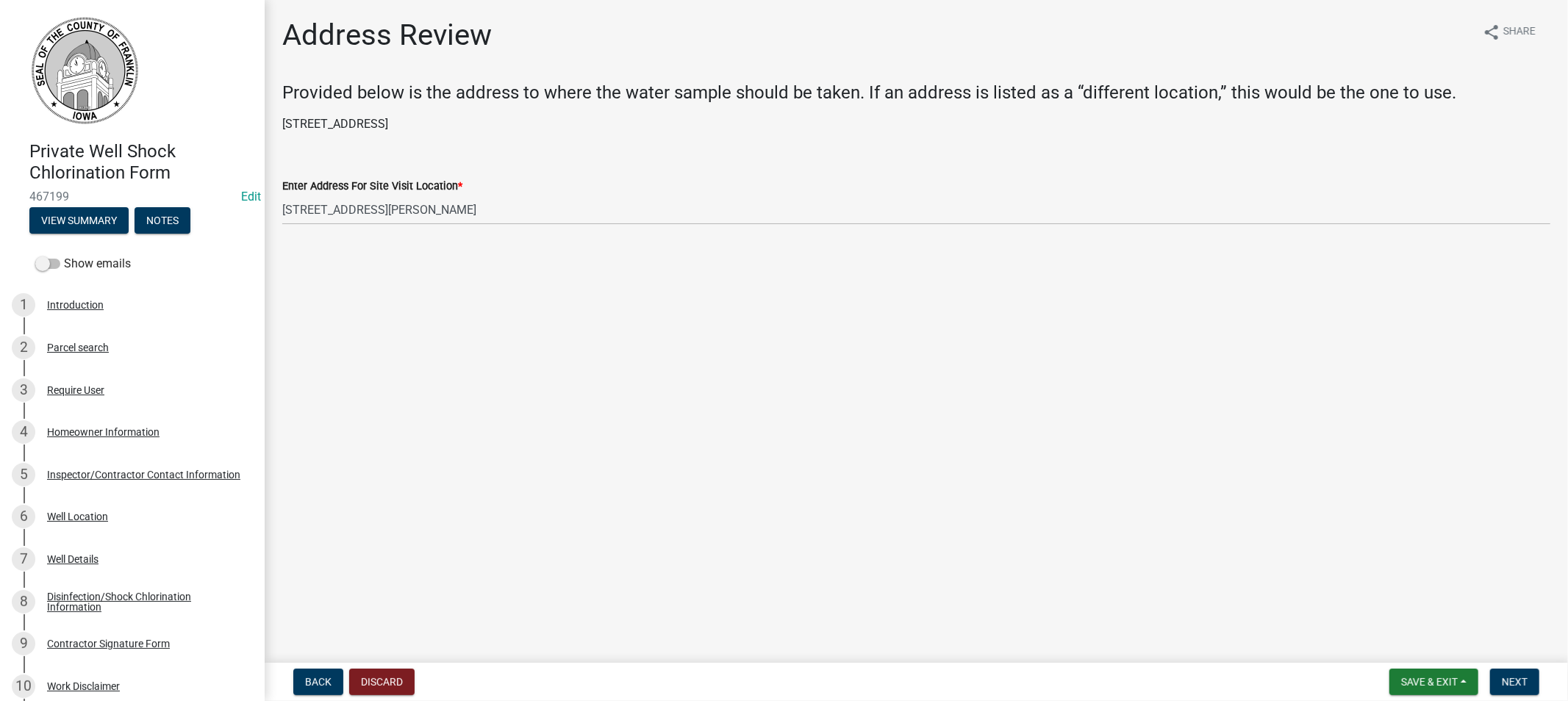
click at [503, 193] on div "Enter Address For Site Visit Location *" at bounding box center [916, 186] width 1268 height 18
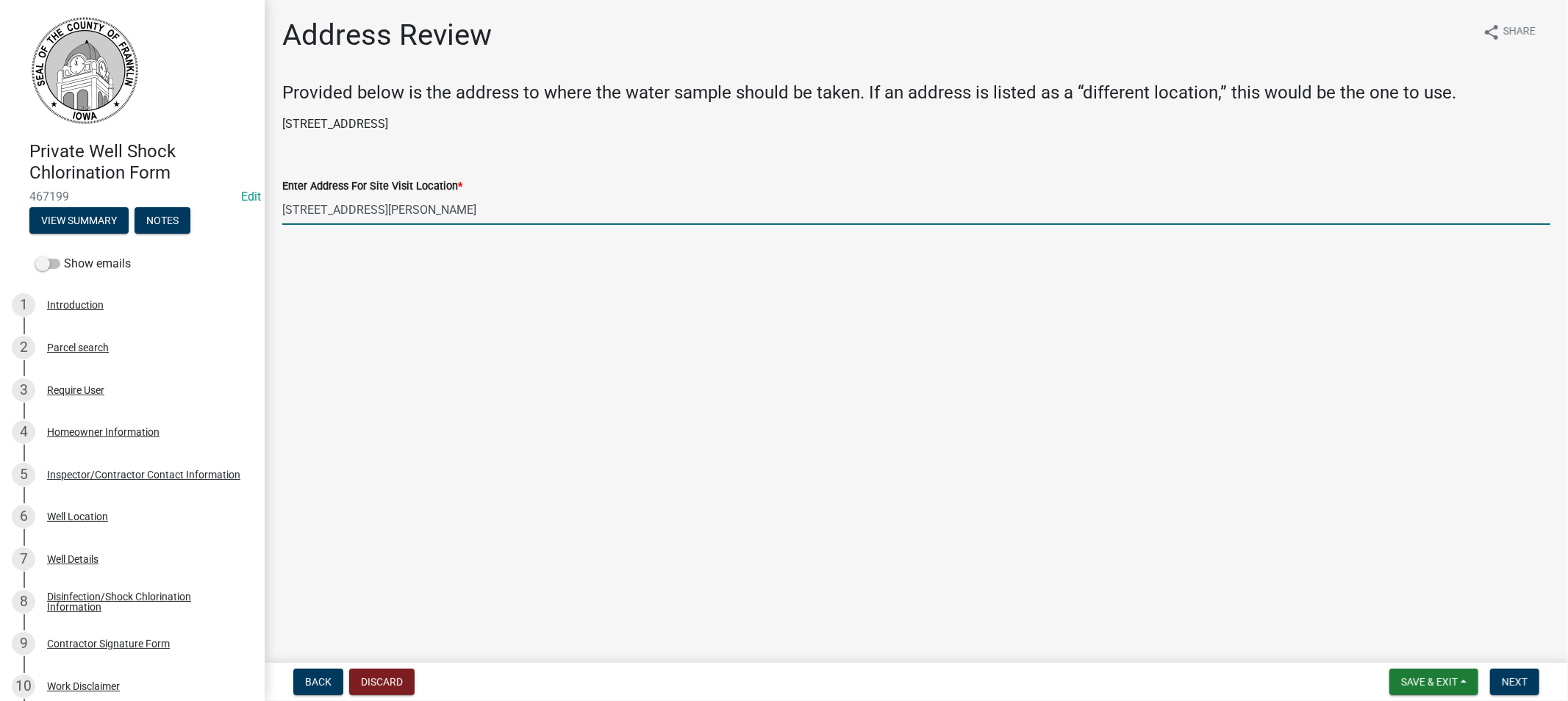
drag, startPoint x: 464, startPoint y: 209, endPoint x: 268, endPoint y: 214, distance: 196.1
click at [268, 214] on div "Address Review share Share Provided below is the address to where the water sam…" at bounding box center [916, 133] width 1303 height 233
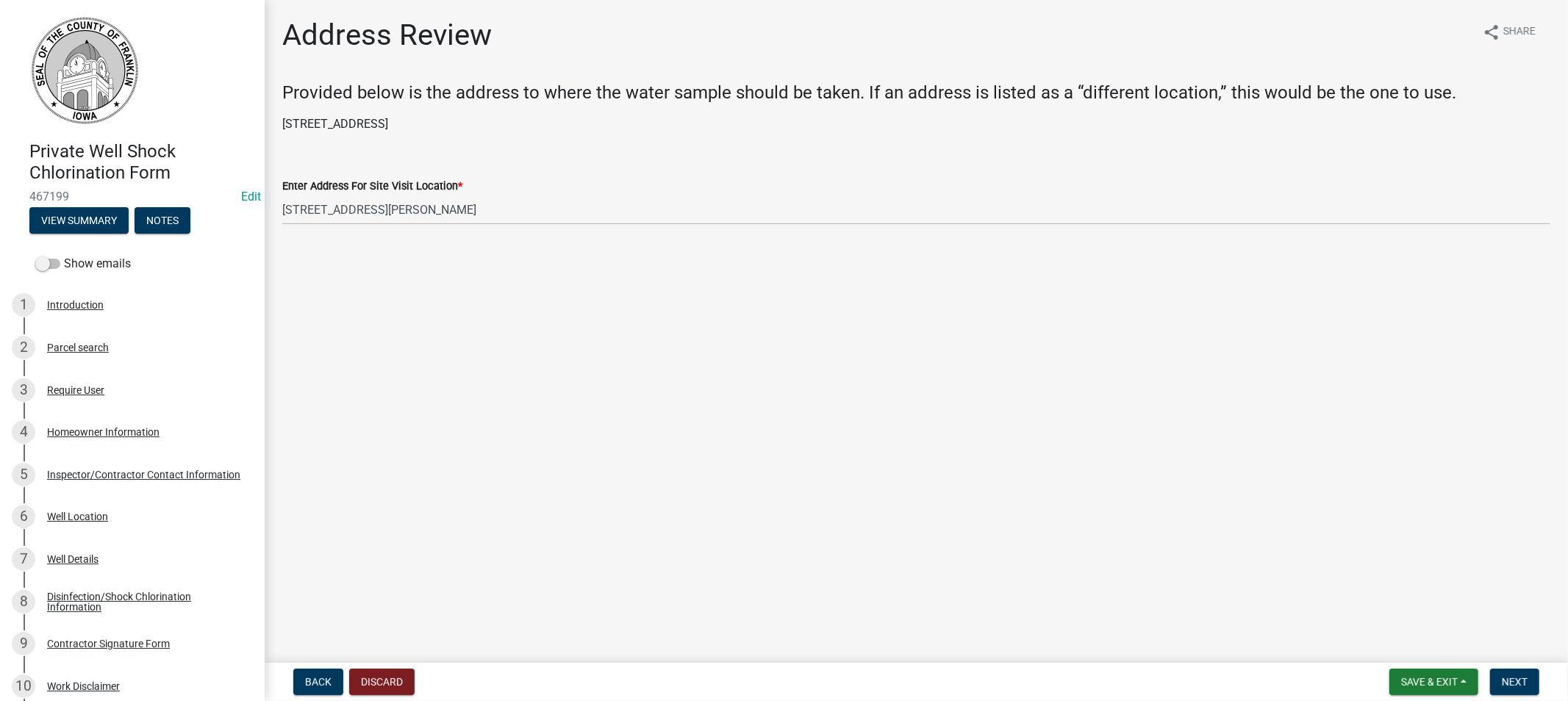
drag, startPoint x: 638, startPoint y: 160, endPoint x: 643, endPoint y: 166, distance: 7.8
click at [642, 163] on div "Enter Address For Site Visit Location * [STREET_ADDRESS][PERSON_NAME]" at bounding box center [916, 190] width 1268 height 68
click at [1520, 687] on button "Next" at bounding box center [1514, 683] width 50 height 27
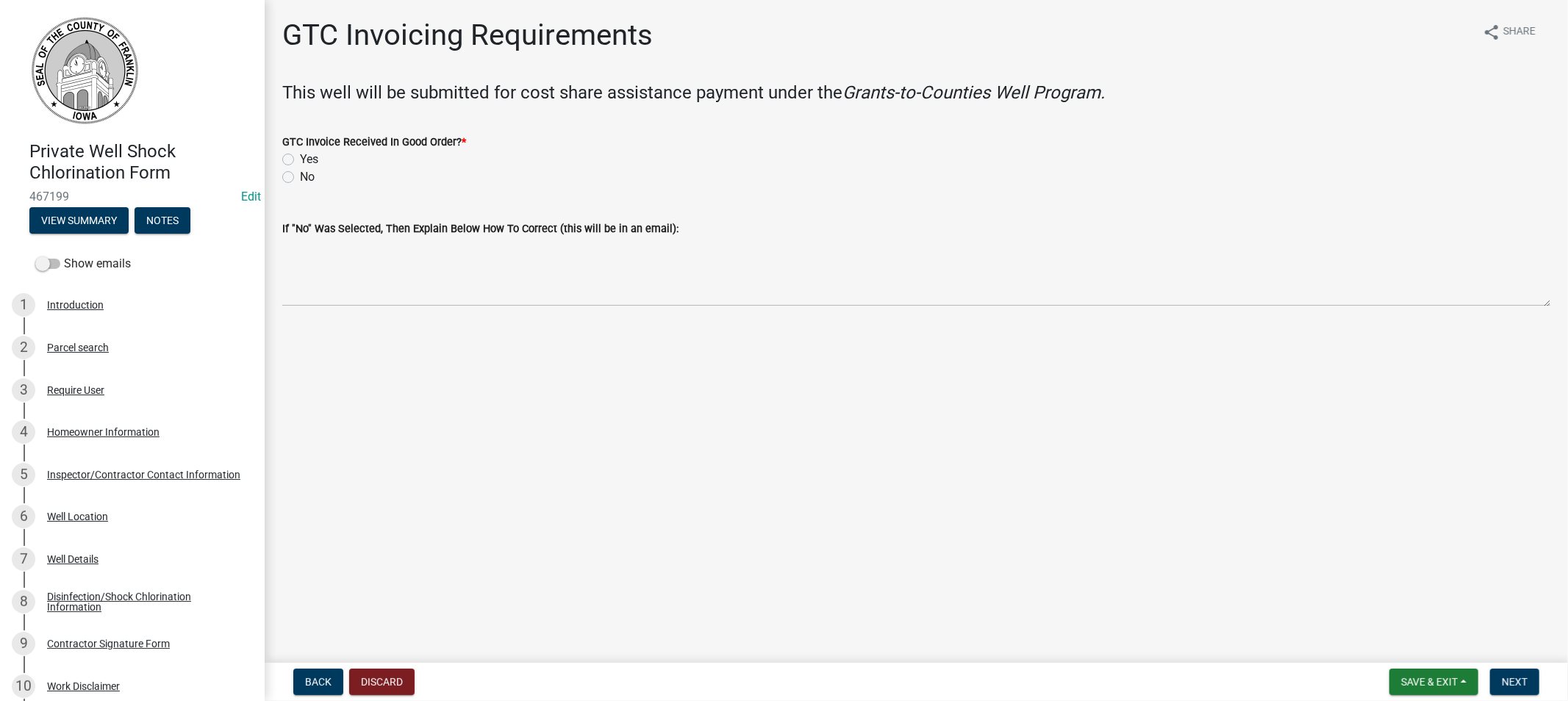
click at [300, 159] on label "Yes" at bounding box center [309, 159] width 18 height 18
click at [300, 159] on input "Yes" at bounding box center [304, 154] width 9 height 9
radio input "true"
click at [1500, 681] on button "Next" at bounding box center [1514, 683] width 50 height 27
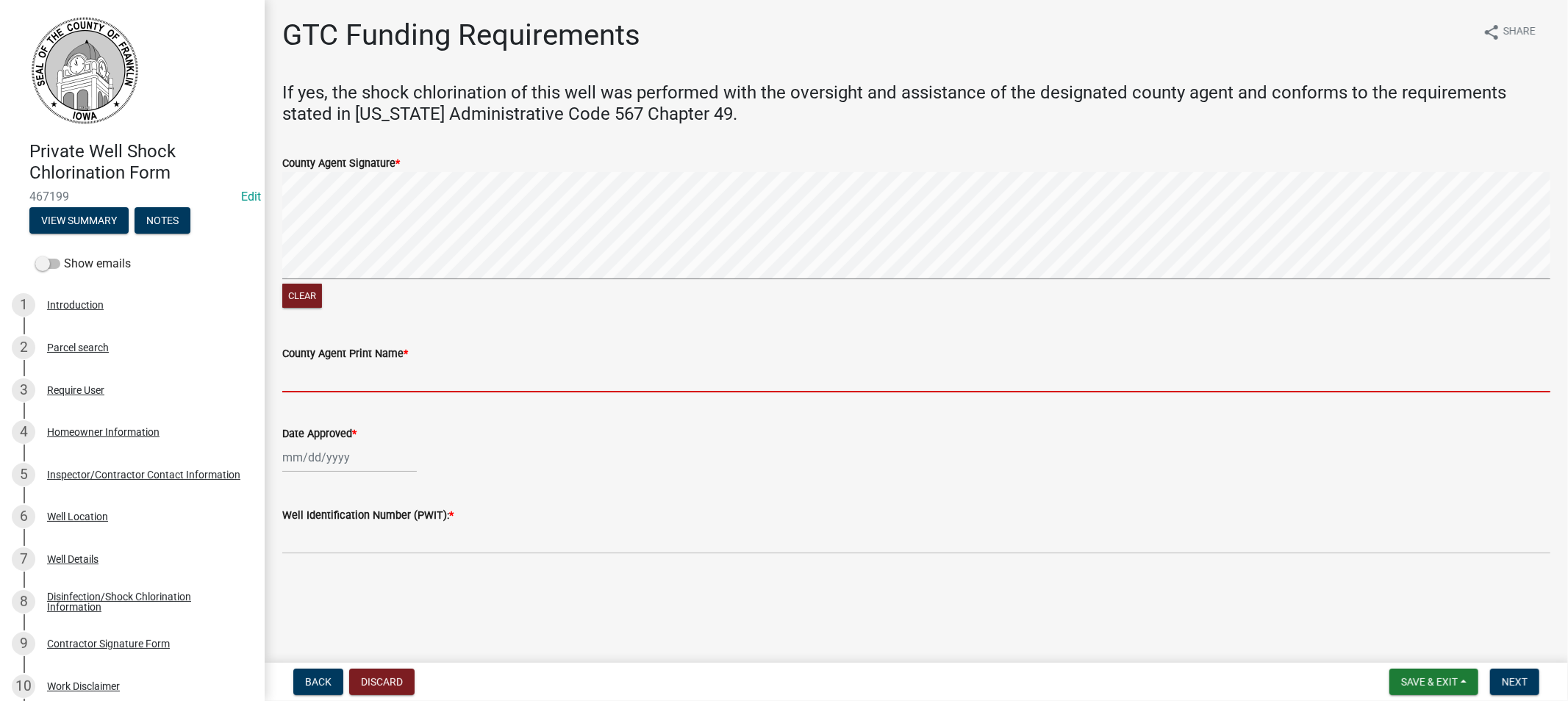
click at [369, 380] on input "County Agent Print Name *" at bounding box center [916, 378] width 1268 height 30
type input "[PERSON_NAME]"
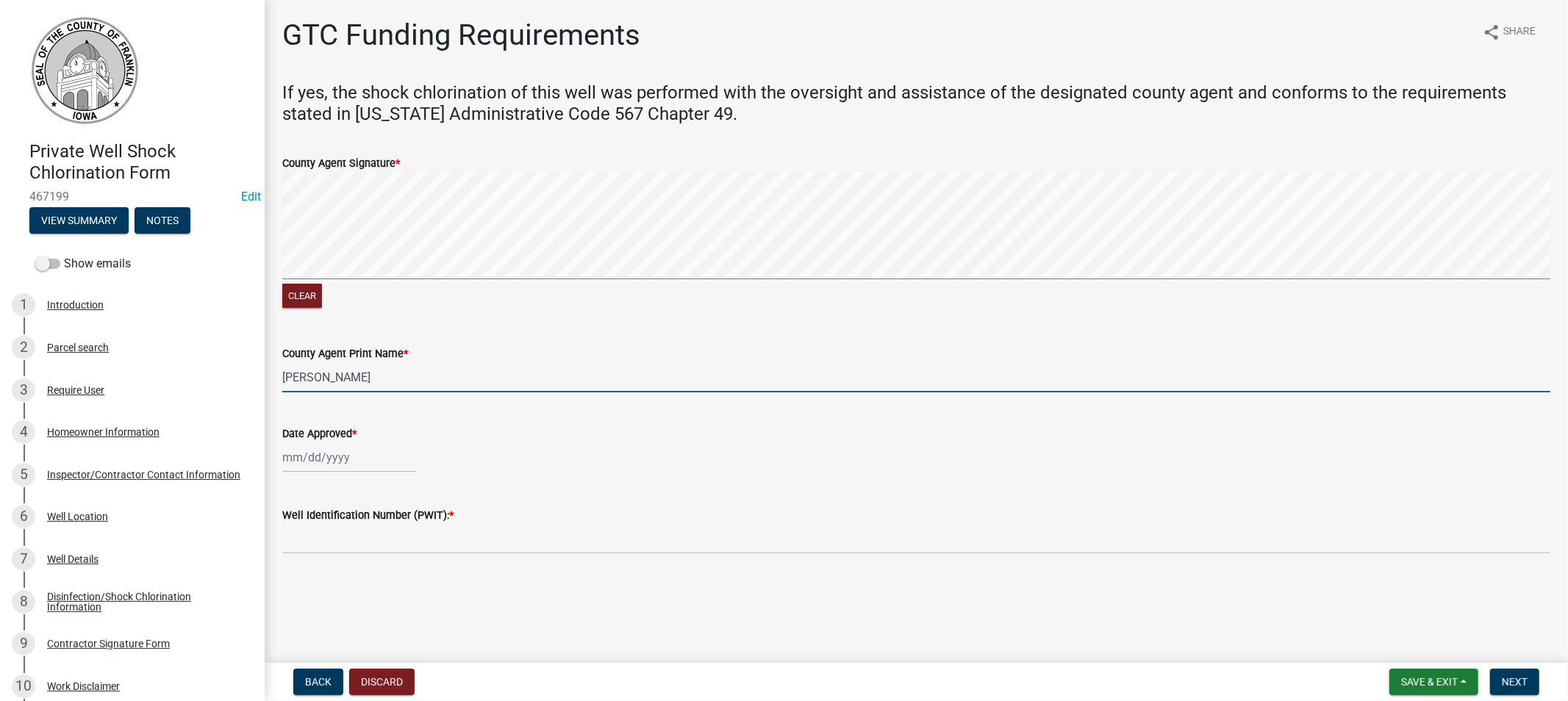
click at [333, 462] on div at bounding box center [349, 458] width 134 height 30
select select "8"
select select "2025"
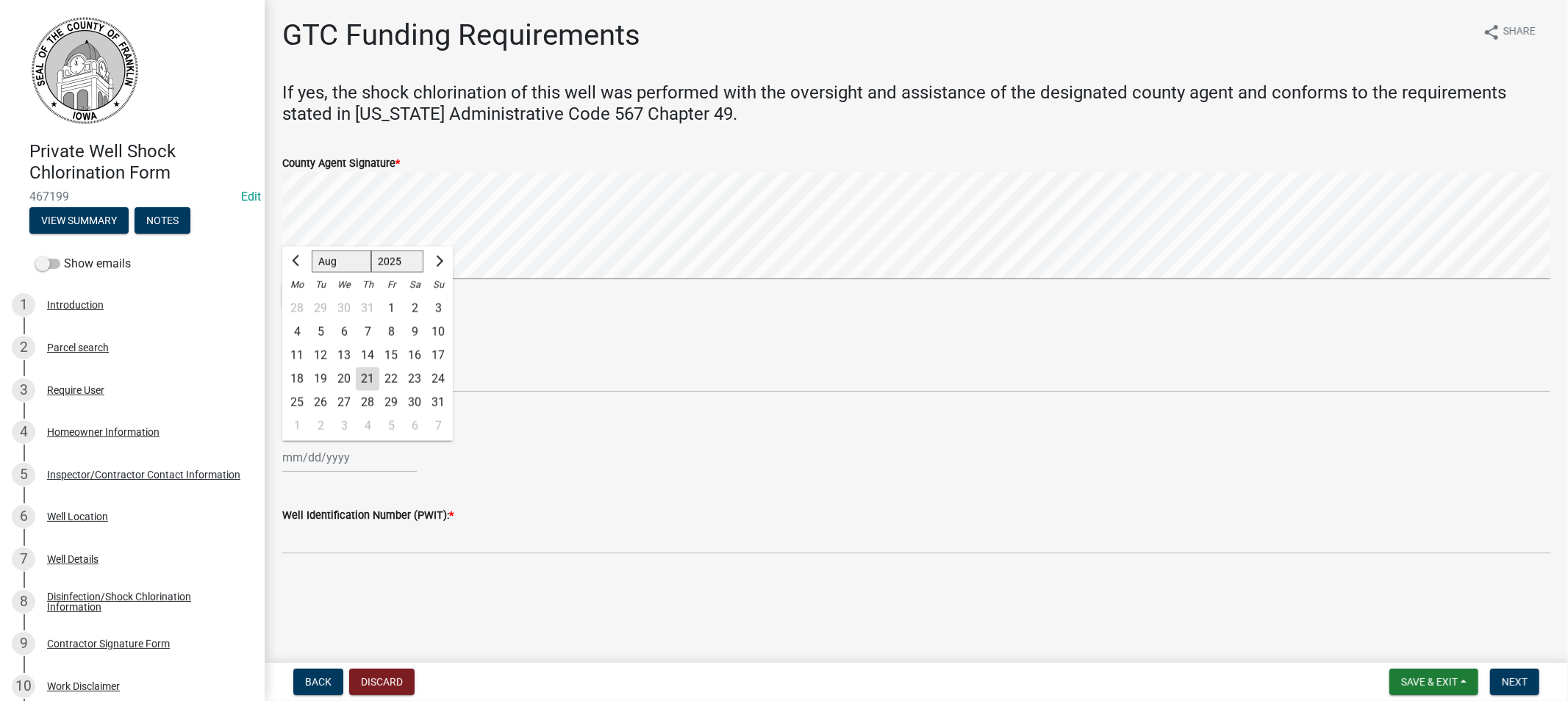
click at [374, 379] on div "21" at bounding box center [368, 379] width 24 height 24
type input "[DATE]"
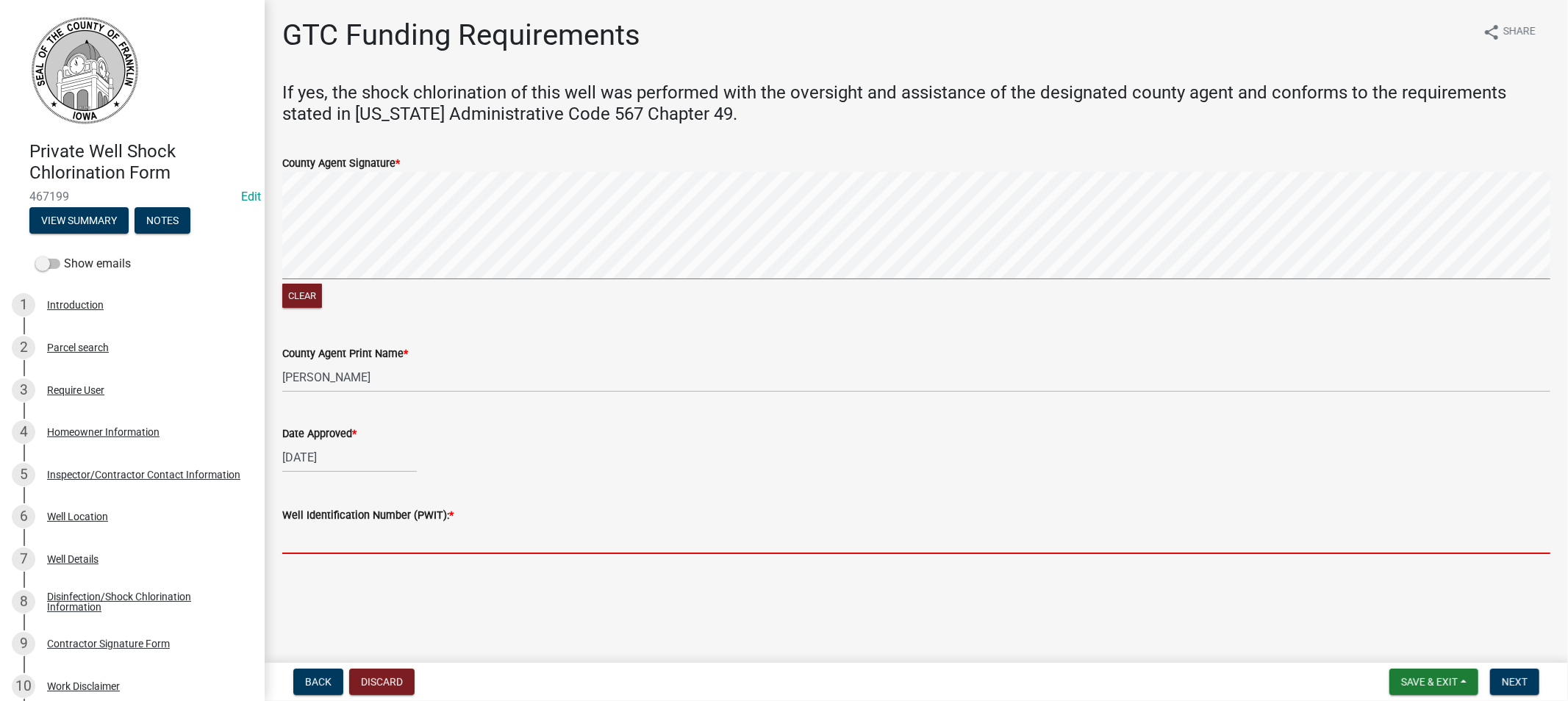
click at [396, 533] on input "Well Identification Number (PWIT): *" at bounding box center [916, 539] width 1268 height 30
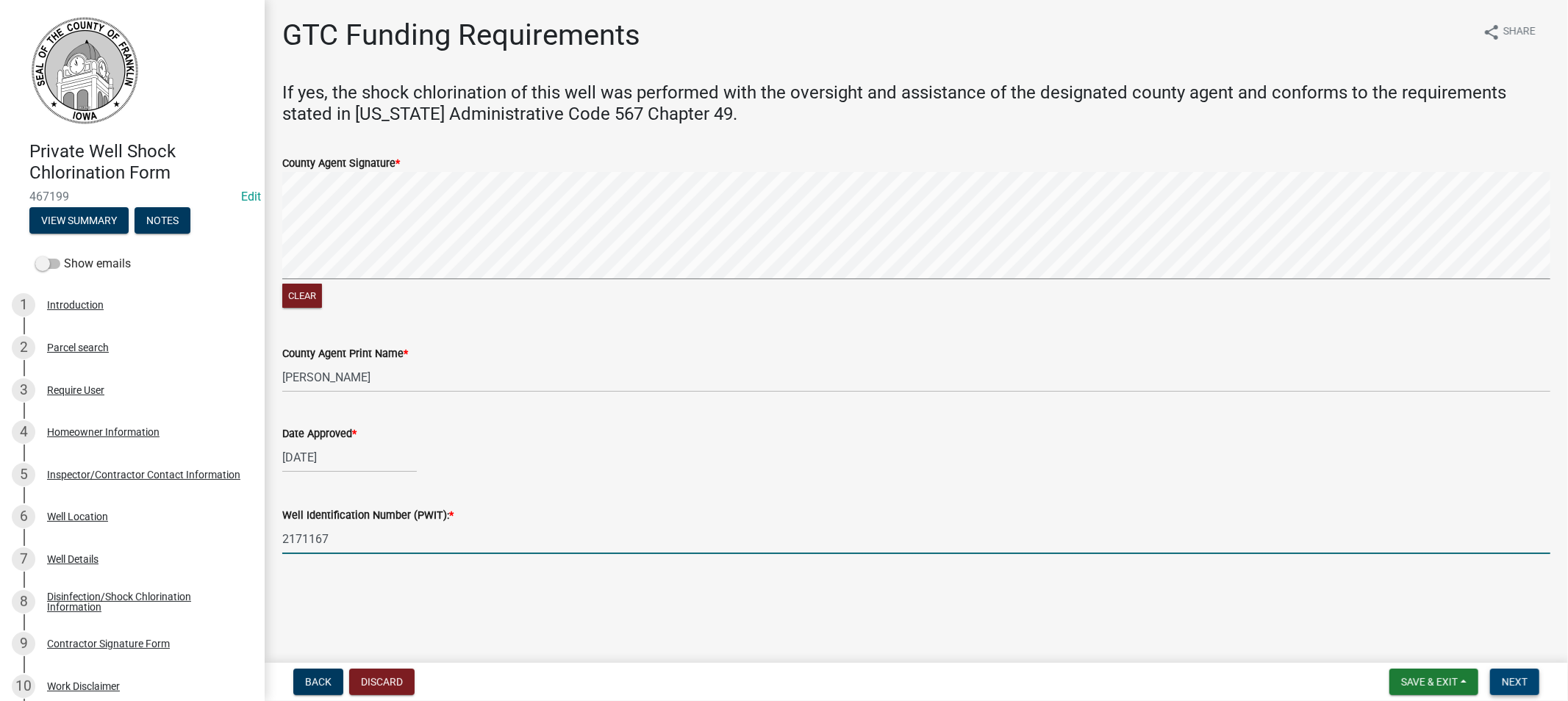
type input "2171167"
click at [1500, 679] on button "Next" at bounding box center [1514, 683] width 50 height 27
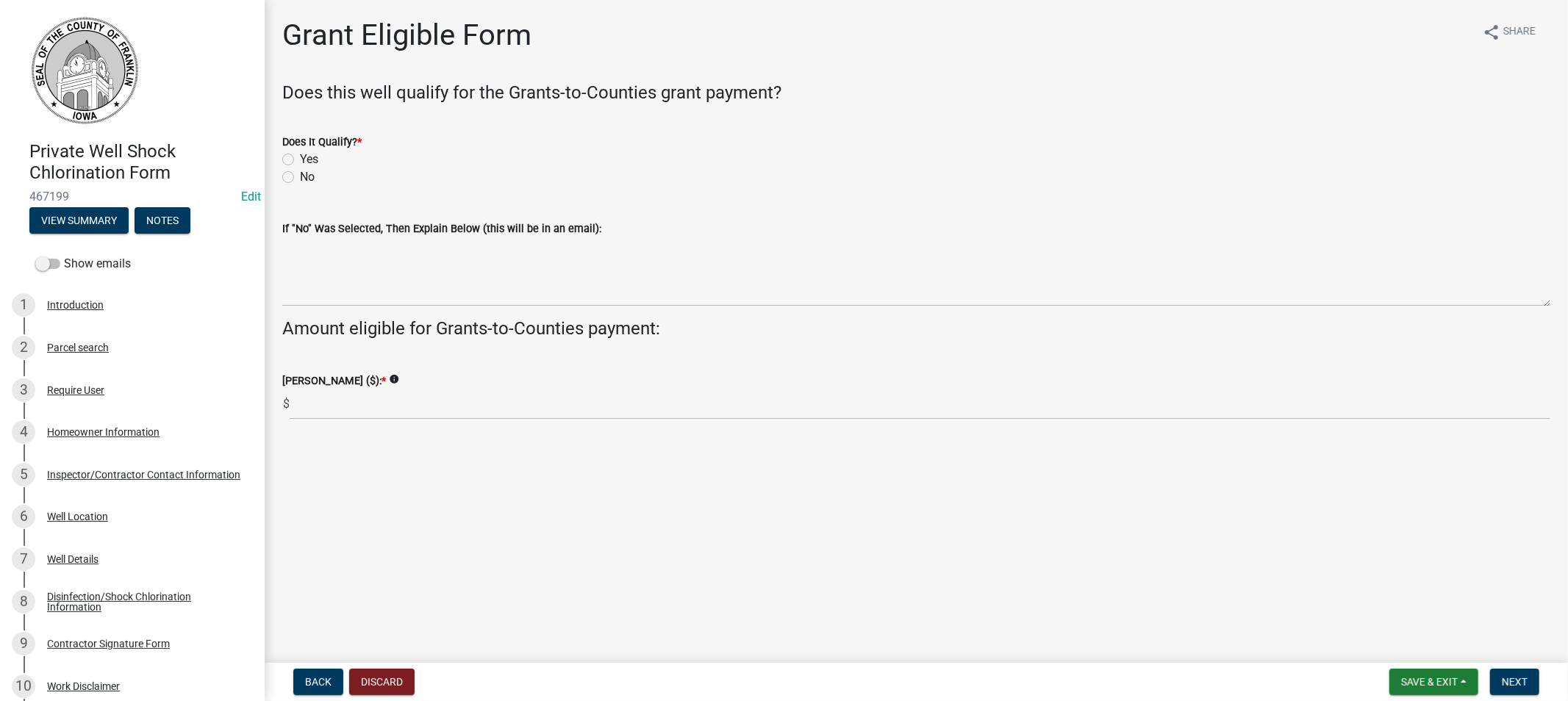
click at [300, 154] on label "Yes" at bounding box center [309, 159] width 18 height 18
click at [300, 154] on input "Yes" at bounding box center [304, 154] width 9 height 9
radio input "true"
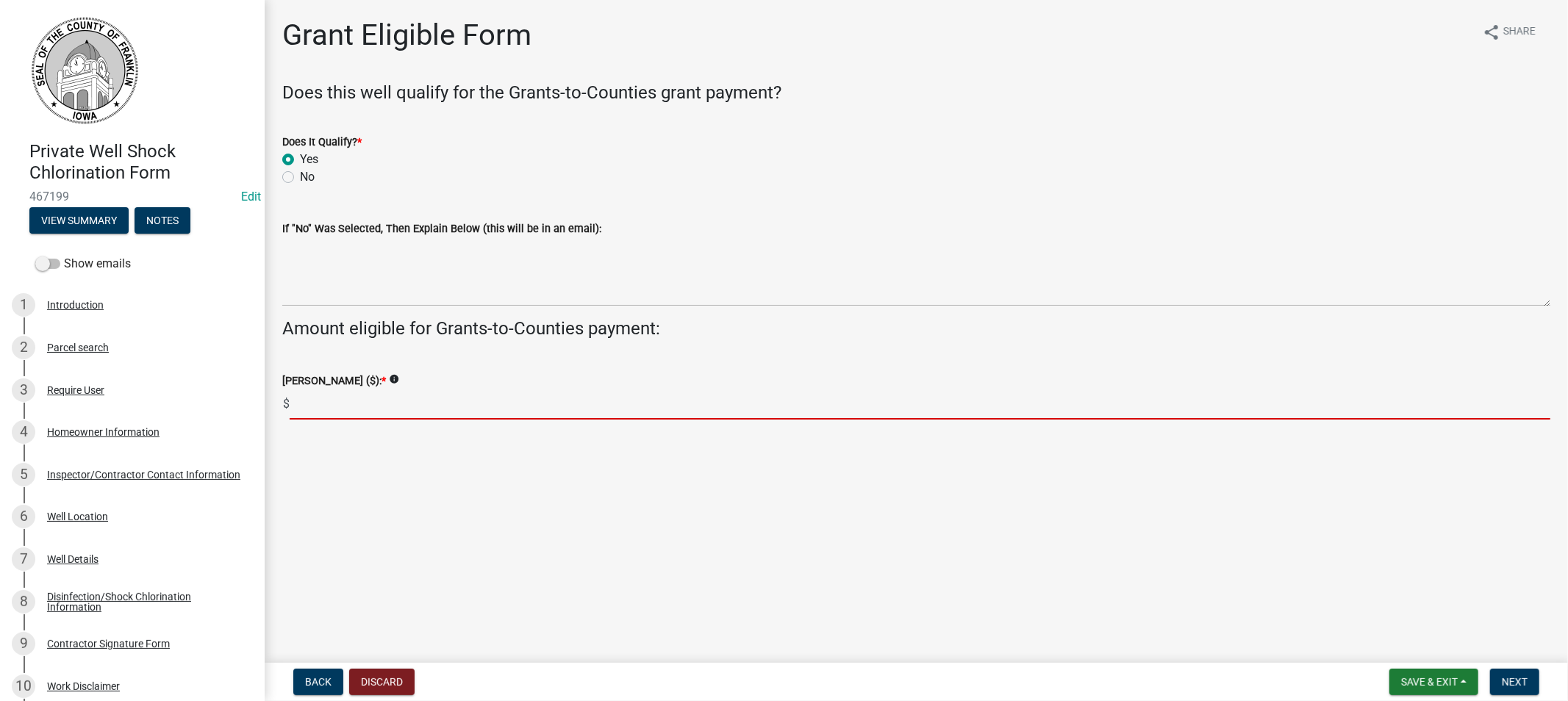
click at [370, 406] on input "text" at bounding box center [920, 405] width 1261 height 30
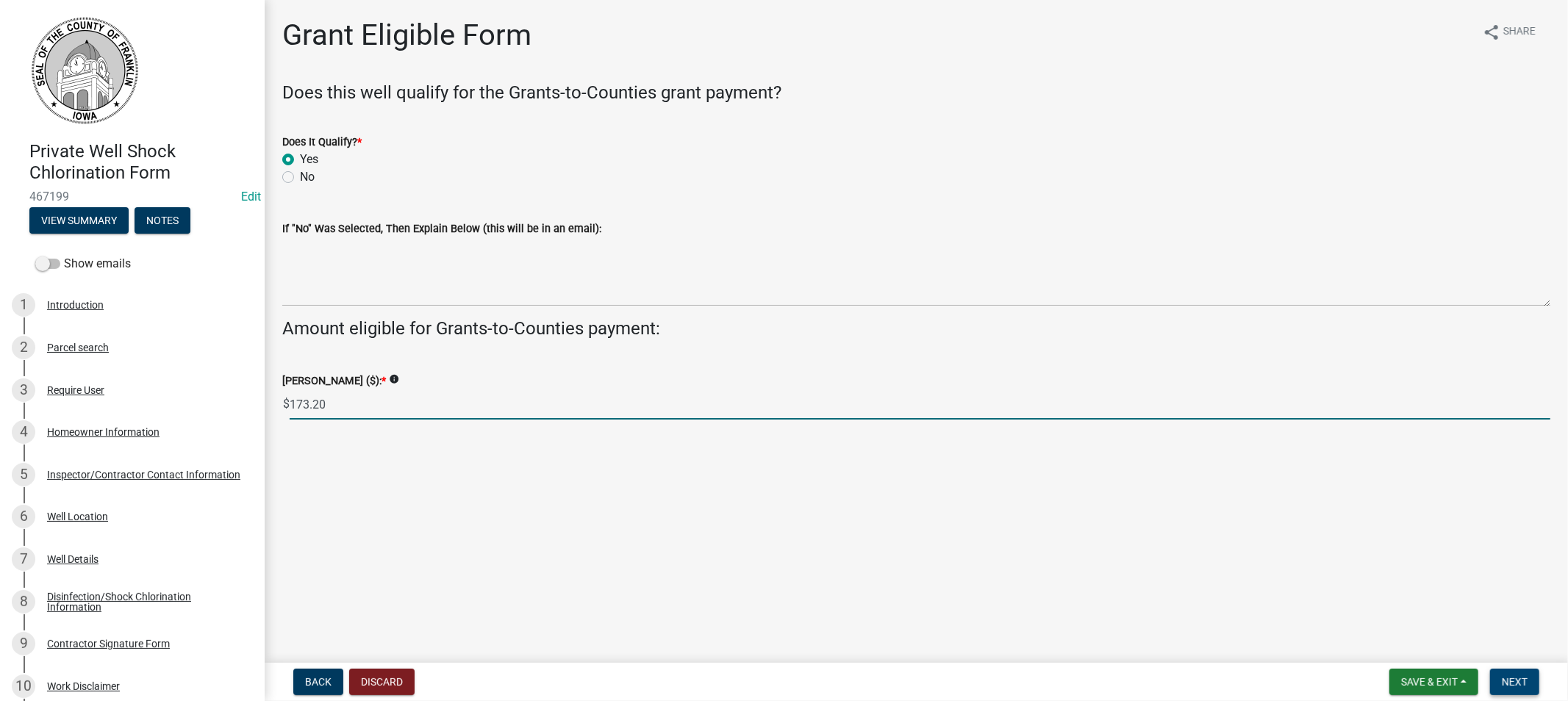
type input "173.20"
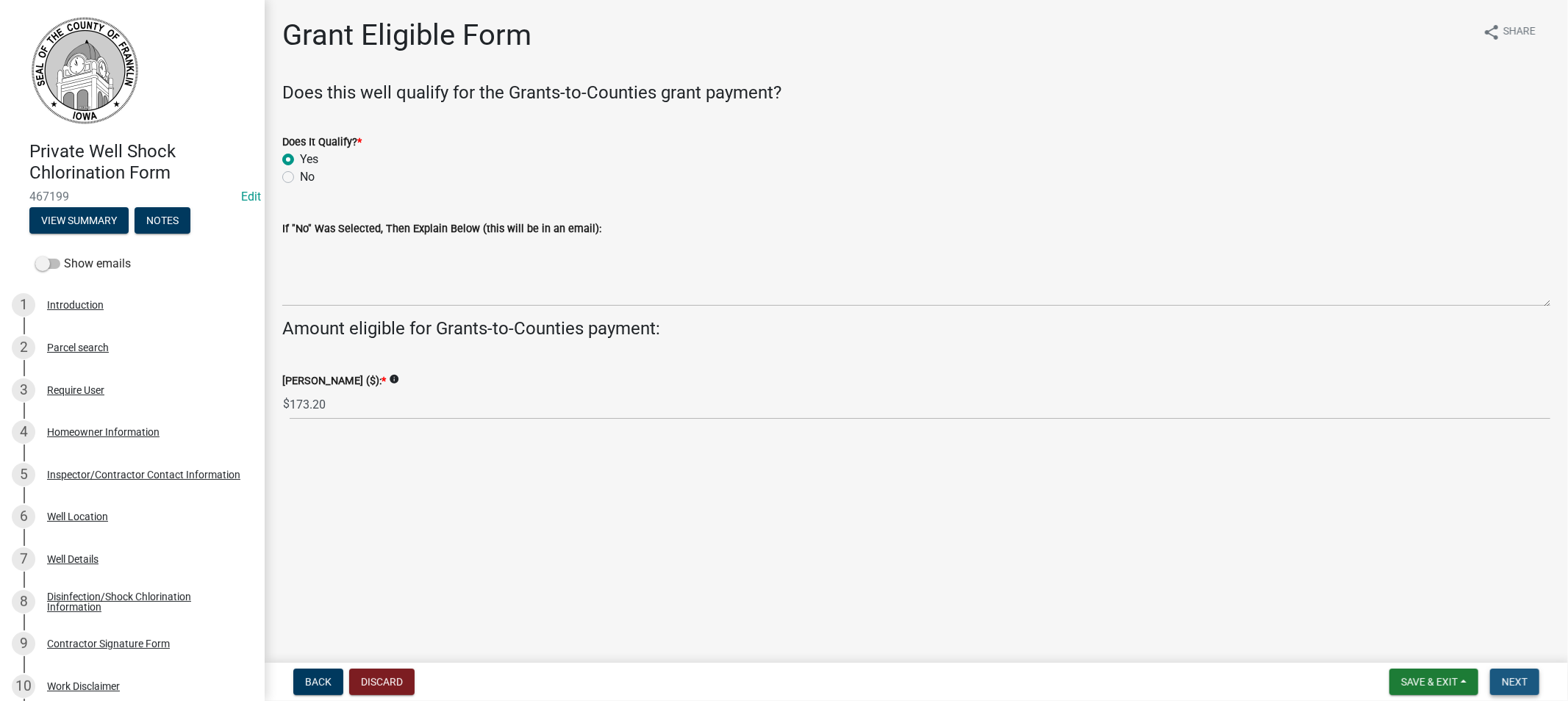
click at [1502, 682] on span "Next" at bounding box center [1514, 682] width 26 height 12
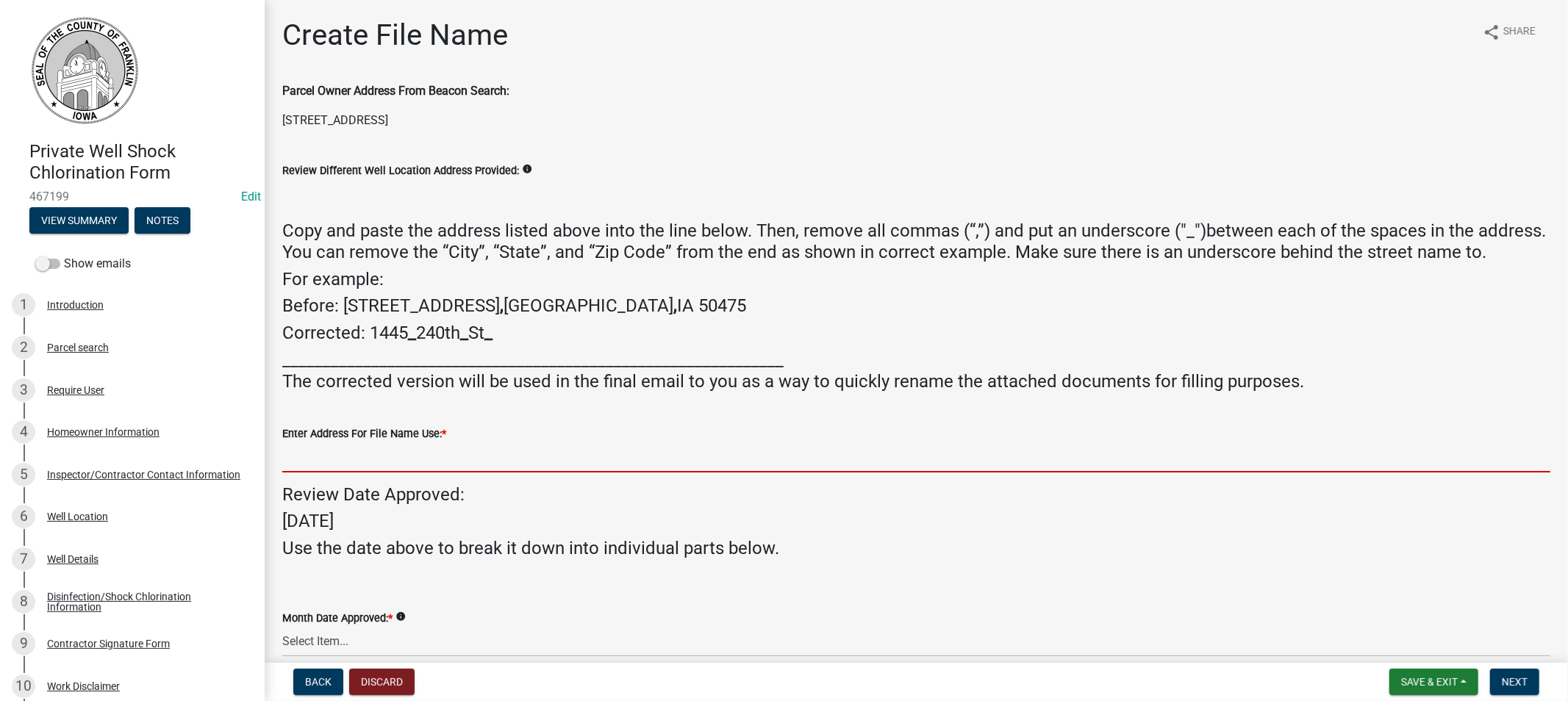
click at [361, 473] on input "Enter Address For File Name Use: *" at bounding box center [916, 458] width 1268 height 30
paste input "[STREET_ADDRESS][PERSON_NAME]"
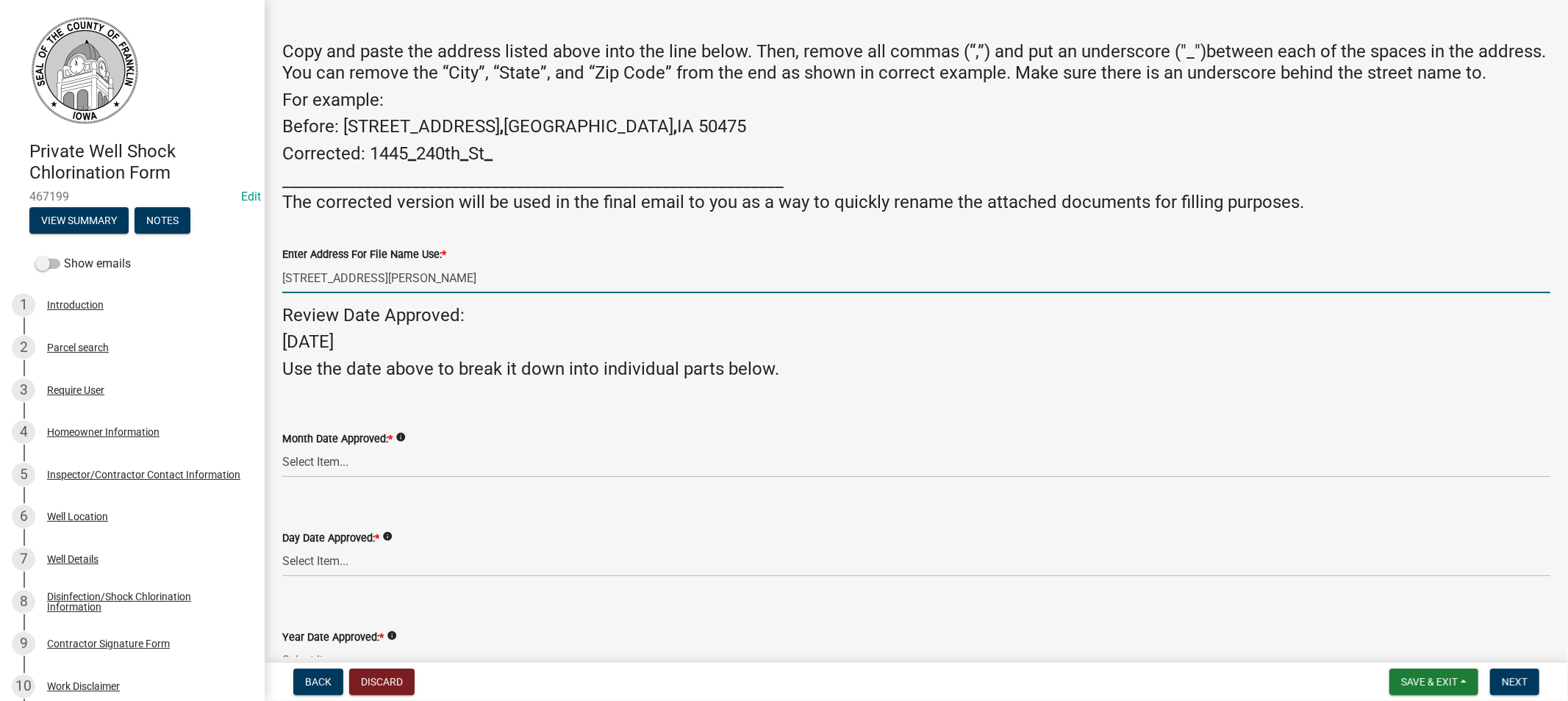
scroll to position [244, 0]
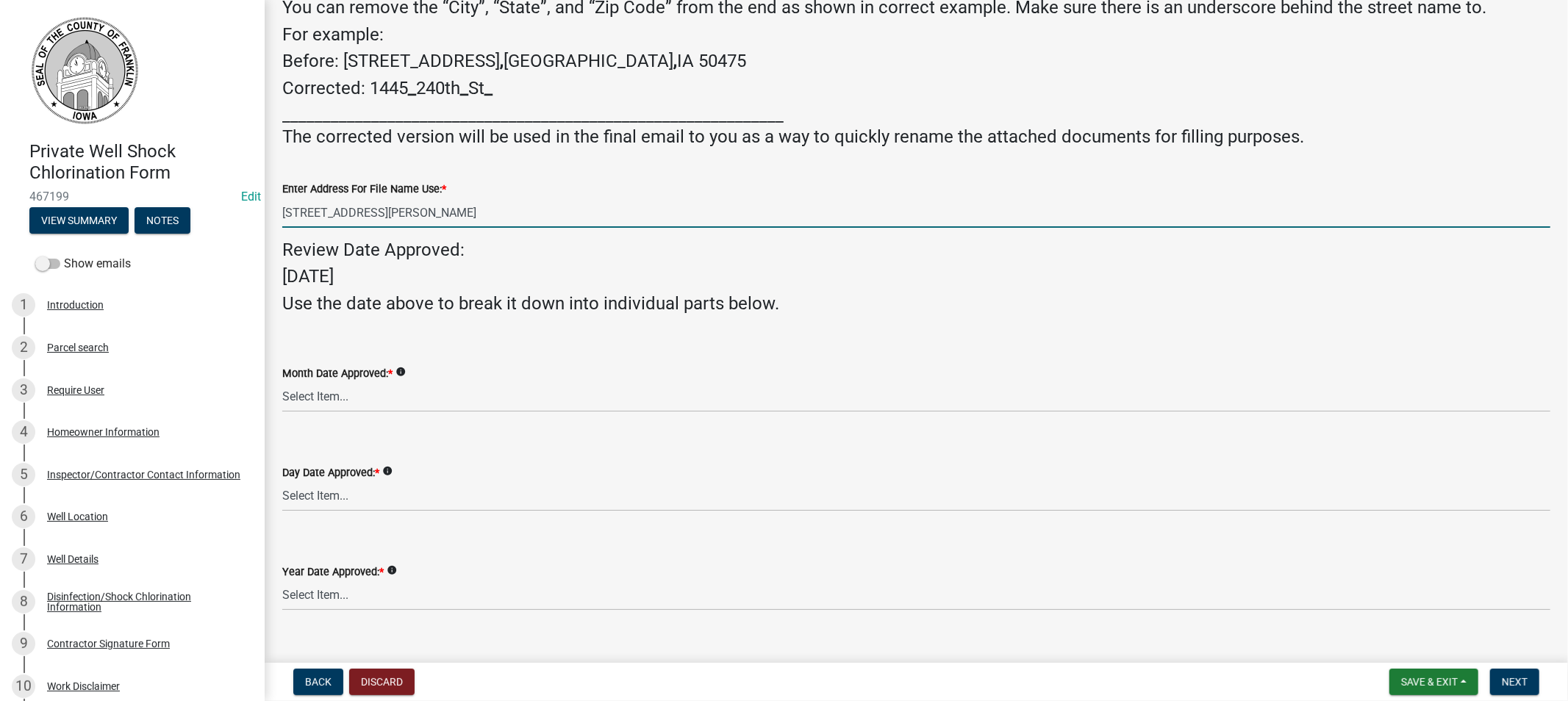
type input "[STREET_ADDRESS][PERSON_NAME]"
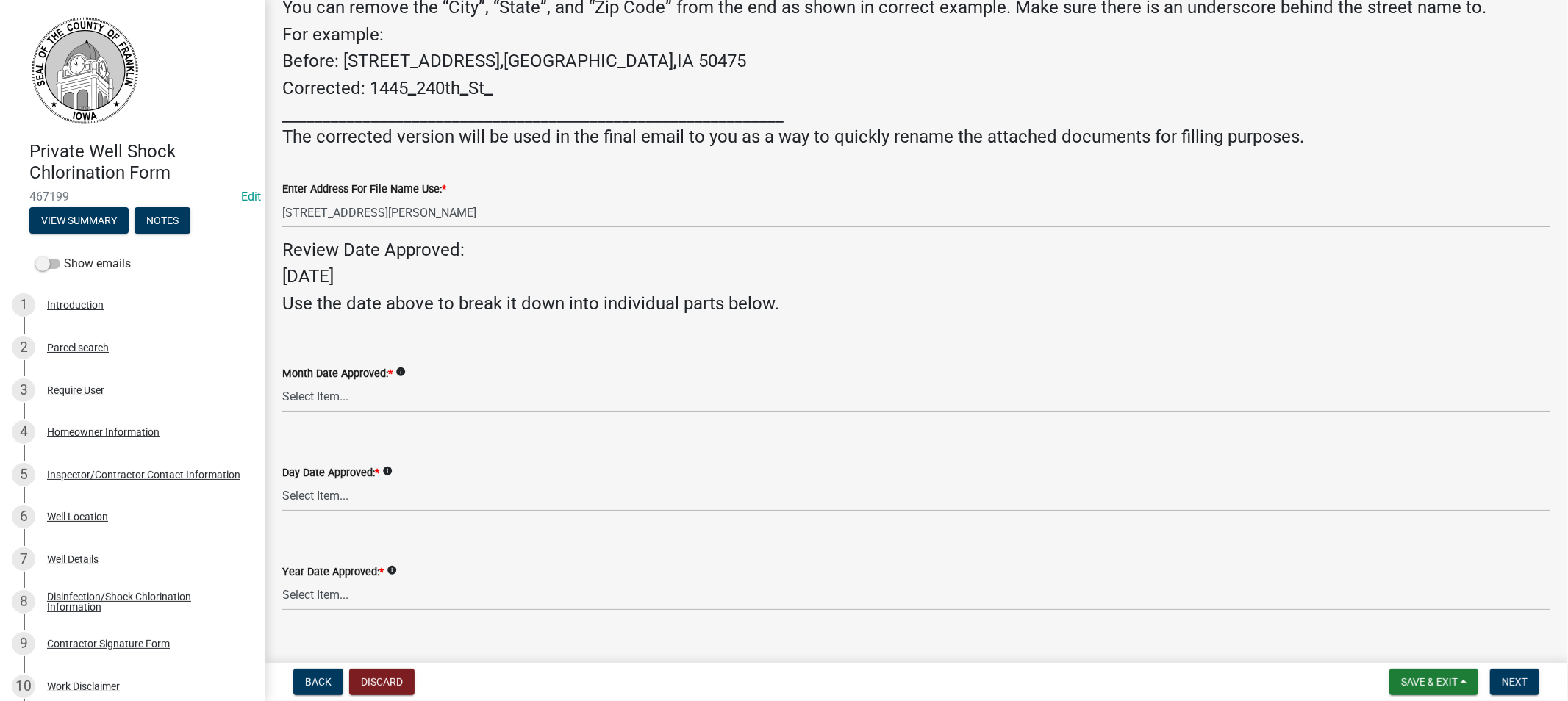
click at [342, 412] on select "Select Item... 01 02 03 04 05 06 07 08 09 10 11 12" at bounding box center [916, 397] width 1268 height 30
click at [282, 403] on select "Select Item... 01 02 03 04 05 06 07 08 09 10 11 12" at bounding box center [916, 397] width 1268 height 30
select select "eeb2e903-b4f5-429d-a52d-6e1758937509"
click at [341, 511] on select "Select Item... 01 02 03 04 05 06 07 08 09 10 11 12 13 14 15 16 17 18 19 20 21 2…" at bounding box center [916, 496] width 1268 height 30
click at [282, 502] on select "Select Item... 01 02 03 04 05 06 07 08 09 10 11 12 13 14 15 16 17 18 19 20 21 2…" at bounding box center [916, 496] width 1268 height 30
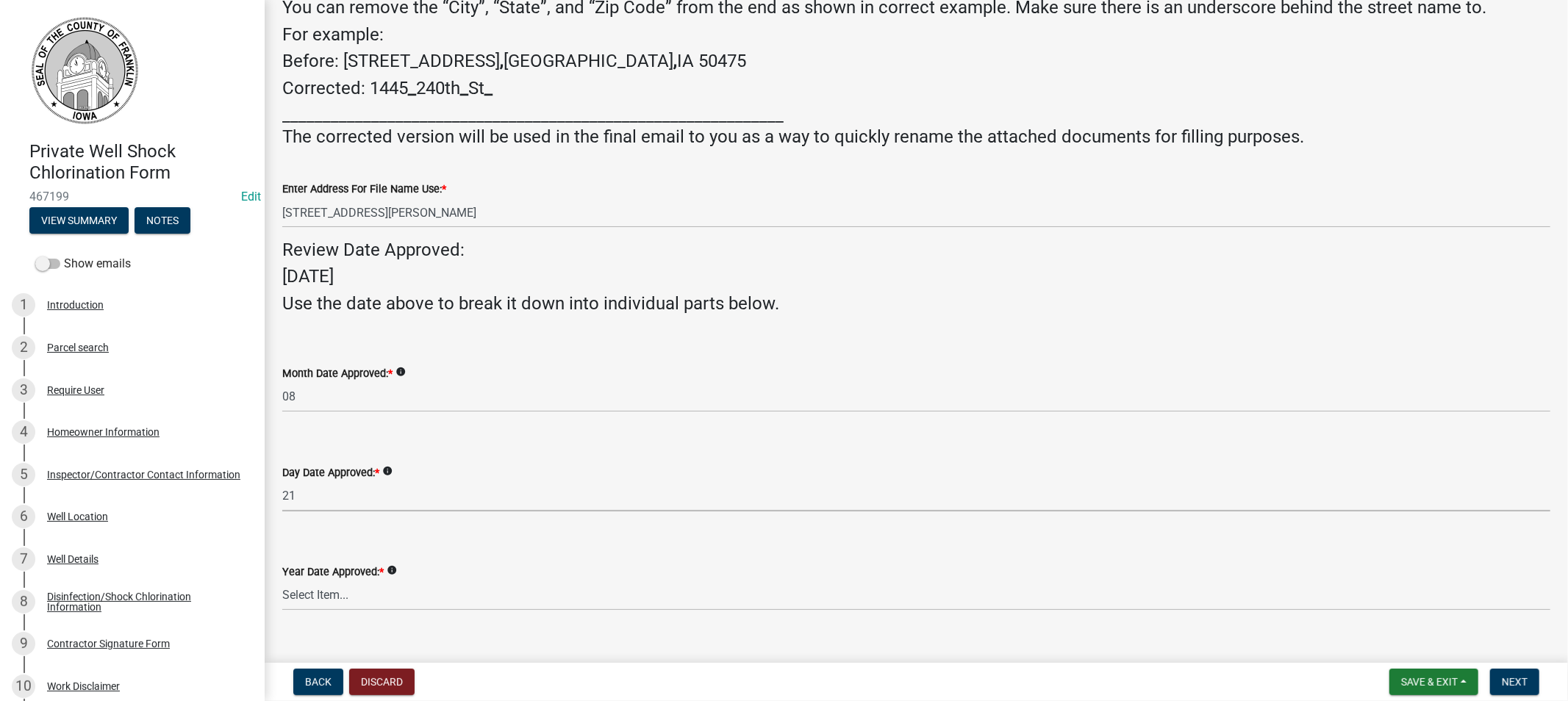
select select "1f62d55a-670d-4632-8bca-3c00438b4c66"
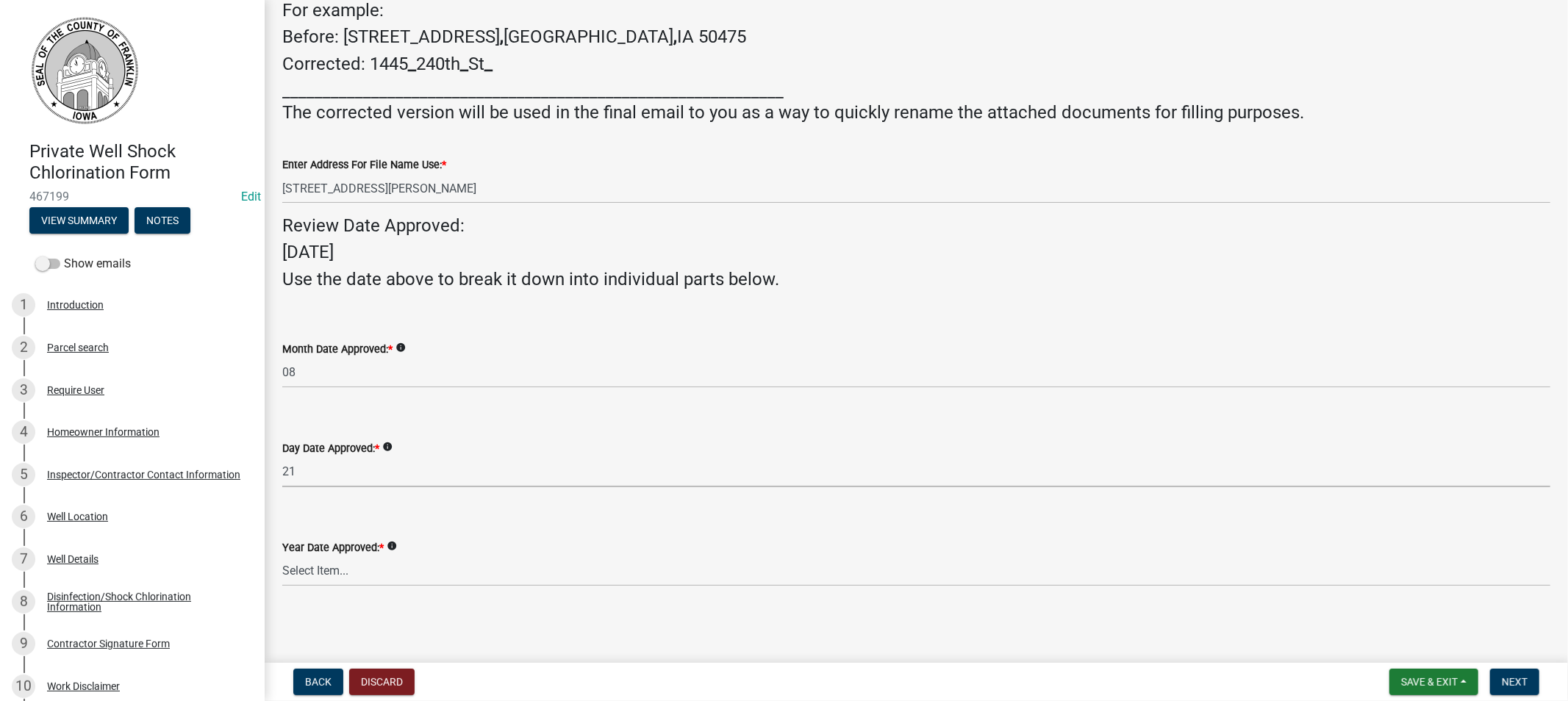
scroll to position [290, 0]
click at [347, 568] on select "Select Item... 2025 2026 2027 2028 2029 2030 2031 2032 2033" at bounding box center [916, 572] width 1268 height 30
click at [282, 557] on select "Select Item... 2025 2026 2027 2028 2029 2030 2031 2032 2033" at bounding box center [916, 572] width 1268 height 30
select select "50b8d7cf-13ea-4239-84ee-9f37e9ab8850"
drag, startPoint x: 1508, startPoint y: 681, endPoint x: 1468, endPoint y: 678, distance: 40.1
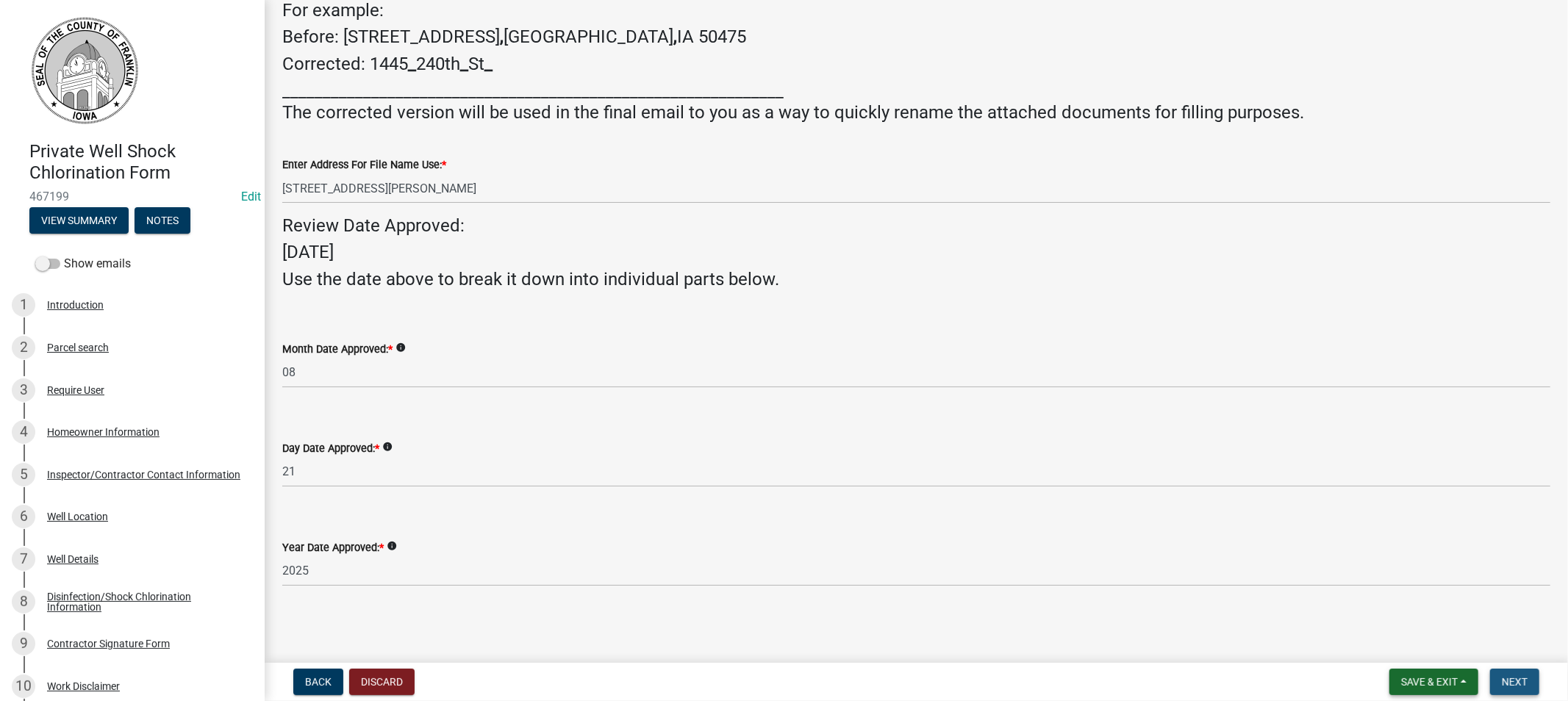
click at [1505, 681] on span "Next" at bounding box center [1514, 682] width 26 height 12
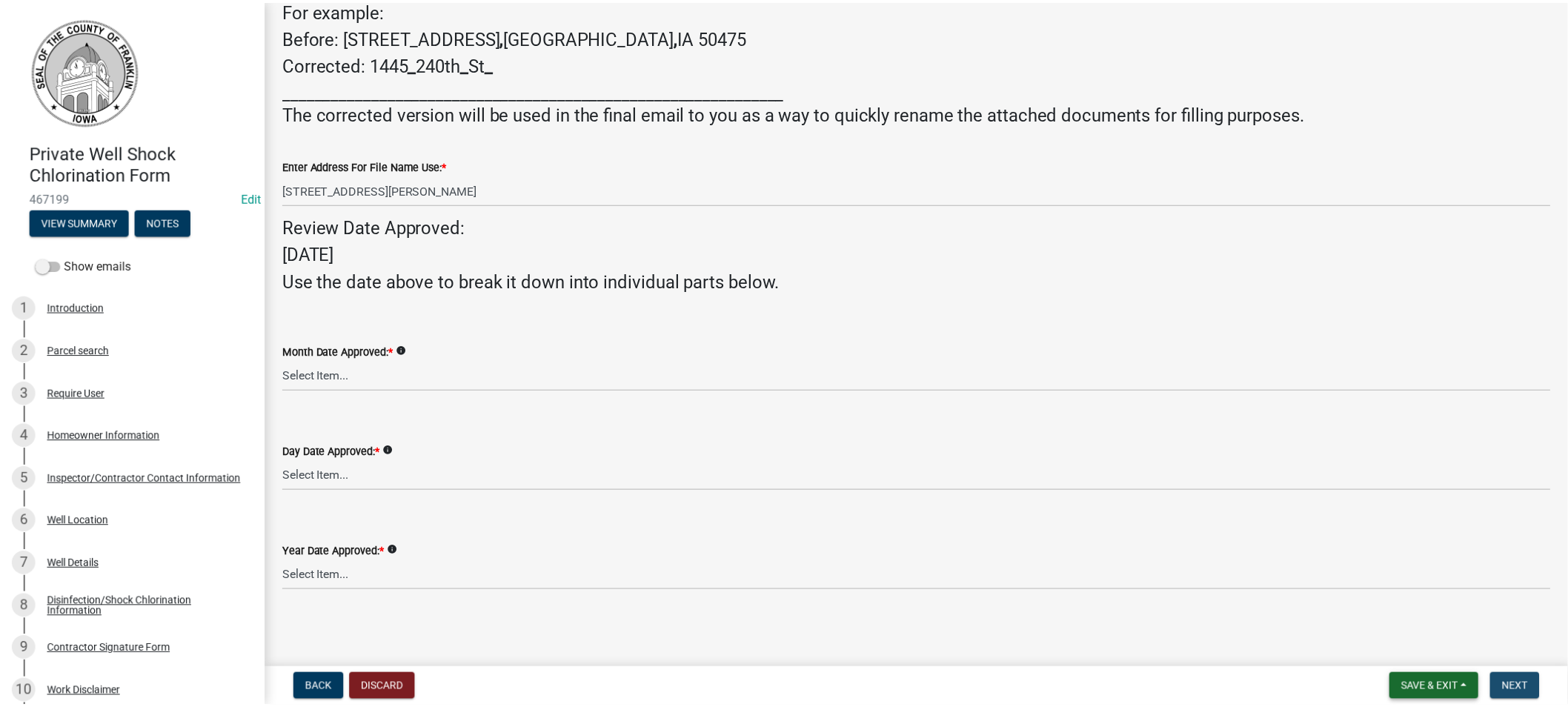
scroll to position [0, 0]
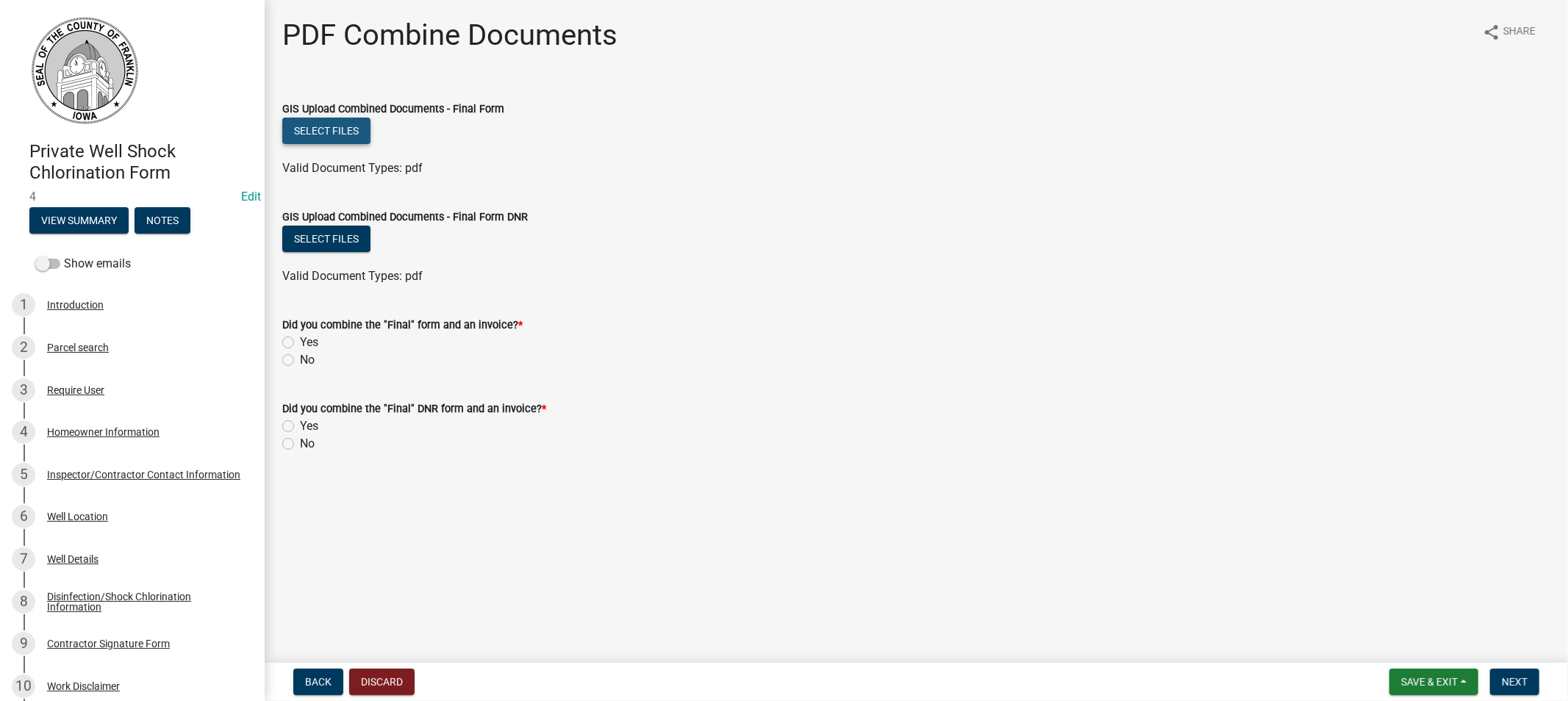
click at [327, 128] on button "Select files" at bounding box center [326, 131] width 88 height 27
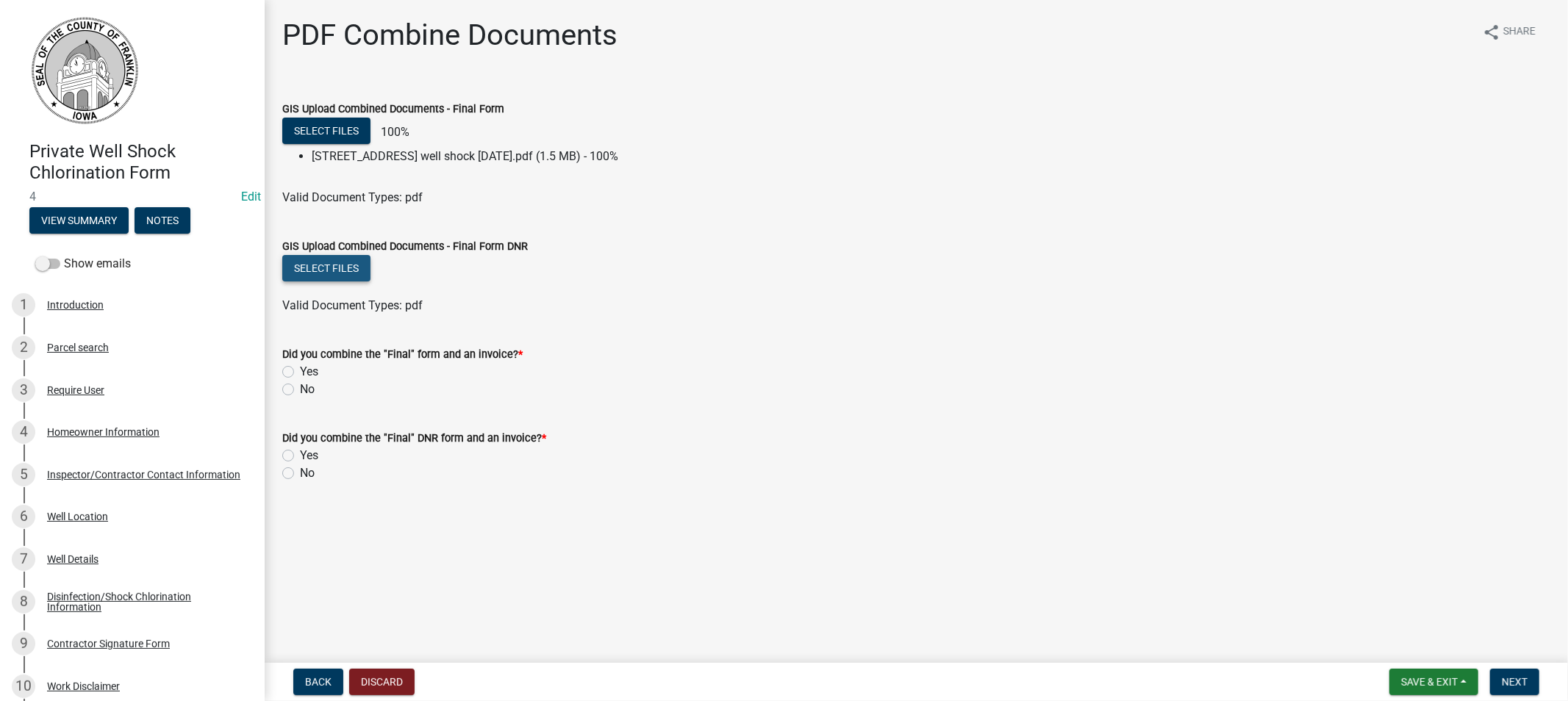
click at [336, 265] on button "Select files" at bounding box center [326, 269] width 88 height 27
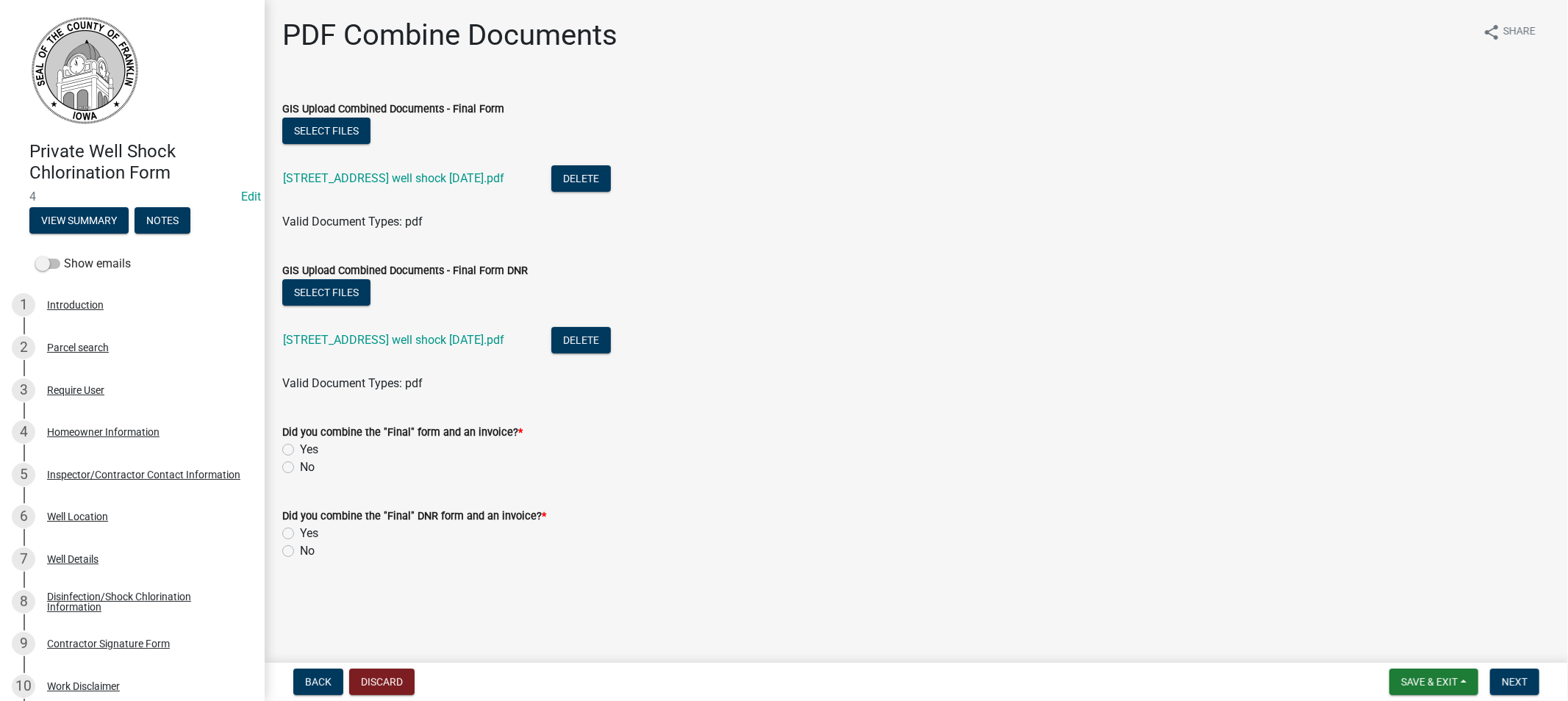
click at [300, 451] on label "Yes" at bounding box center [309, 449] width 18 height 18
click at [300, 451] on input "Yes" at bounding box center [304, 445] width 9 height 9
radio input "true"
click at [300, 533] on label "Yes" at bounding box center [309, 533] width 18 height 18
click at [300, 533] on input "Yes" at bounding box center [304, 529] width 9 height 9
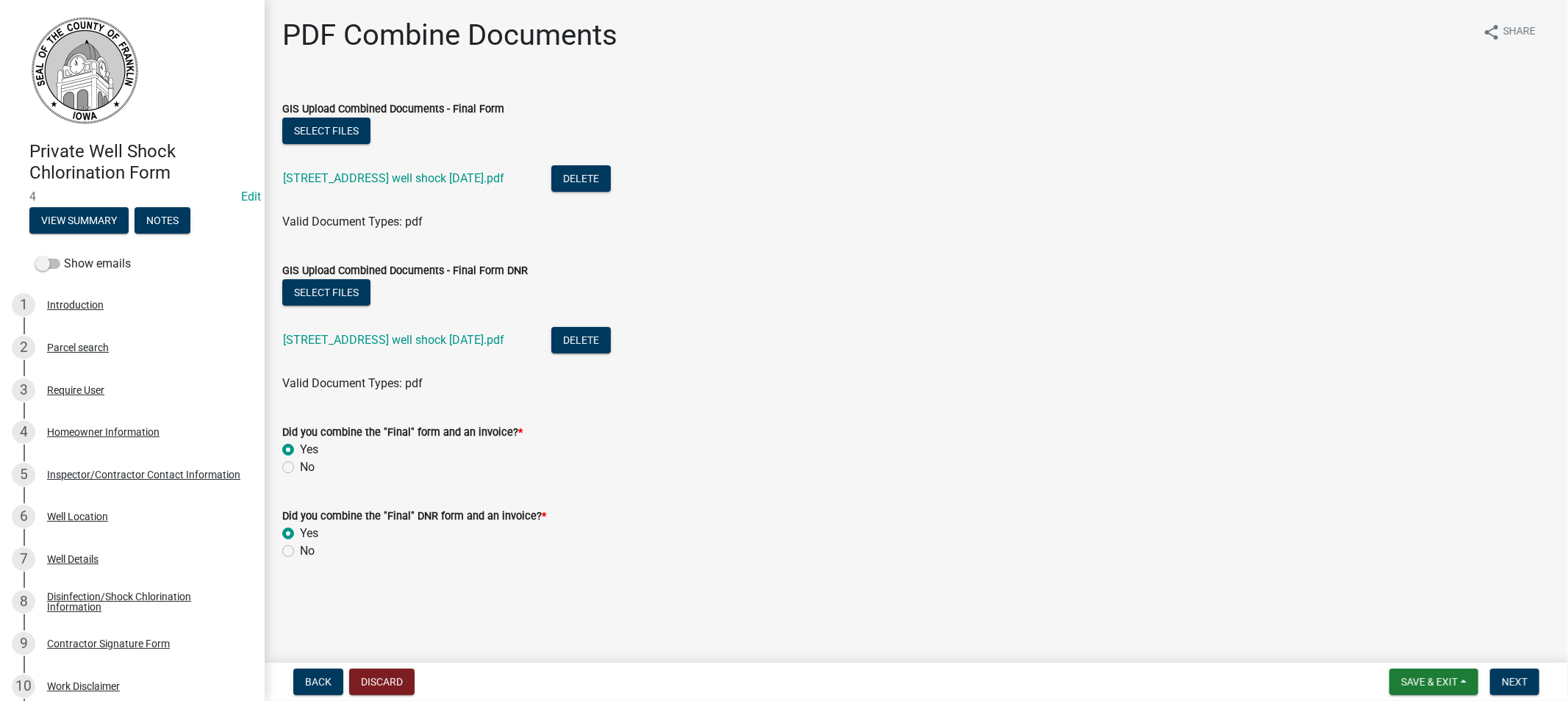
radio input "true"
click at [1520, 681] on span "Next" at bounding box center [1514, 682] width 26 height 12
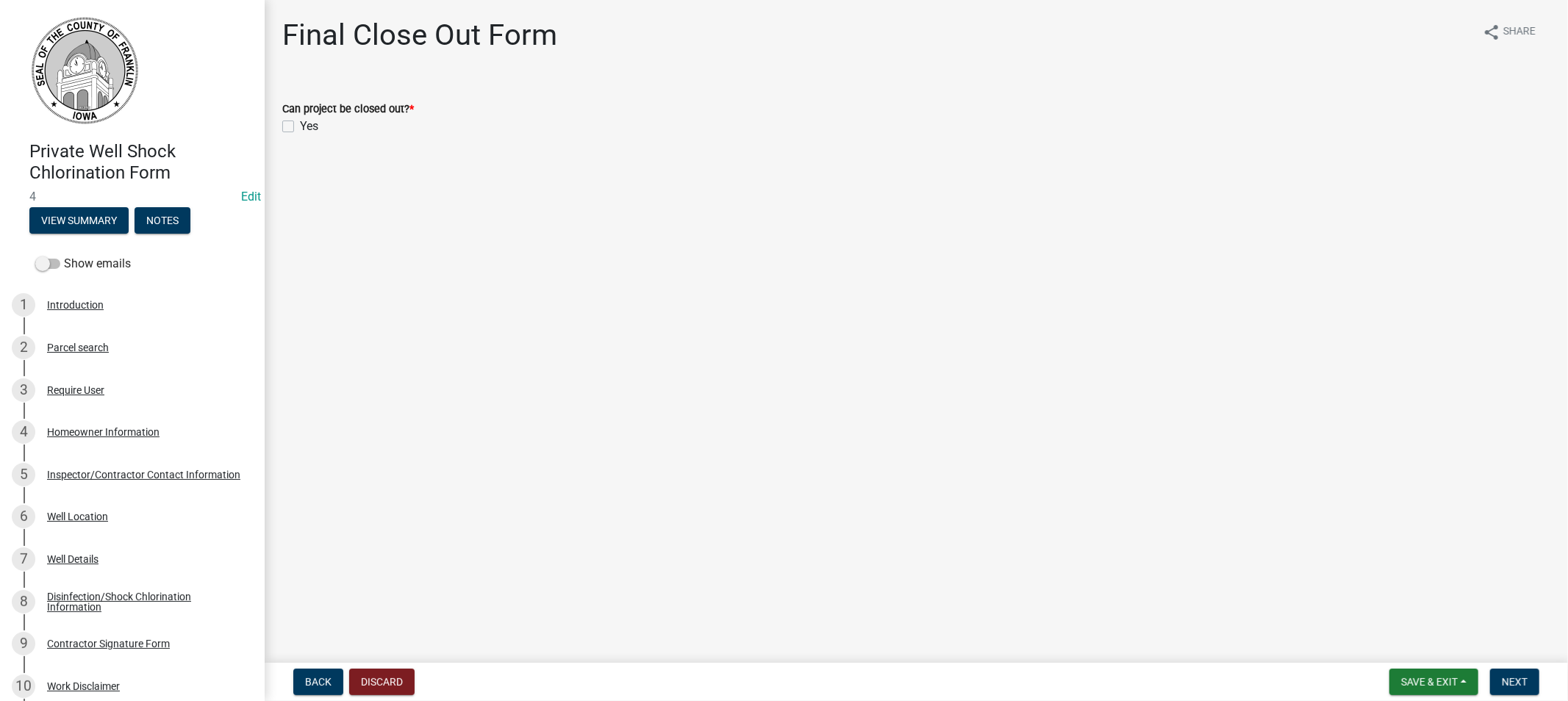
click at [300, 128] on label "Yes" at bounding box center [309, 126] width 18 height 18
click at [300, 127] on input "Yes" at bounding box center [304, 122] width 9 height 9
checkbox input "true"
click at [1514, 678] on span "Next" at bounding box center [1514, 682] width 26 height 12
